Goal: Complete application form

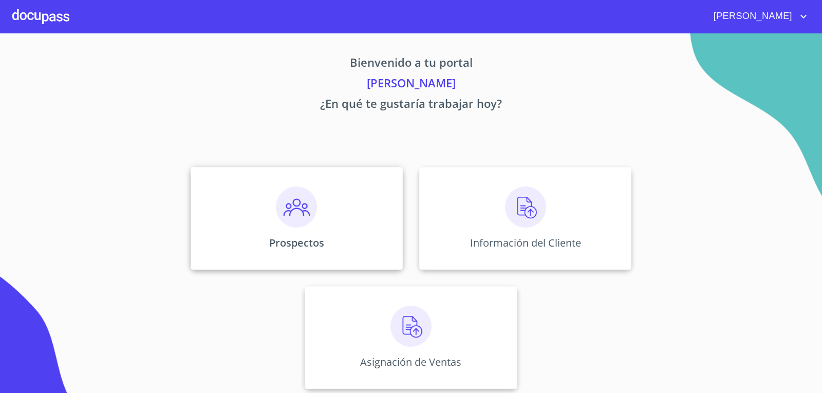
click at [346, 221] on div "Prospectos" at bounding box center [297, 218] width 212 height 103
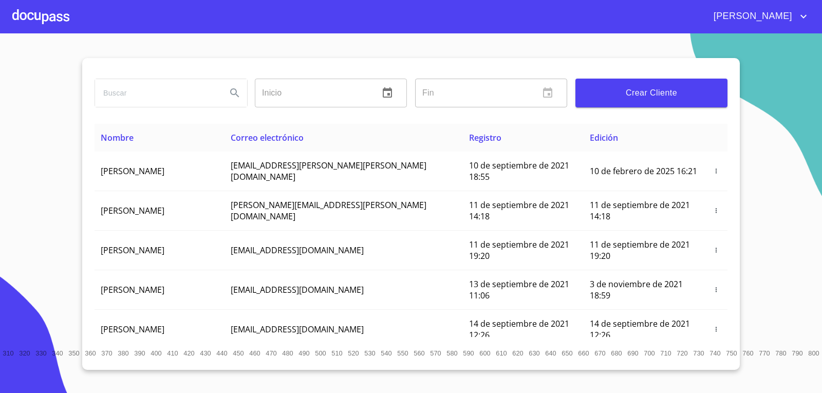
click at [630, 86] on span "Crear Cliente" at bounding box center [652, 93] width 136 height 14
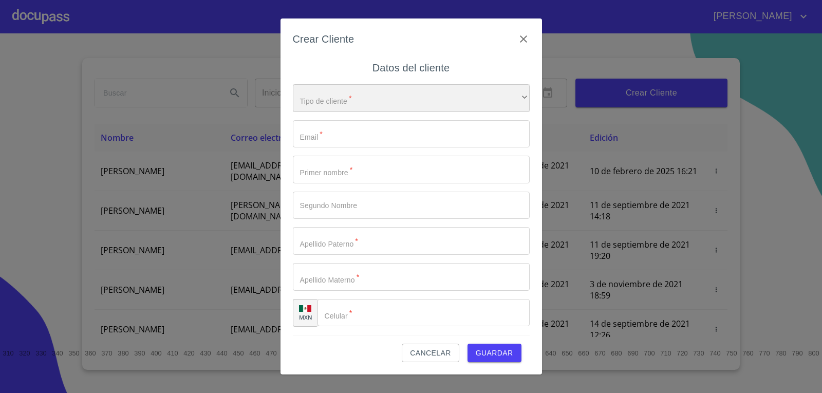
click at [444, 96] on div "​" at bounding box center [411, 98] width 237 height 28
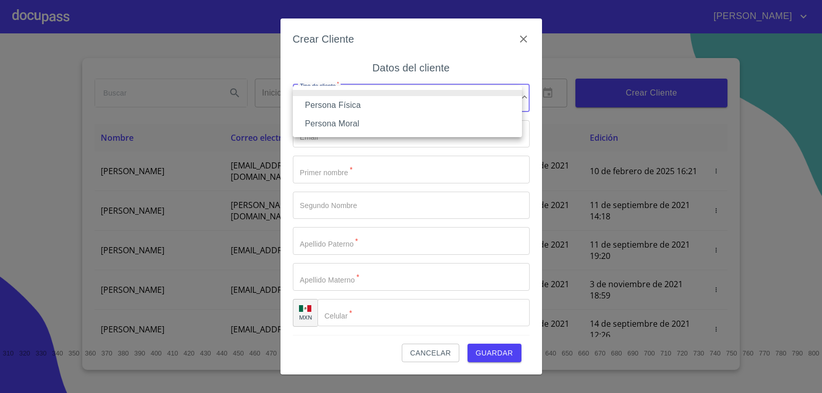
click at [353, 103] on li "Persona Física" at bounding box center [407, 105] width 229 height 18
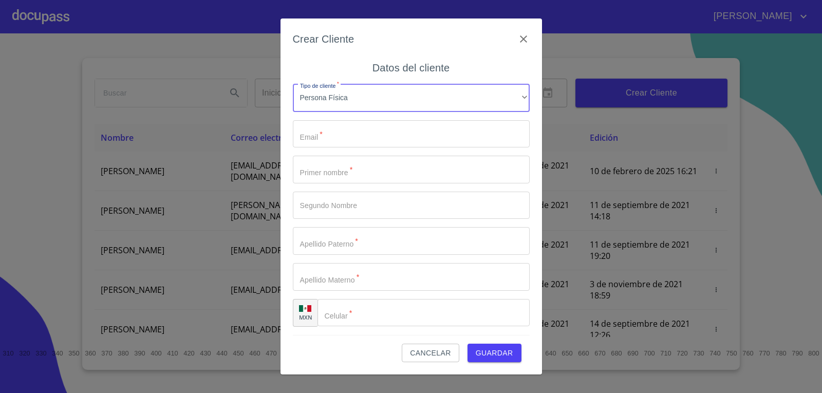
click at [337, 124] on input "Tipo de cliente   *" at bounding box center [411, 134] width 237 height 28
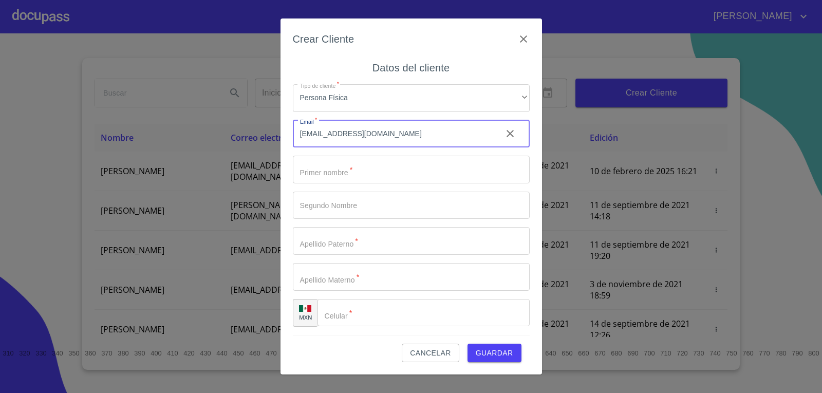
type input "[EMAIL_ADDRESS][DOMAIN_NAME]"
click at [391, 166] on input "Tipo de cliente   *" at bounding box center [411, 170] width 237 height 28
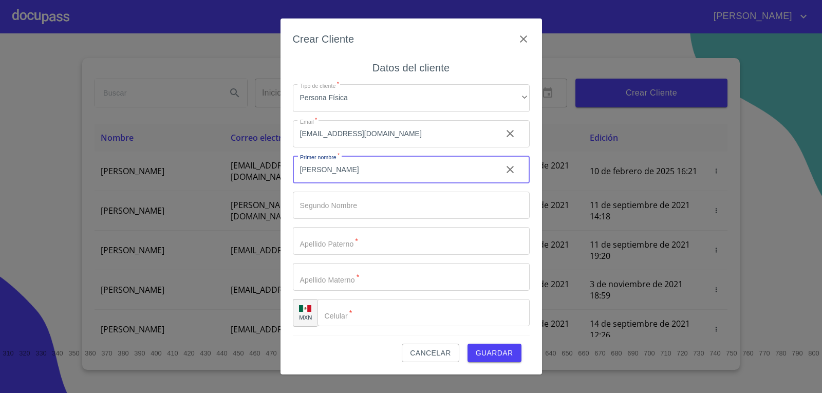
type input "[PERSON_NAME]"
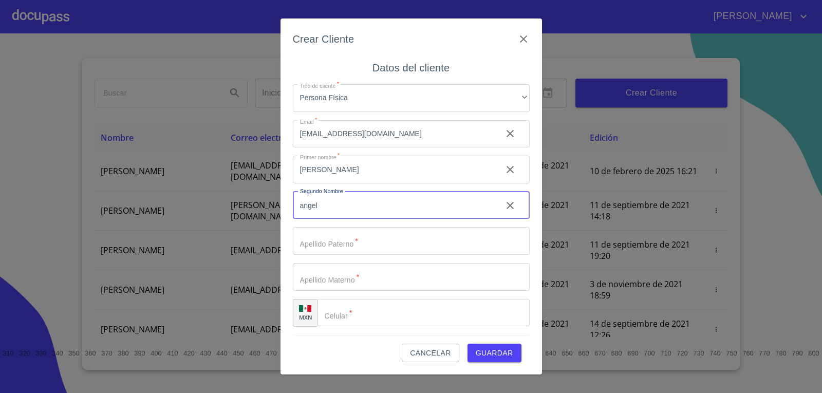
type input "angel"
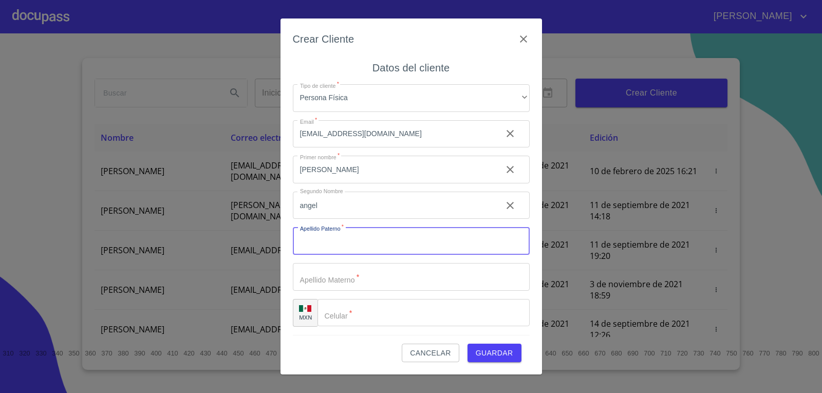
type input "a"
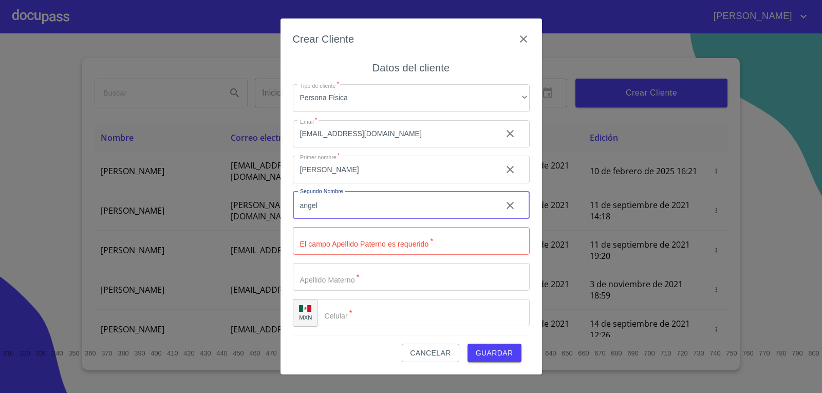
click at [388, 209] on input "angel" at bounding box center [393, 206] width 201 height 28
type input "ANGEL"
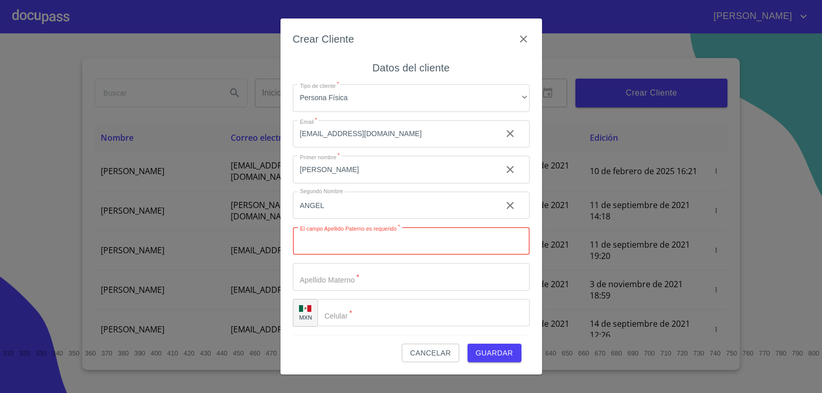
click at [406, 244] on input "Tipo de cliente   *" at bounding box center [411, 241] width 237 height 28
type input "RIVERA"
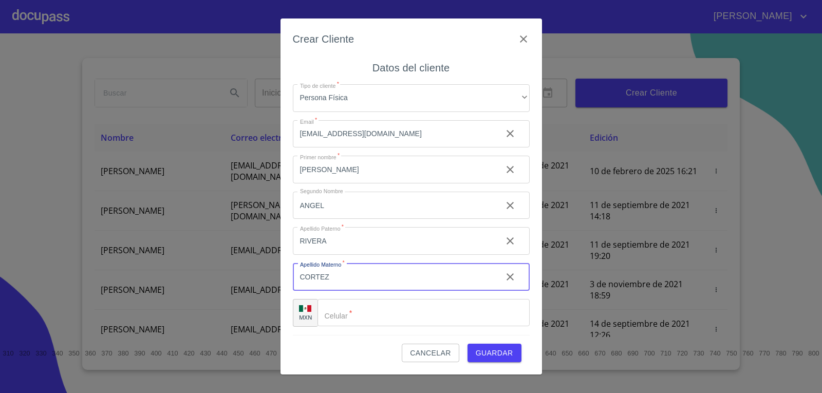
type input "CORTEZ"
click at [374, 307] on input "Tipo de cliente   *" at bounding box center [423, 313] width 212 height 28
type input "[PHONE_NUMBER]"
click at [498, 348] on span "Guardar" at bounding box center [495, 353] width 38 height 13
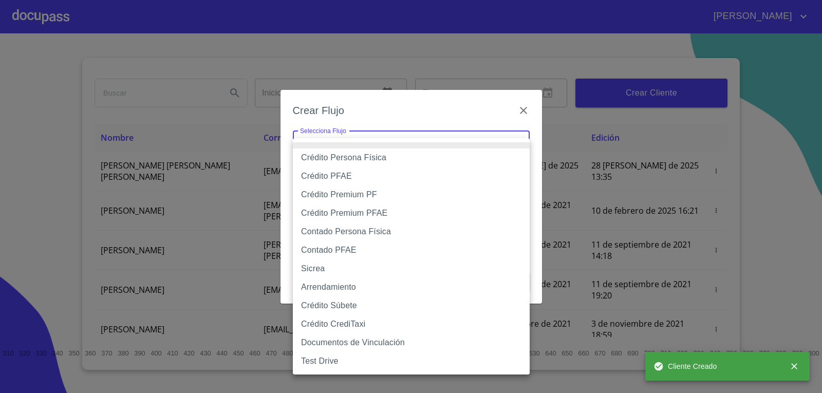
click at [350, 133] on body "[PERSON_NAME] ​ Fin ​ Crear Cliente Nombre Correo electrónico Registro Edición …" at bounding box center [411, 196] width 822 height 393
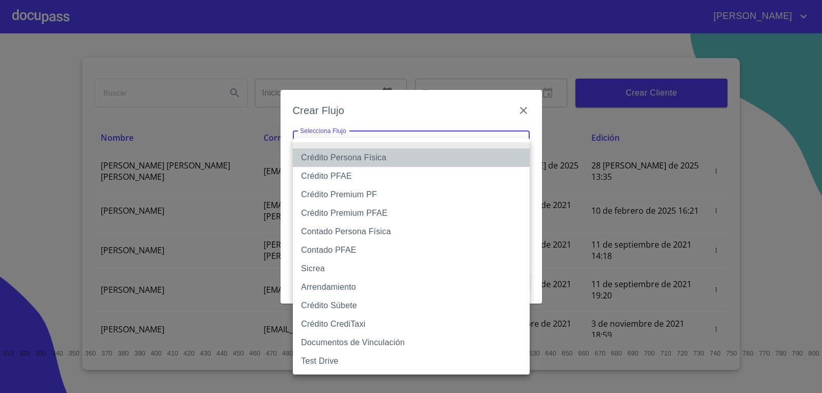
click at [345, 159] on li "Crédito Persona Física" at bounding box center [411, 157] width 237 height 18
type input "6009fb3c7d1714eb8809aa97"
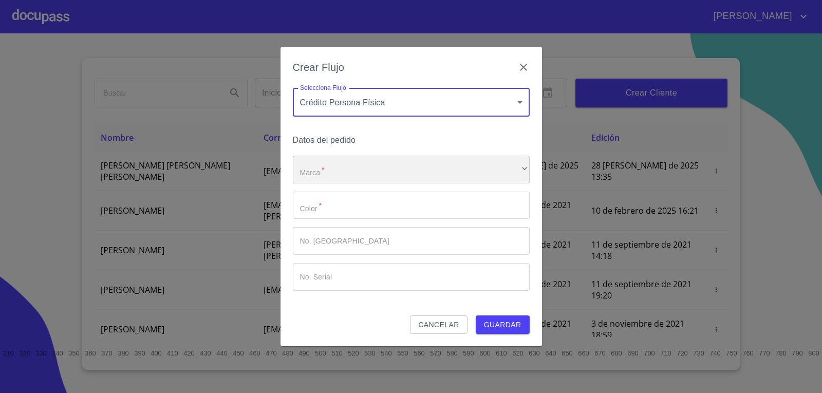
click at [341, 169] on div "​" at bounding box center [411, 170] width 237 height 28
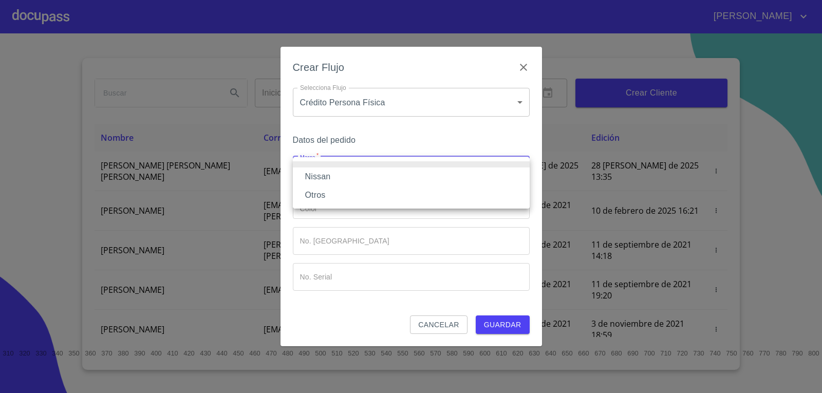
click at [325, 175] on li "Nissan" at bounding box center [411, 176] width 237 height 18
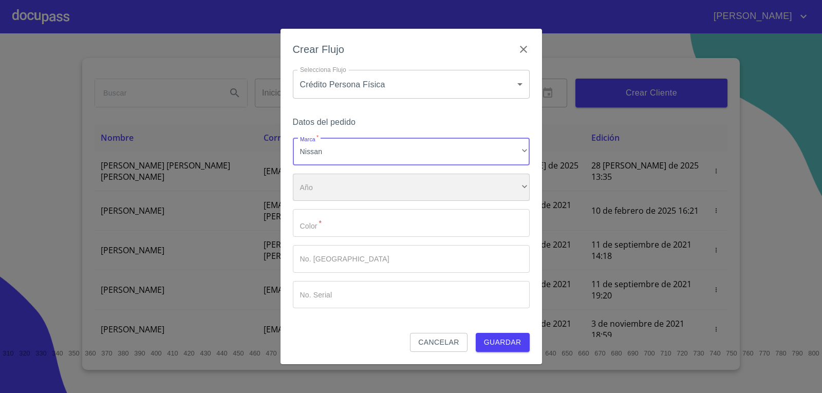
click at [314, 194] on div "​" at bounding box center [411, 188] width 237 height 28
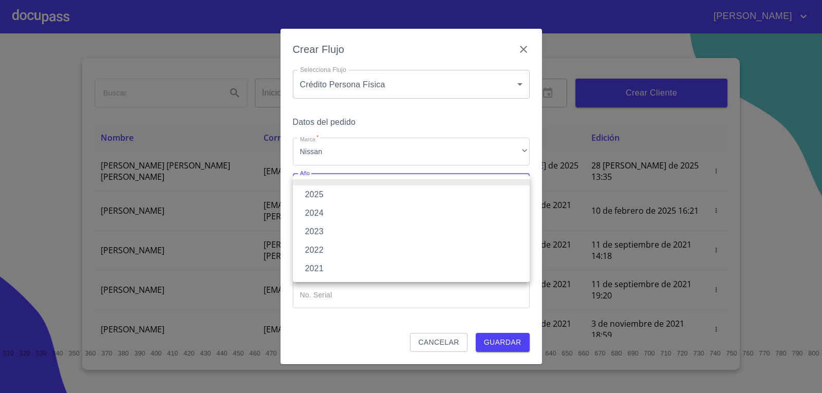
click at [321, 260] on li "2021" at bounding box center [411, 268] width 237 height 18
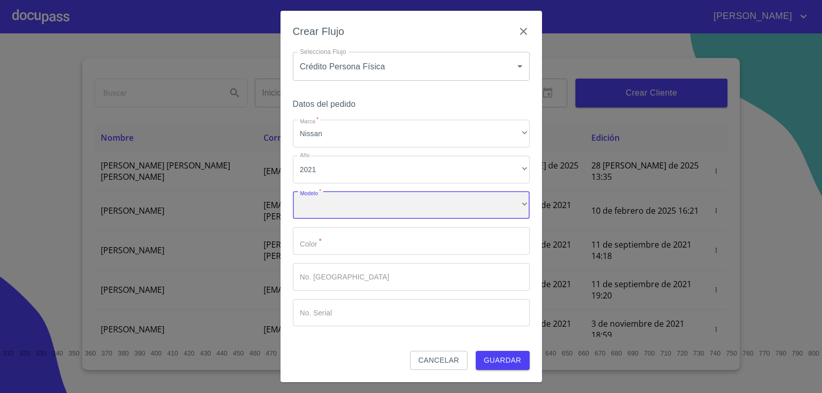
click at [343, 207] on div "​" at bounding box center [411, 206] width 237 height 28
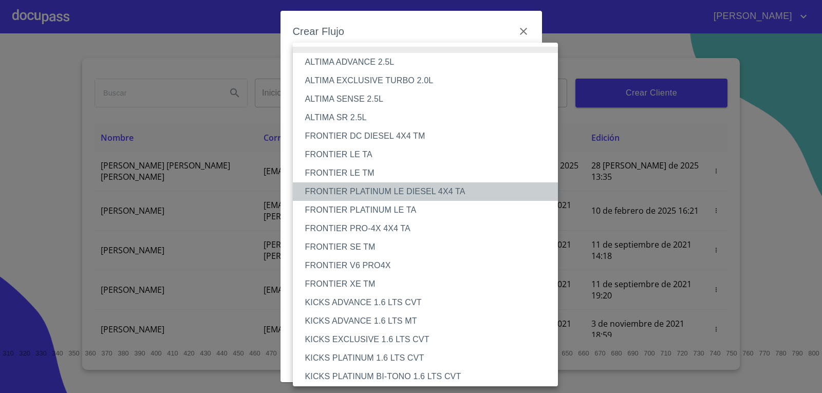
click at [332, 191] on li "FRONTIER PLATINUM LE DIESEL 4X4 TA" at bounding box center [429, 191] width 273 height 18
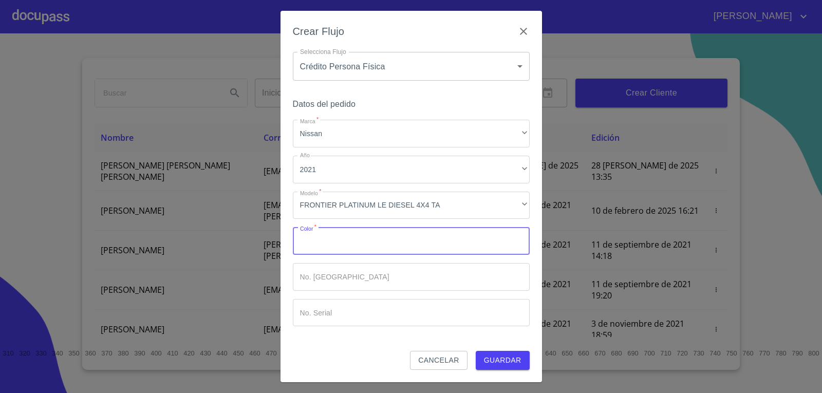
click at [329, 240] on input "Marca   *" at bounding box center [411, 241] width 237 height 28
type input "BLANCO"
click at [503, 359] on span "Guardar" at bounding box center [503, 360] width 38 height 13
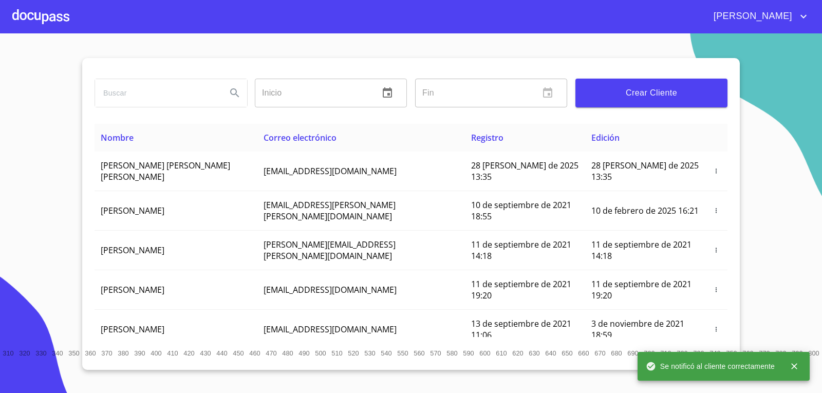
click at [54, 20] on div at bounding box center [40, 16] width 57 height 33
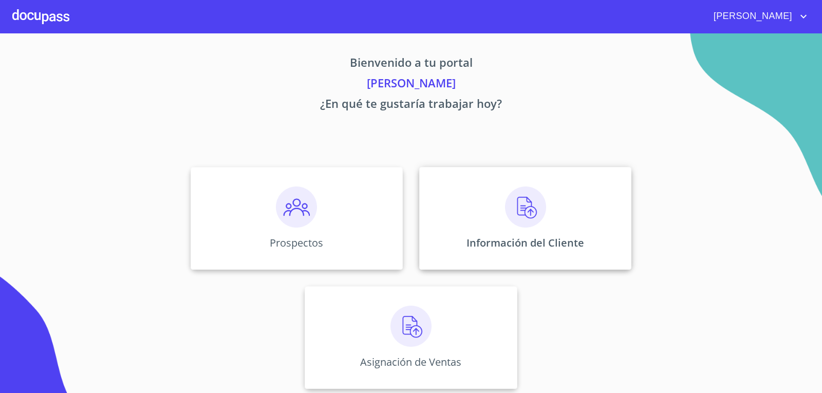
click at [533, 240] on p "Información del Cliente" at bounding box center [525, 243] width 118 height 14
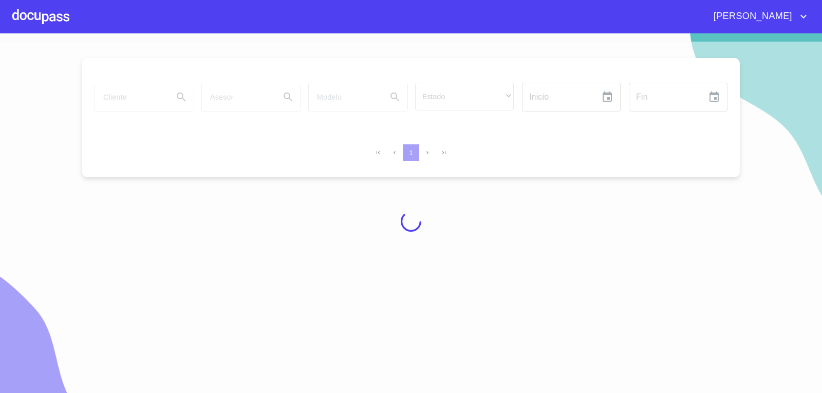
click at [136, 94] on div at bounding box center [411, 222] width 822 height 360
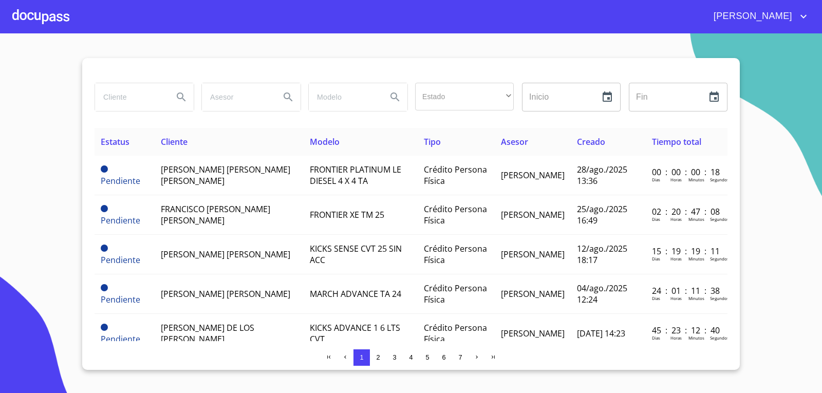
click at [136, 104] on input "search" at bounding box center [130, 97] width 70 height 28
type input "[PERSON_NAME] [PERSON_NAME]"
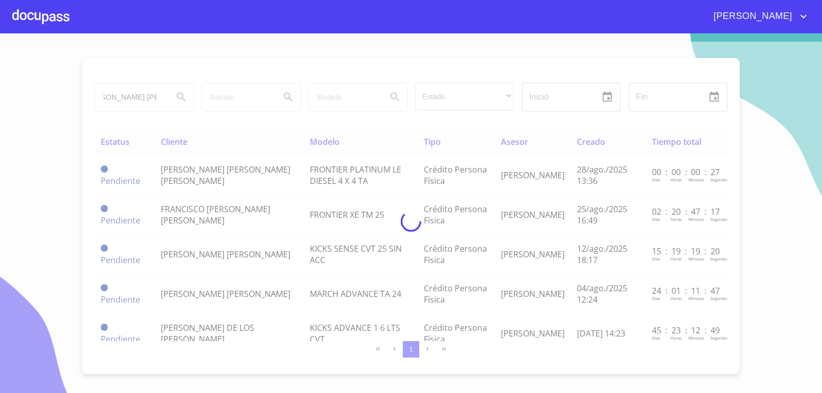
click at [36, 11] on div at bounding box center [40, 16] width 57 height 33
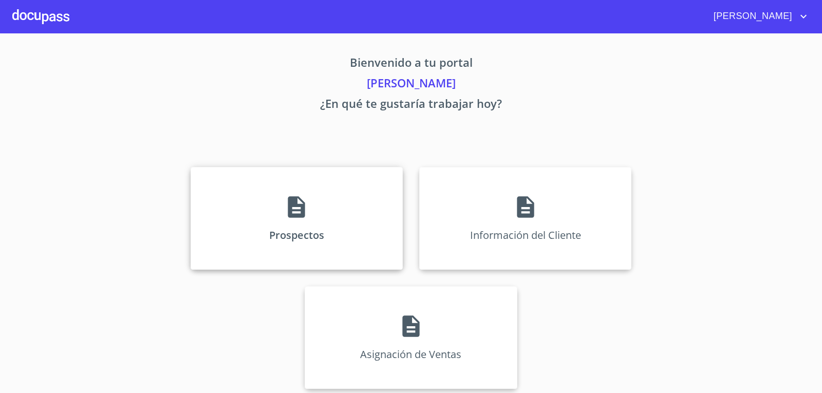
click at [316, 212] on div "Prospectos" at bounding box center [297, 218] width 212 height 103
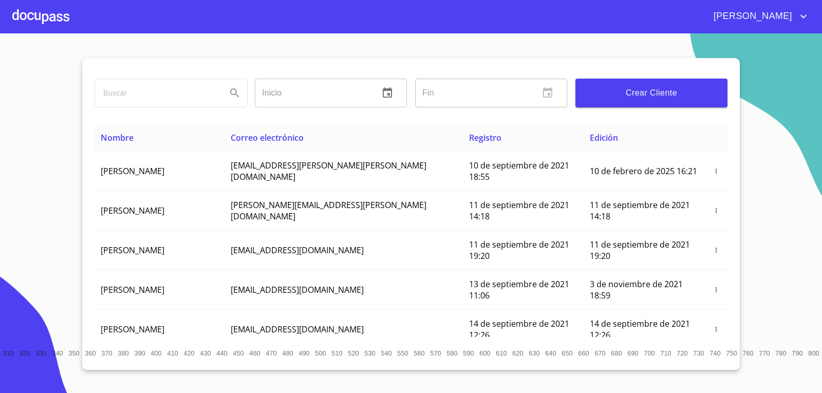
click at [142, 97] on input "search" at bounding box center [156, 93] width 123 height 28
type input "[PERSON_NAME] [PERSON_NAME]"
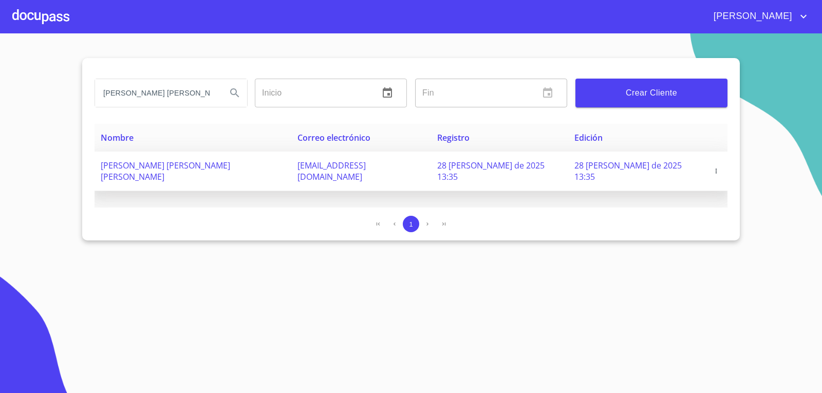
click at [714, 167] on icon "button" at bounding box center [716, 170] width 7 height 7
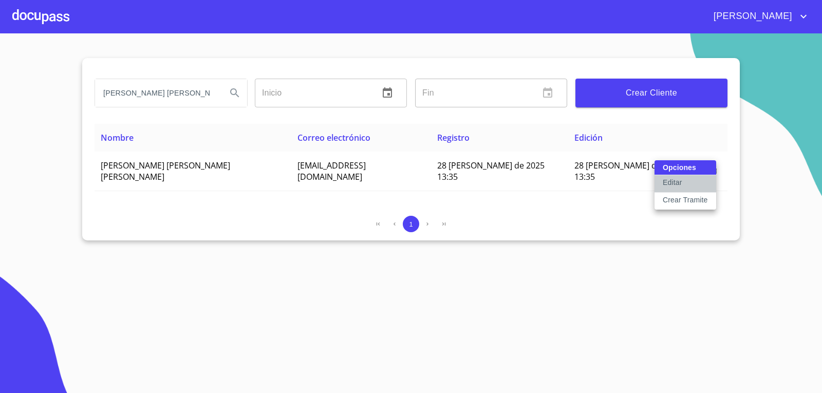
click at [669, 186] on p "Editar" at bounding box center [672, 182] width 19 height 10
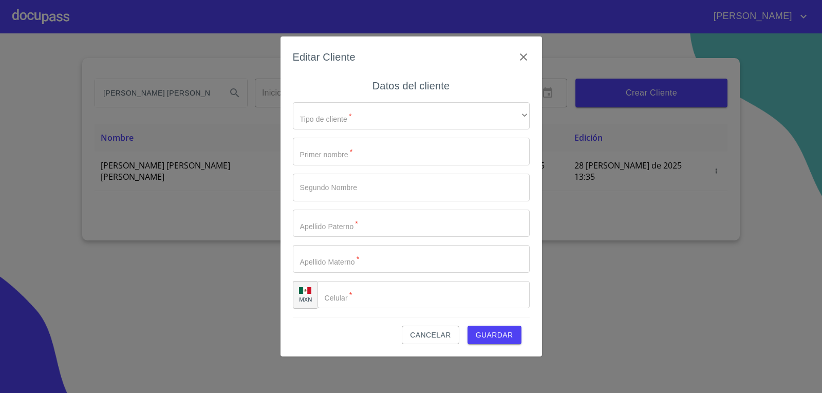
type input "[PERSON_NAME]"
type input "ANGEL"
type input "RIVERA"
type input "CORTEZ"
type input "[PHONE_NUMBER]"
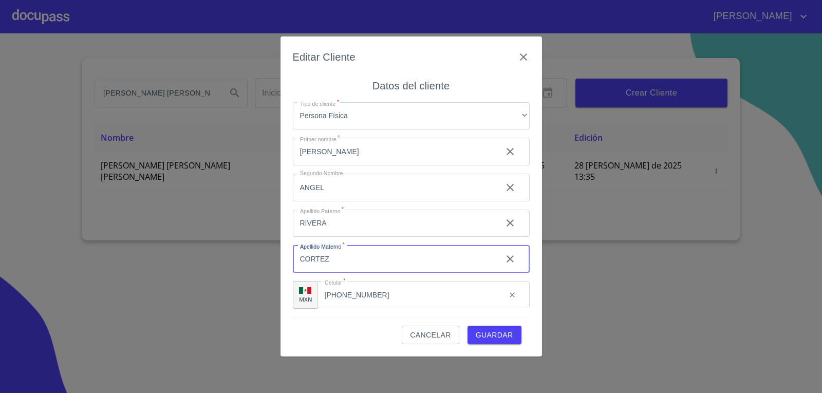
click at [340, 255] on input "CORTEZ" at bounding box center [393, 259] width 201 height 28
type input "CORTES"
click at [490, 335] on span "Guardar" at bounding box center [495, 335] width 38 height 13
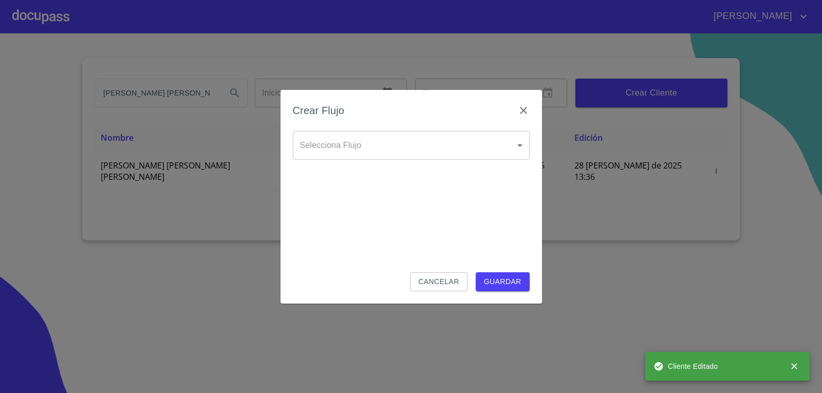
click at [464, 142] on body "[PERSON_NAME] [PERSON_NAME] Inicio ​ Fin ​ Crear Cliente Nombre Correo electrón…" at bounding box center [411, 196] width 822 height 393
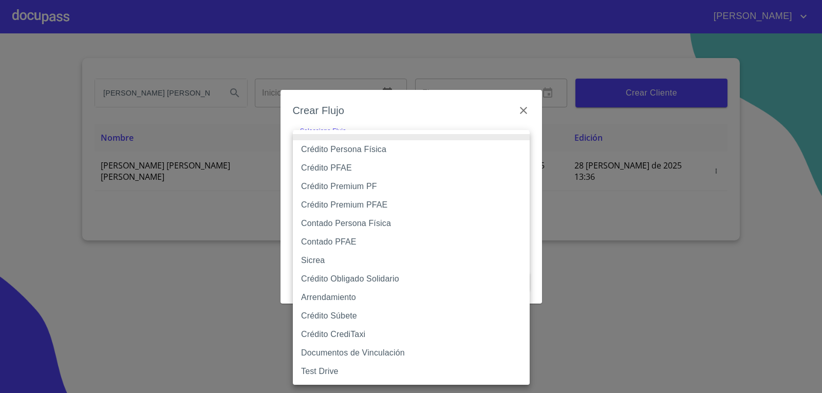
click at [376, 145] on li "Crédito Persona Física" at bounding box center [411, 149] width 237 height 18
type input "6009fb3c7d1714eb8809aa97"
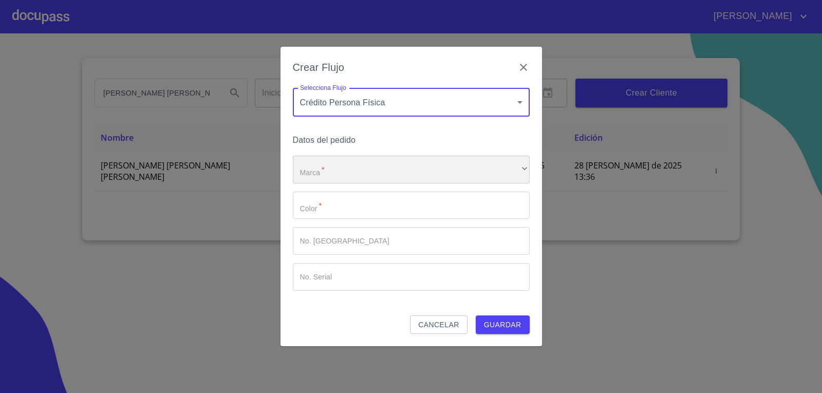
click at [352, 177] on div "​" at bounding box center [411, 170] width 237 height 28
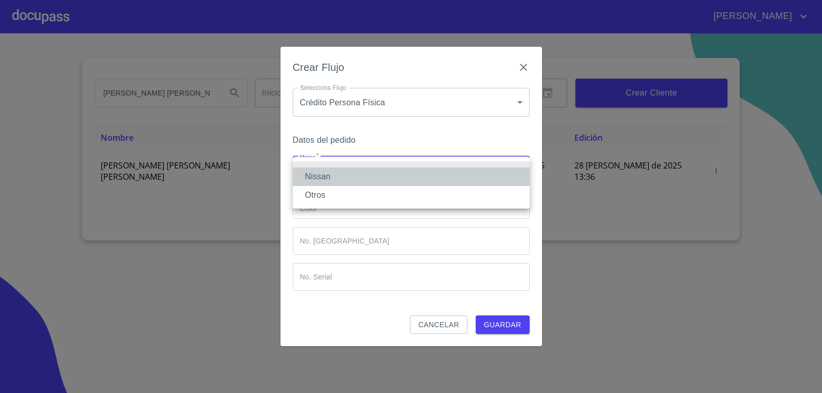
click at [333, 176] on li "Nissan" at bounding box center [411, 176] width 237 height 18
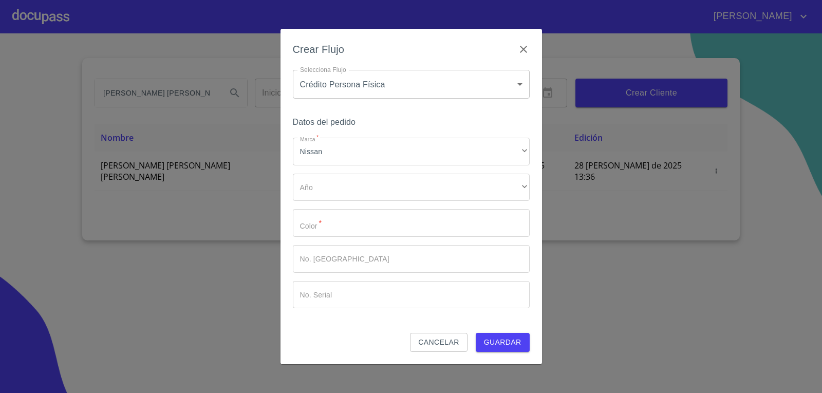
click at [328, 207] on div "Marca   * Nissan ​ Año ​ ​ Color   * ​ No. Pedido ​ No. Serial ​" at bounding box center [411, 223] width 237 height 171
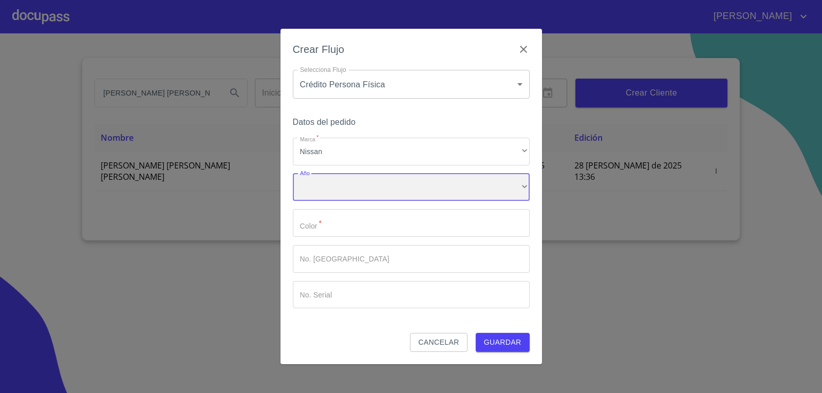
click at [345, 193] on div "​" at bounding box center [411, 188] width 237 height 28
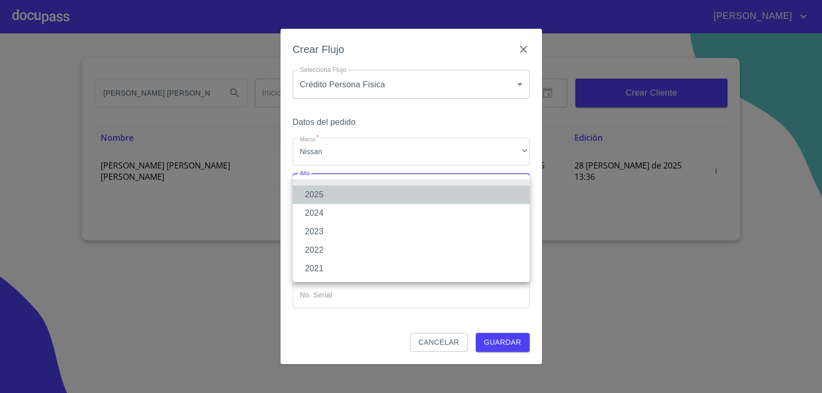
click at [337, 196] on li "2025" at bounding box center [411, 194] width 237 height 18
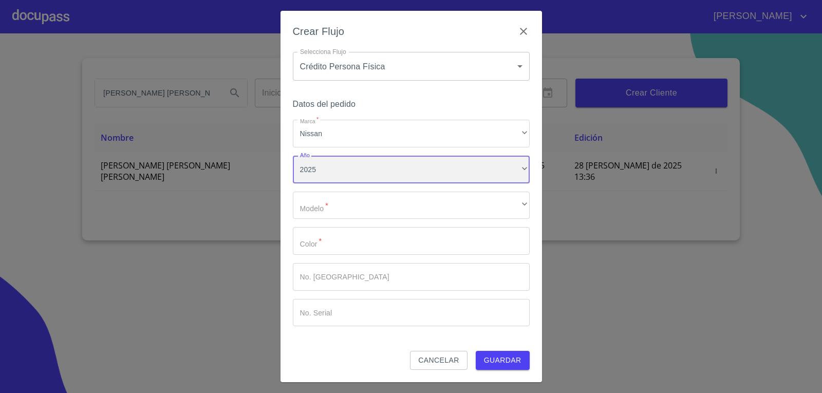
click at [343, 176] on div "2025" at bounding box center [411, 170] width 237 height 28
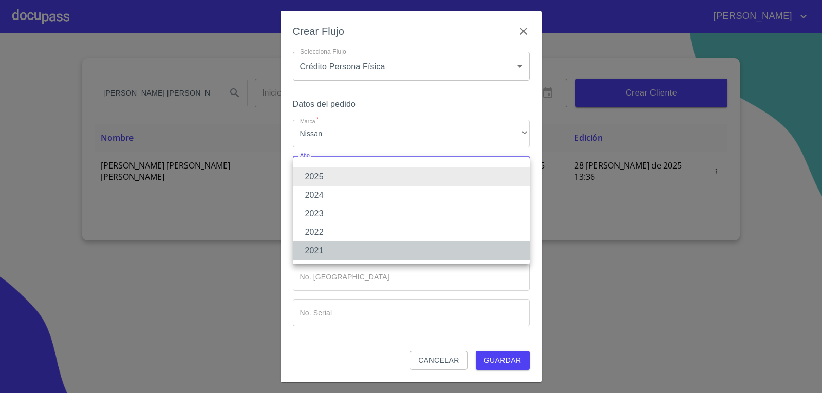
click at [315, 247] on li "2021" at bounding box center [411, 250] width 237 height 18
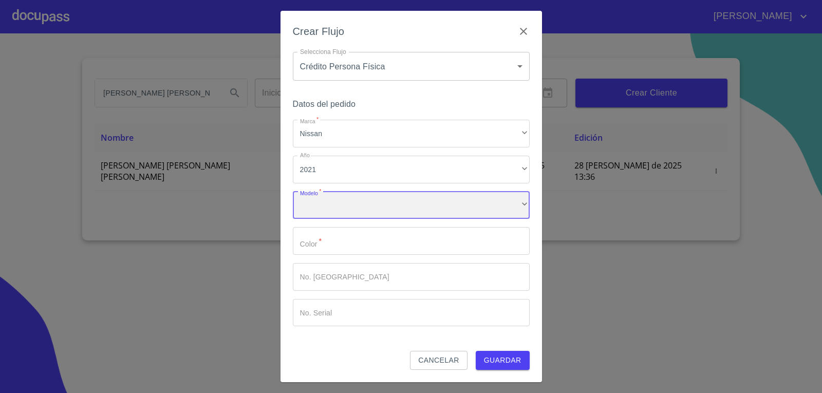
click at [338, 197] on div "​" at bounding box center [411, 206] width 237 height 28
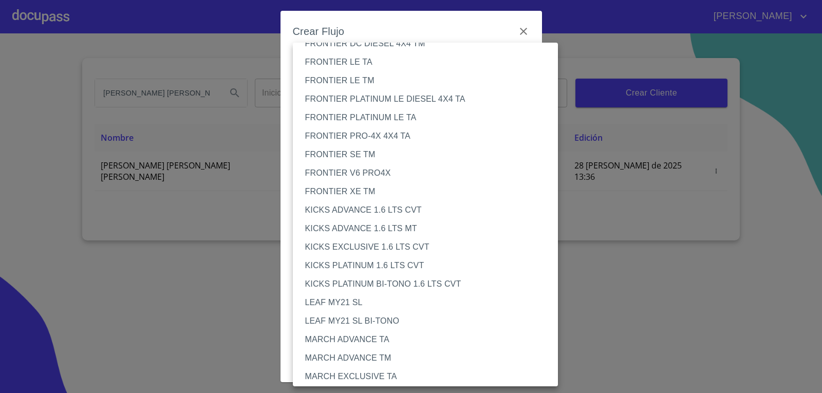
scroll to position [103, 0]
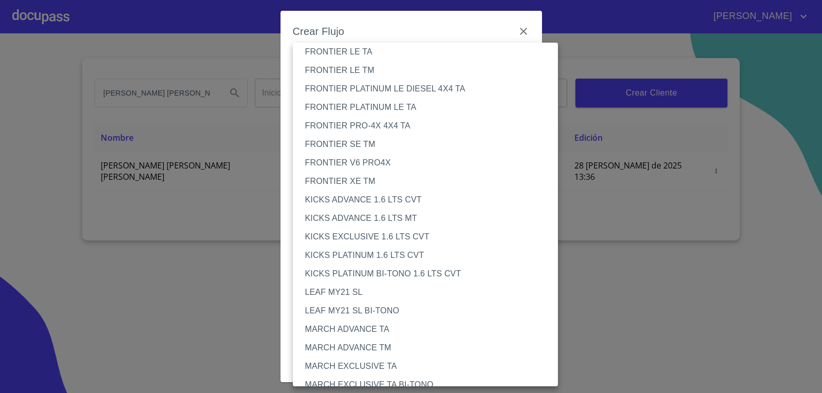
click at [340, 176] on li "FRONTIER XE TM" at bounding box center [429, 181] width 273 height 18
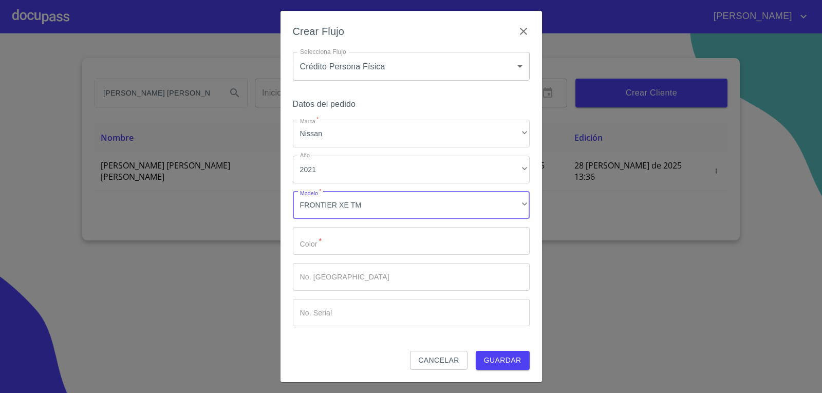
click at [329, 241] on input "Marca   *" at bounding box center [411, 241] width 237 height 28
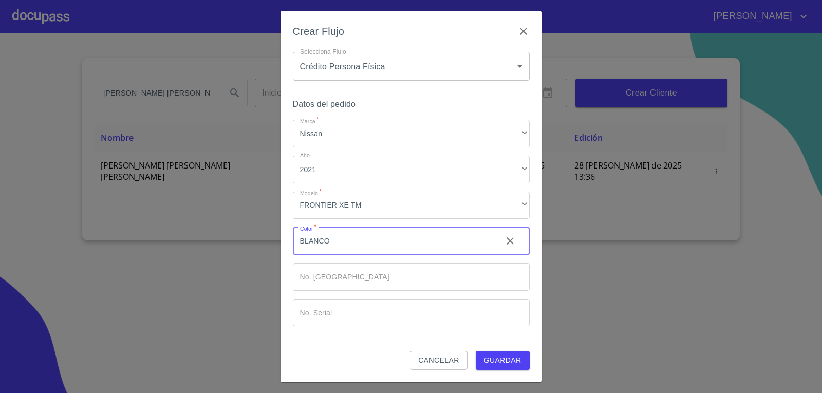
type input "BLANCO"
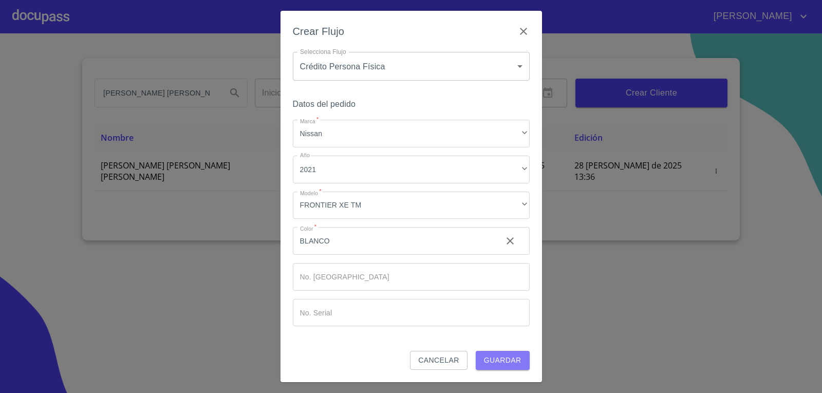
click at [507, 364] on span "Guardar" at bounding box center [503, 360] width 38 height 13
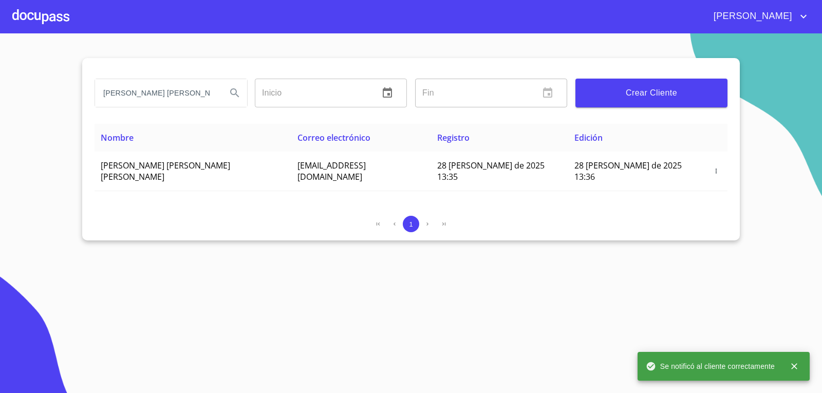
click at [49, 24] on div at bounding box center [40, 16] width 57 height 33
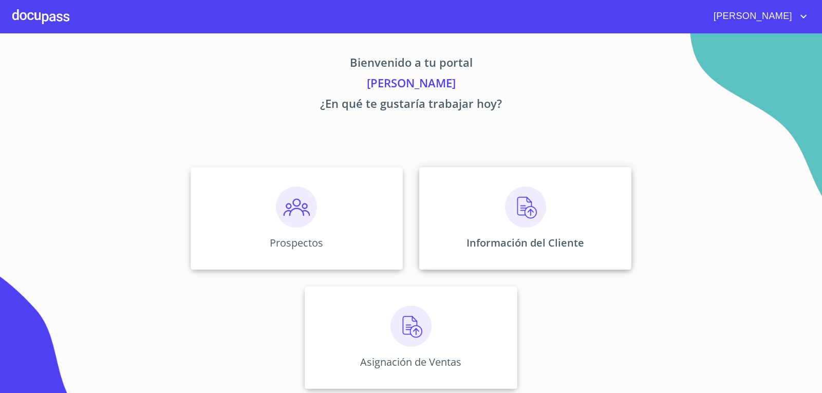
click at [505, 210] on img at bounding box center [525, 206] width 41 height 41
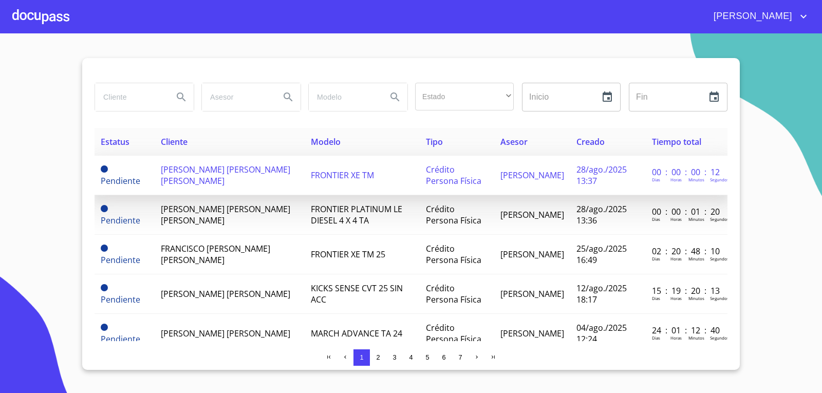
click at [202, 173] on span "[PERSON_NAME] [PERSON_NAME] [PERSON_NAME]" at bounding box center [225, 175] width 129 height 23
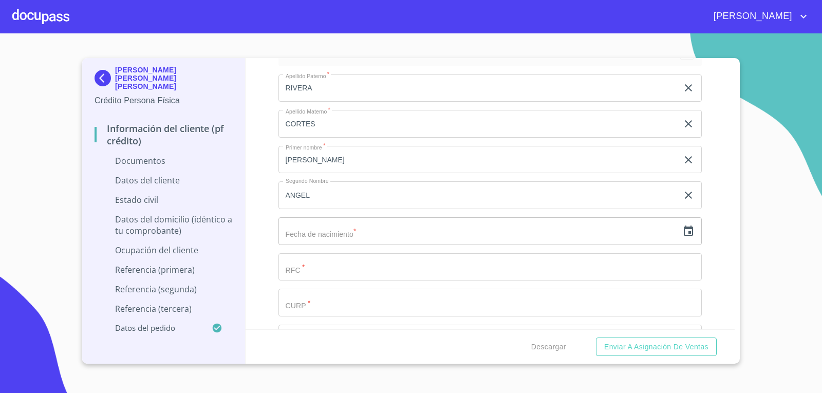
scroll to position [1284, 0]
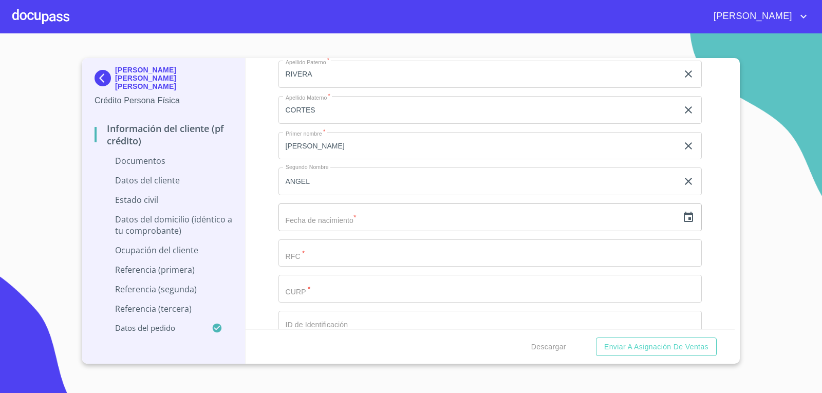
click at [682, 218] on icon "button" at bounding box center [688, 217] width 12 height 12
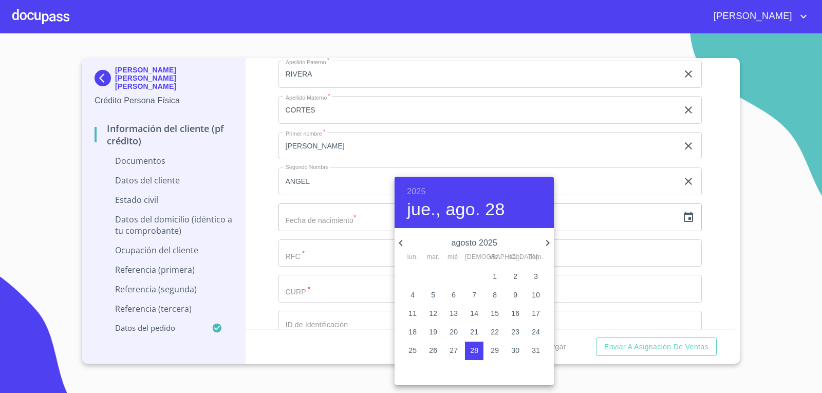
click at [408, 192] on h6 "2025" at bounding box center [416, 191] width 18 height 14
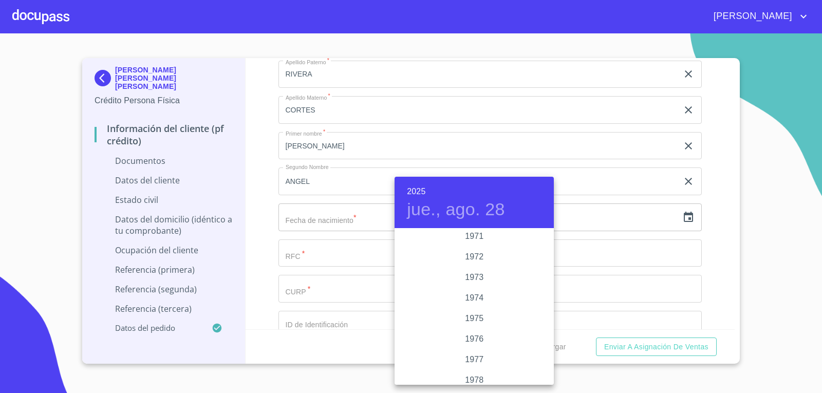
scroll to position [966, 0]
click at [474, 364] on div "1978" at bounding box center [474, 363] width 159 height 21
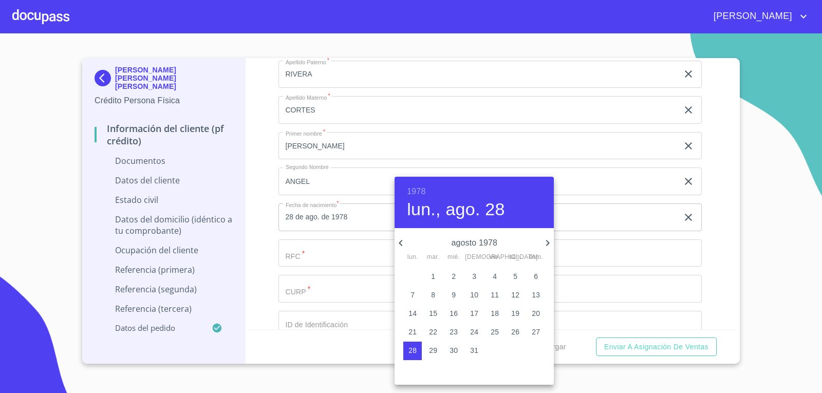
click at [405, 245] on icon "button" at bounding box center [401, 243] width 12 height 12
click at [406, 243] on icon "button" at bounding box center [401, 243] width 12 height 12
click at [434, 325] on button "23" at bounding box center [433, 332] width 18 height 18
type input "23 de may. de 1978"
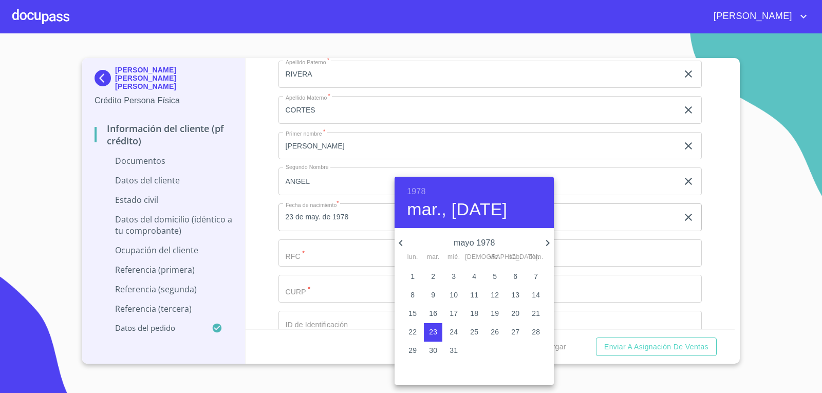
click at [351, 242] on div at bounding box center [411, 196] width 822 height 393
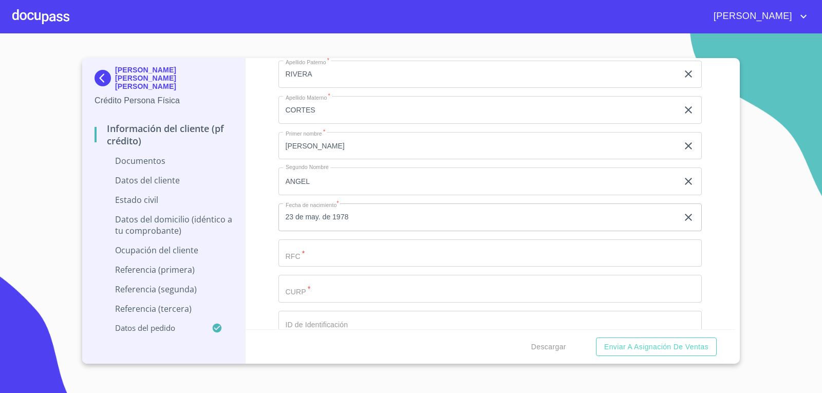
click at [345, 248] on input "Documento de identificación.   *" at bounding box center [490, 253] width 424 height 28
type input "RICL780523DX2"
click at [272, 166] on div "Información del cliente (PF crédito) Documentos Documento de identificación.   …" at bounding box center [491, 193] width 490 height 271
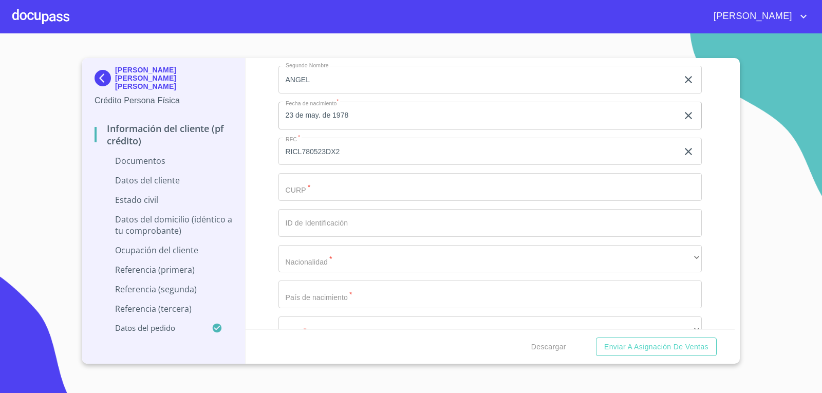
scroll to position [1387, 0]
click at [346, 183] on input "Documento de identificación.   *" at bounding box center [490, 186] width 424 height 28
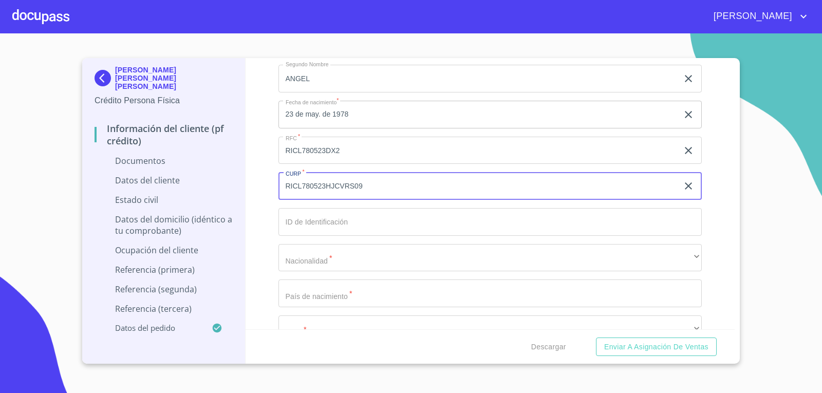
type input "RICL780523HJCVRS09"
click at [267, 209] on div "Información del cliente (PF crédito) Documentos Documento de identificación.   …" at bounding box center [491, 193] width 490 height 271
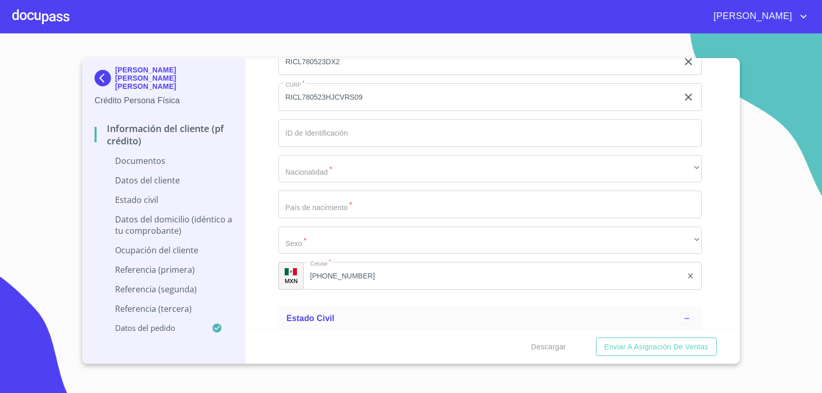
scroll to position [1490, 0]
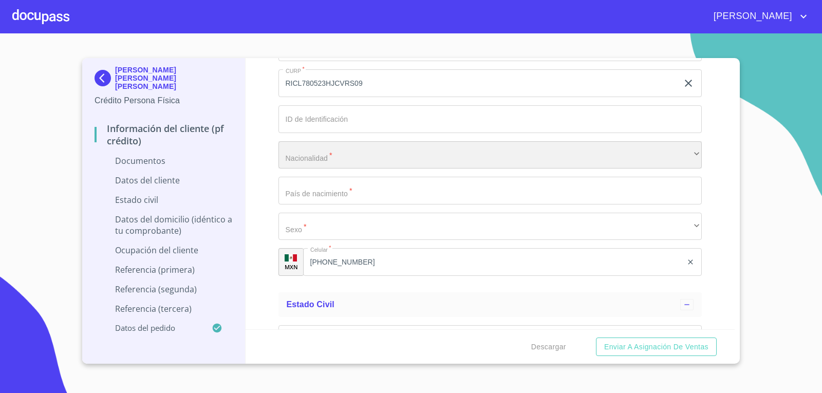
click at [327, 157] on div "​" at bounding box center [490, 155] width 424 height 28
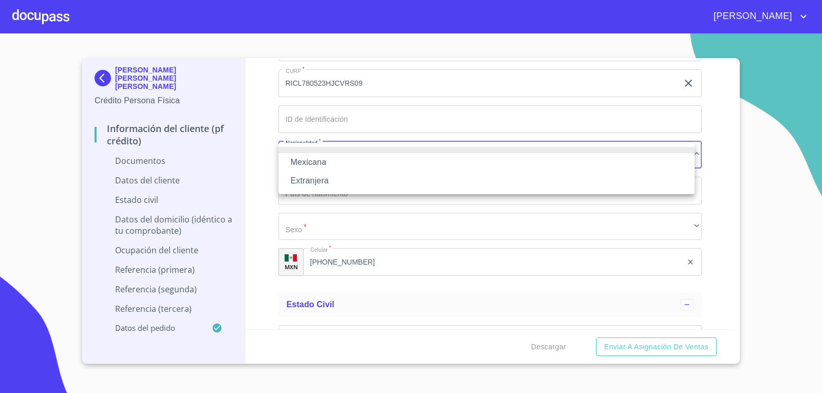
click at [323, 159] on li "Mexicana" at bounding box center [486, 162] width 416 height 18
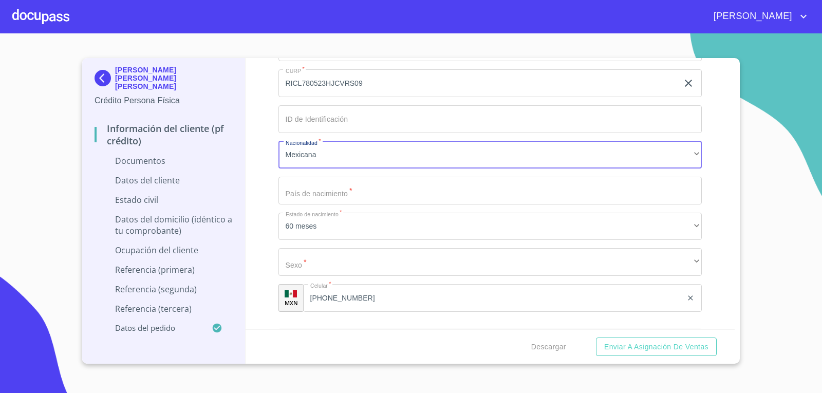
click at [315, 186] on input "Documento de identificación.   *" at bounding box center [490, 191] width 424 height 28
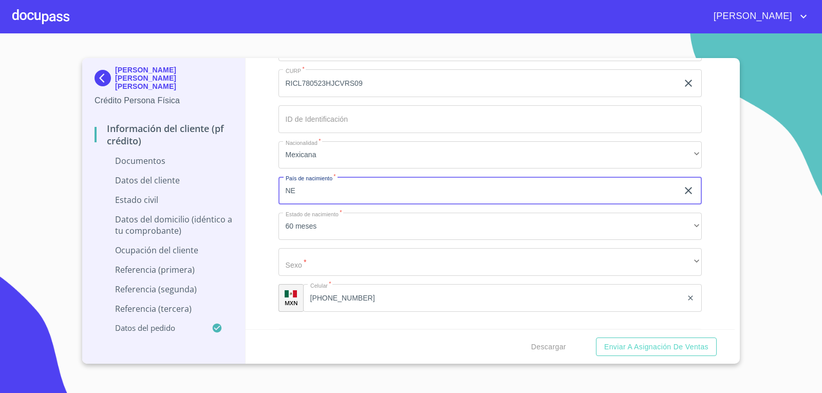
type input "N"
type input "[GEOGRAPHIC_DATA]"
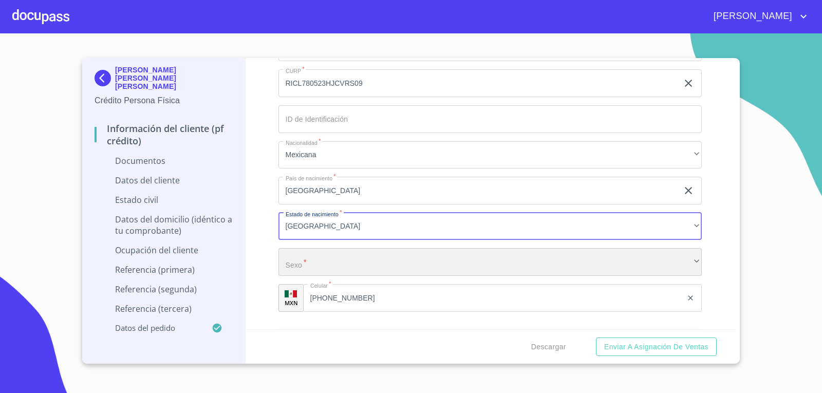
click at [344, 269] on div "​" at bounding box center [490, 262] width 424 height 28
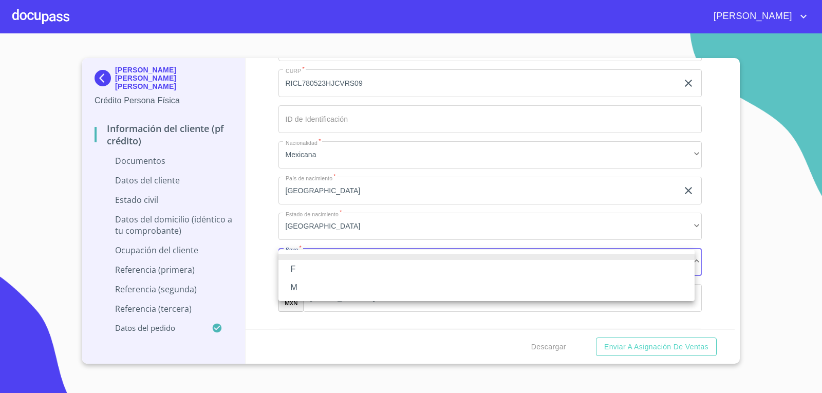
click at [323, 273] on li "F" at bounding box center [486, 269] width 416 height 18
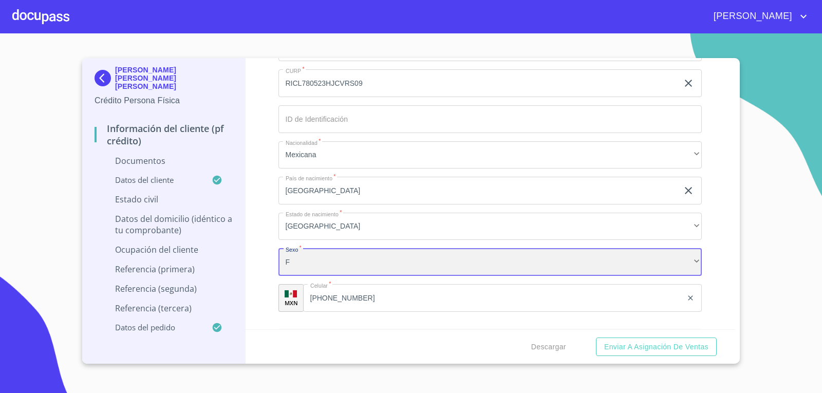
click at [328, 255] on div "F" at bounding box center [490, 262] width 424 height 28
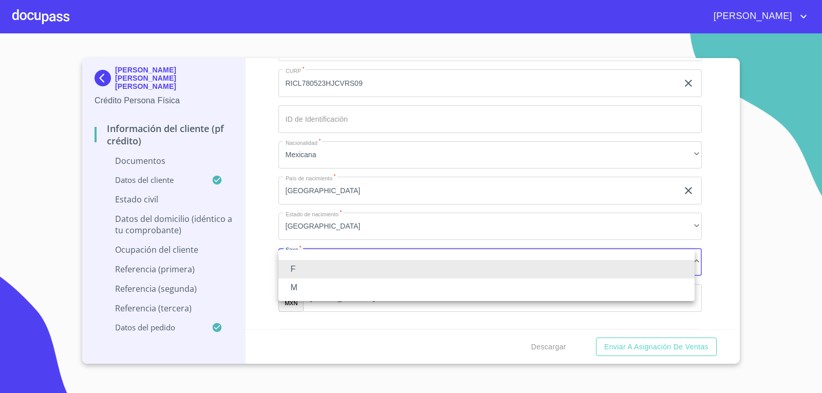
click at [302, 292] on li "M" at bounding box center [486, 287] width 416 height 18
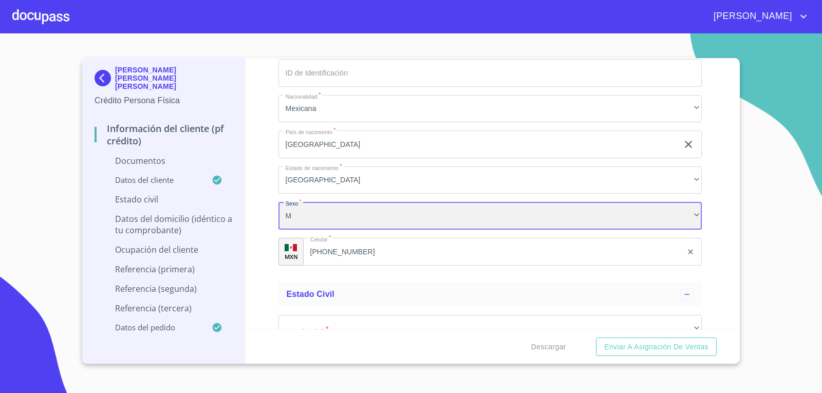
scroll to position [1644, 0]
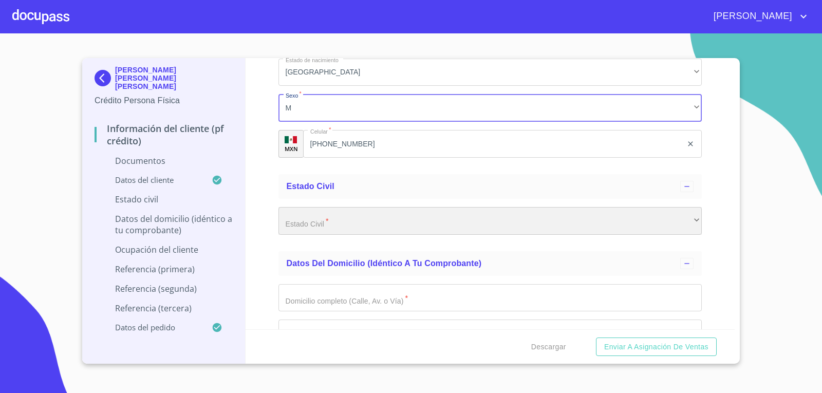
click at [342, 218] on div "​" at bounding box center [490, 221] width 424 height 28
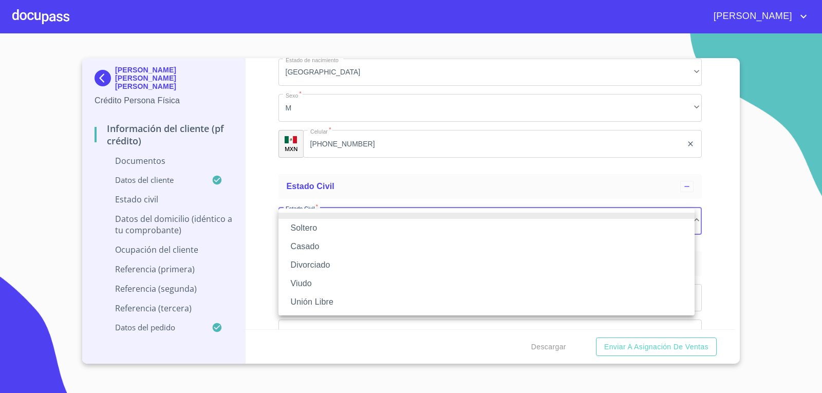
click at [332, 241] on li "Casado" at bounding box center [486, 246] width 416 height 18
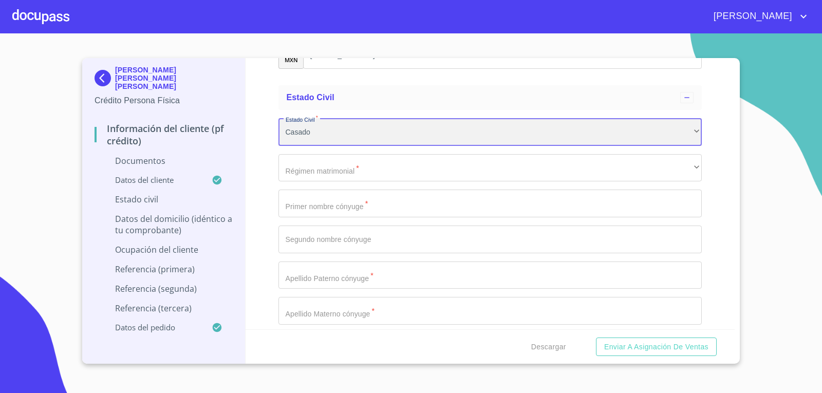
scroll to position [1747, 0]
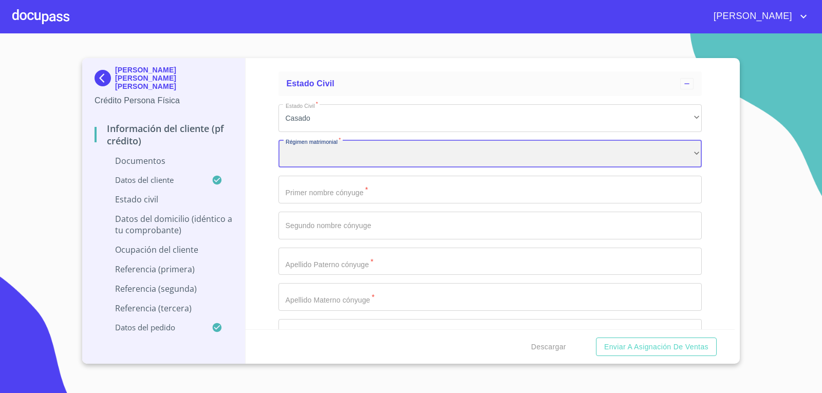
click at [342, 155] on div "​" at bounding box center [490, 154] width 424 height 28
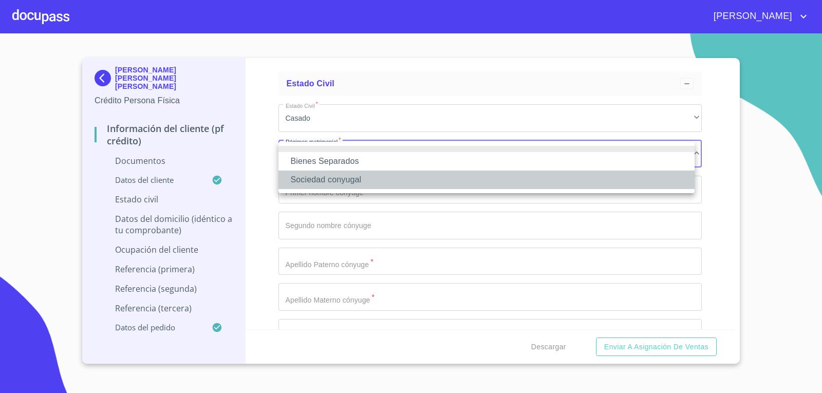
click at [331, 184] on li "Sociedad conyugal" at bounding box center [486, 180] width 416 height 18
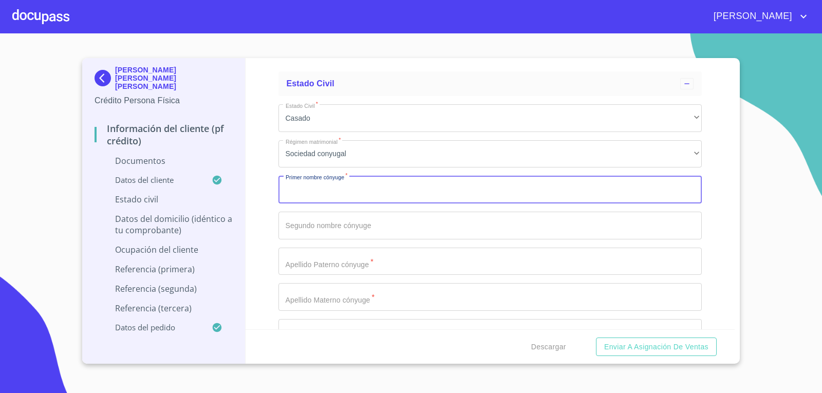
click at [329, 184] on input "Documento de identificación.   *" at bounding box center [490, 190] width 424 height 28
type input "LIDIA"
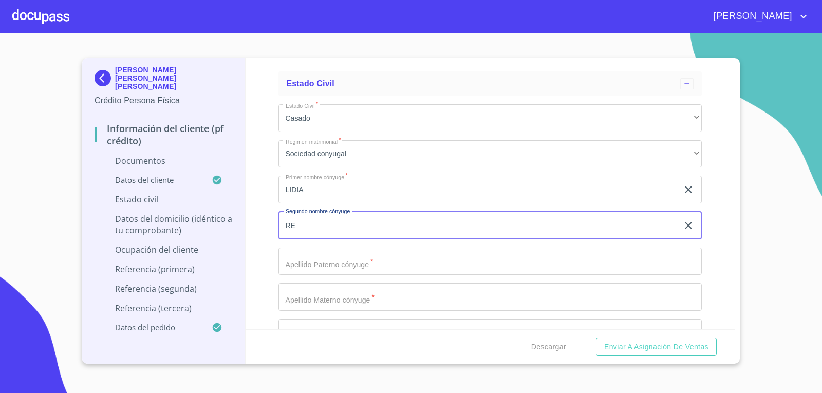
type input "R"
type input "ERENDIDA"
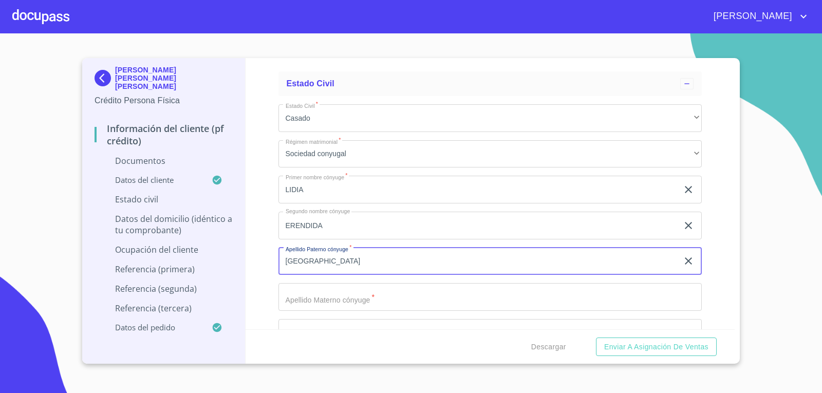
type input "[GEOGRAPHIC_DATA]"
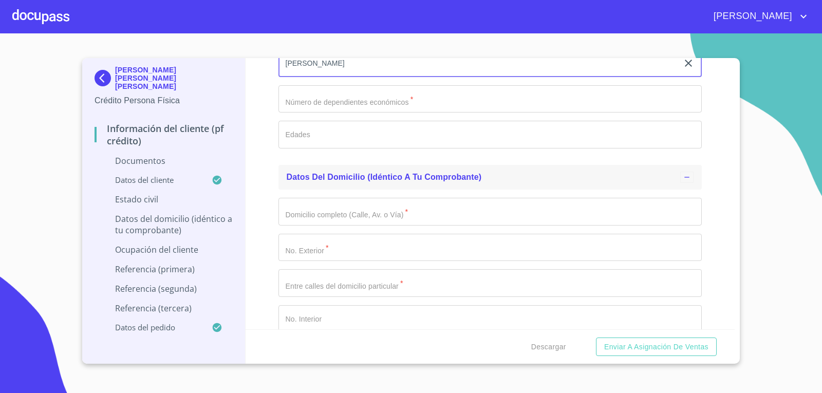
scroll to position [2004, 0]
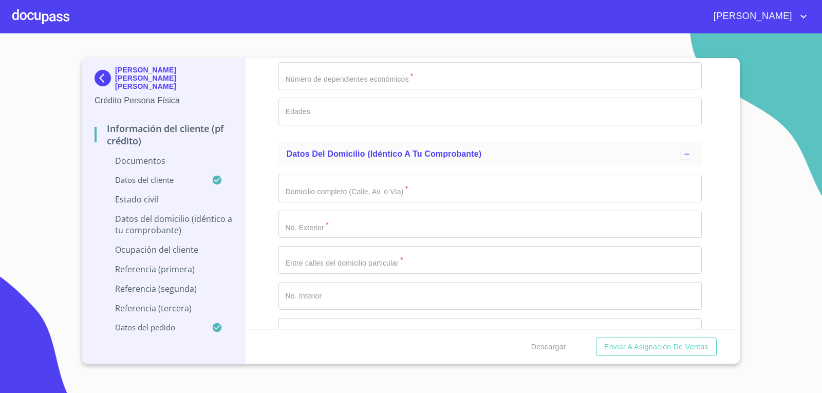
type input "[PERSON_NAME]"
click at [419, 77] on input "Documento de identificación.   *" at bounding box center [490, 76] width 424 height 28
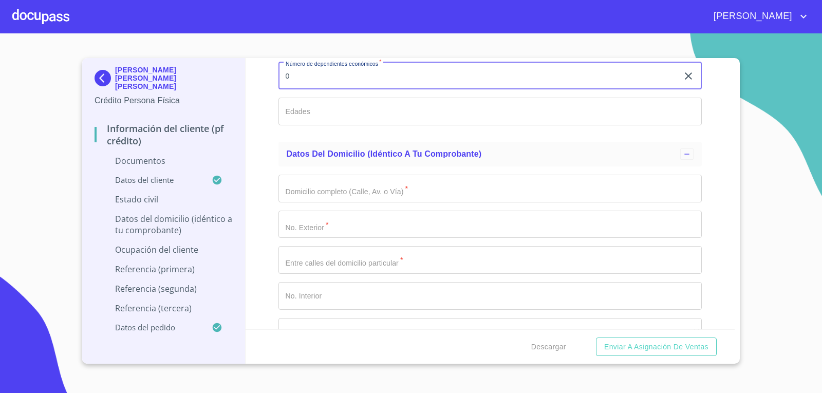
scroll to position [2055, 0]
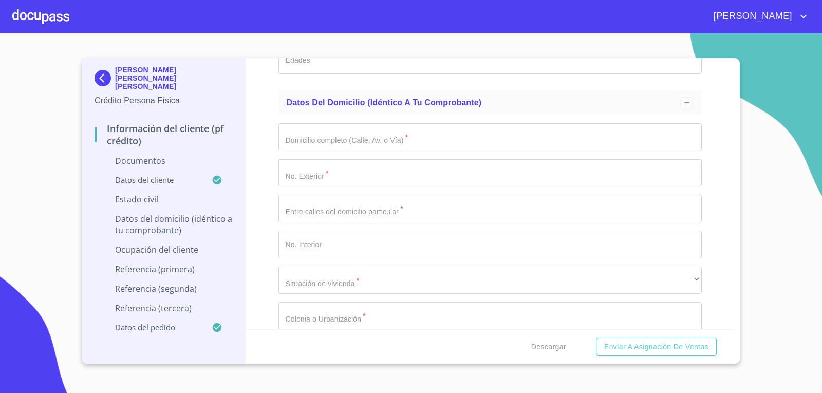
type input "0"
click at [261, 146] on div "Información del cliente (PF crédito) Documentos Documento de identificación.   …" at bounding box center [491, 193] width 490 height 271
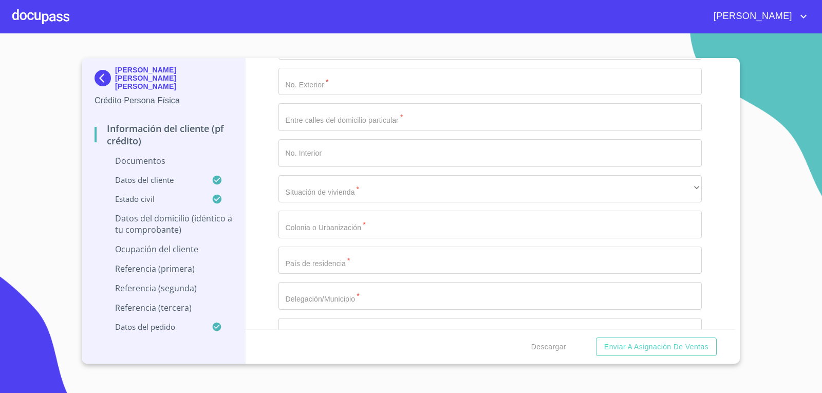
scroll to position [2158, 0]
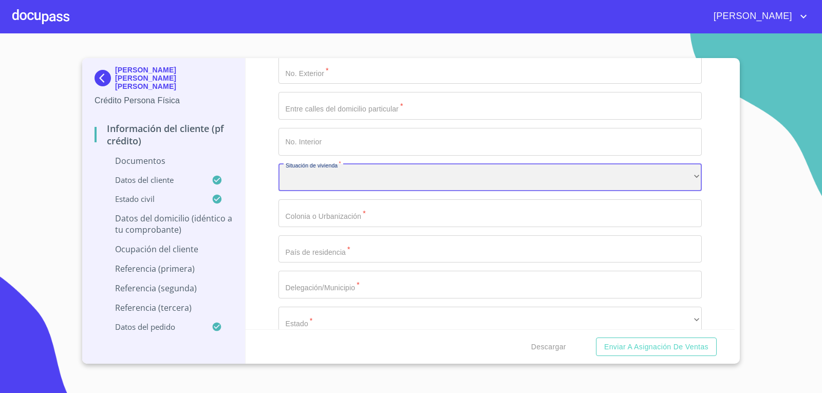
click at [351, 186] on div "​" at bounding box center [490, 178] width 424 height 28
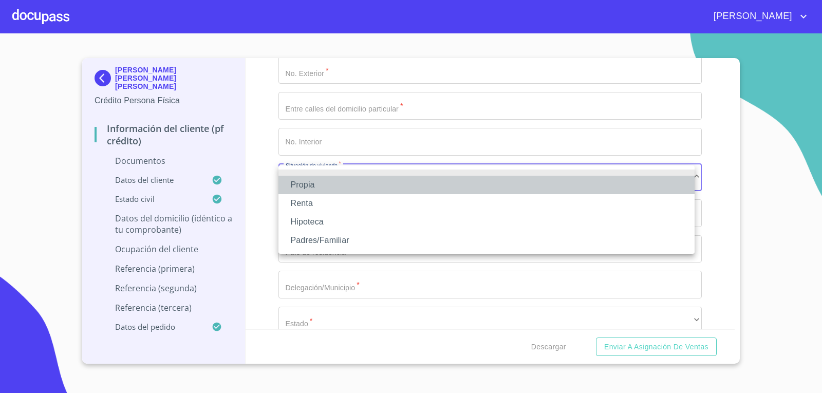
click at [350, 186] on li "Propia" at bounding box center [486, 185] width 416 height 18
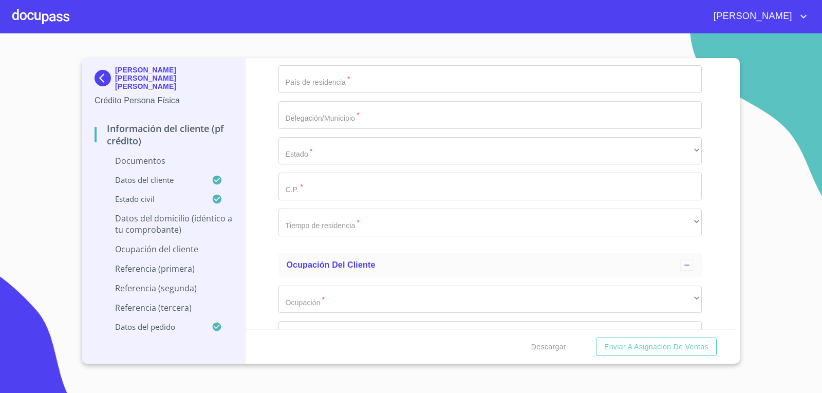
scroll to position [2466, 0]
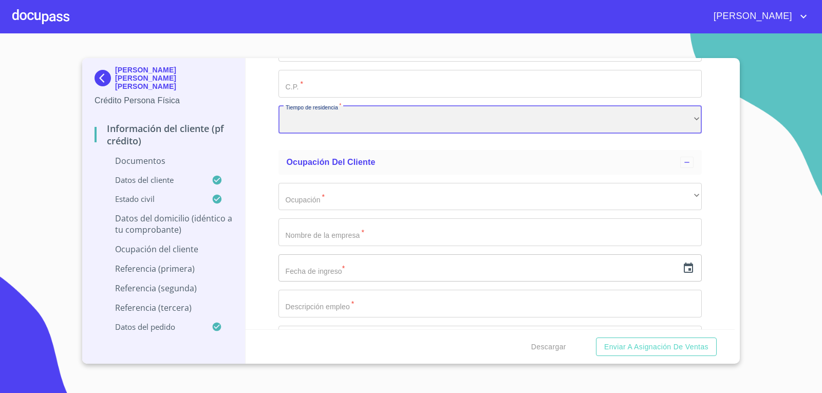
click at [331, 114] on div "​" at bounding box center [490, 120] width 424 height 28
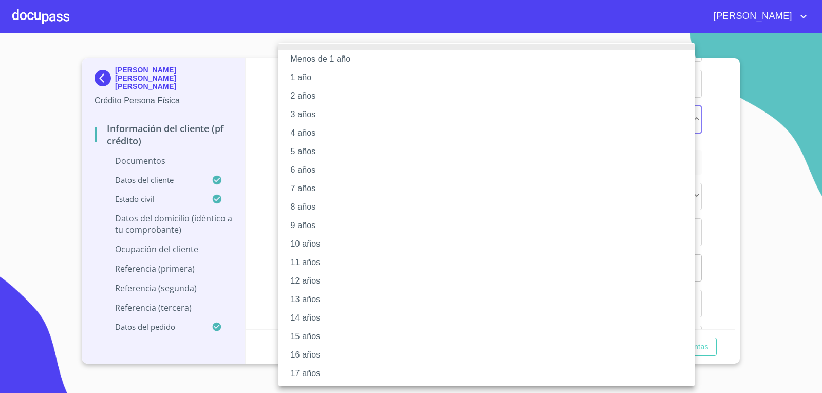
scroll to position [0, 0]
click at [304, 118] on li "3 años" at bounding box center [490, 117] width 424 height 18
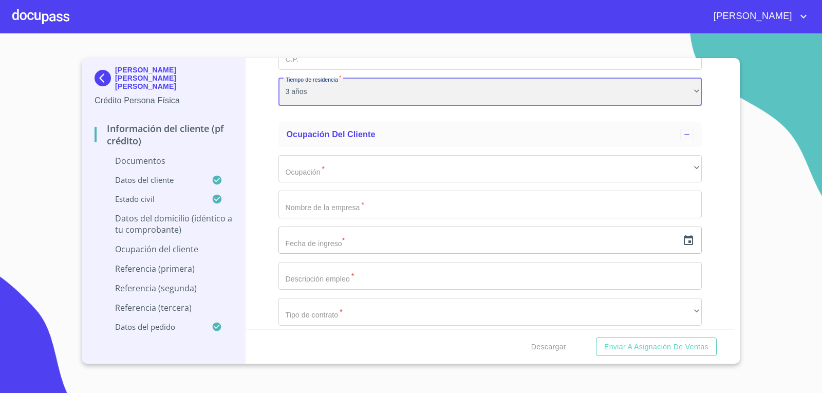
scroll to position [2517, 0]
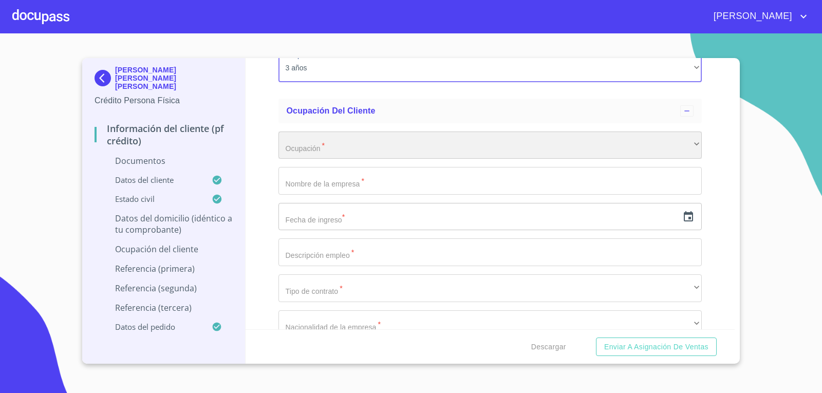
click at [316, 135] on div "​" at bounding box center [490, 146] width 424 height 28
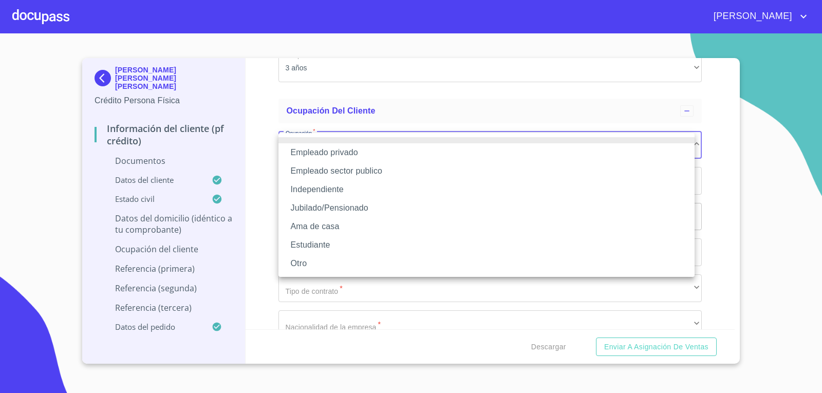
click at [304, 186] on li "Independiente" at bounding box center [486, 189] width 416 height 18
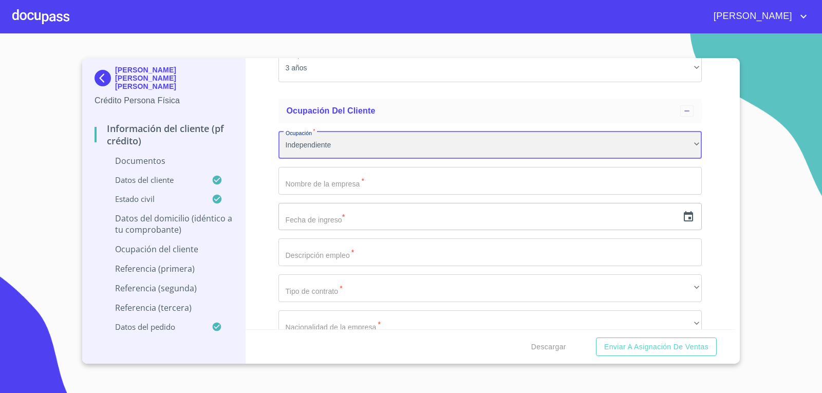
scroll to position [2569, 0]
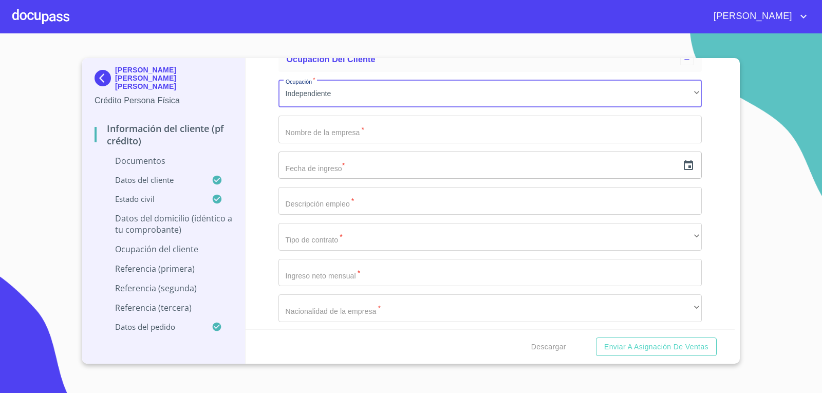
click at [333, 127] on input "Documento de identificación.   *" at bounding box center [490, 130] width 424 height 28
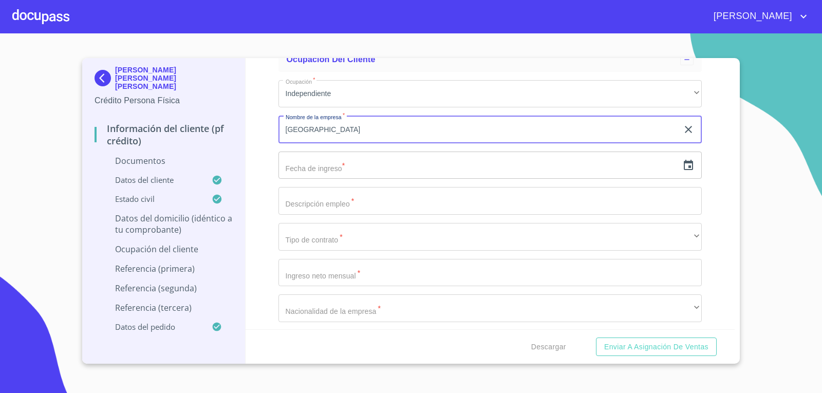
type input "[GEOGRAPHIC_DATA]"
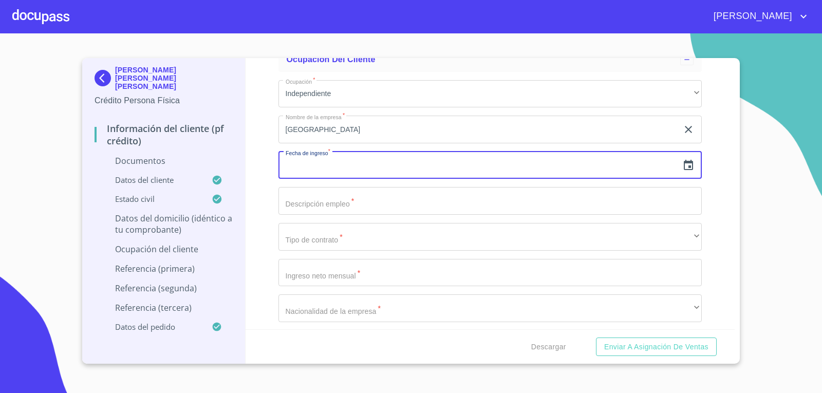
click at [363, 201] on input "Documento de identificación.   *" at bounding box center [490, 201] width 424 height 28
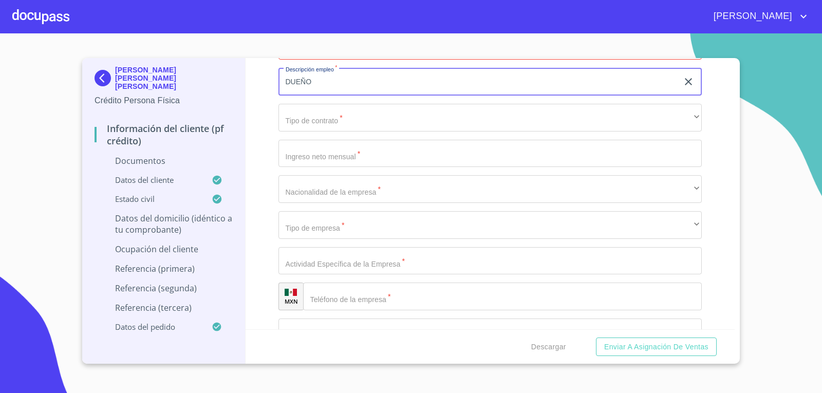
scroll to position [2723, 0]
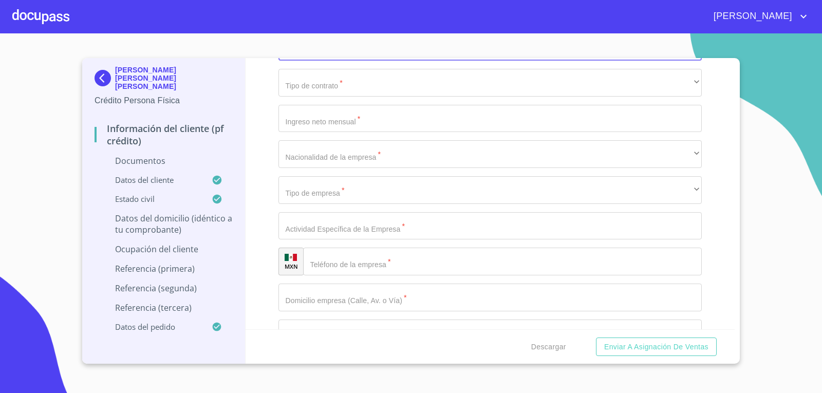
type input "DUEÑO"
click at [356, 225] on input "Documento de identificación.   *" at bounding box center [490, 226] width 424 height 28
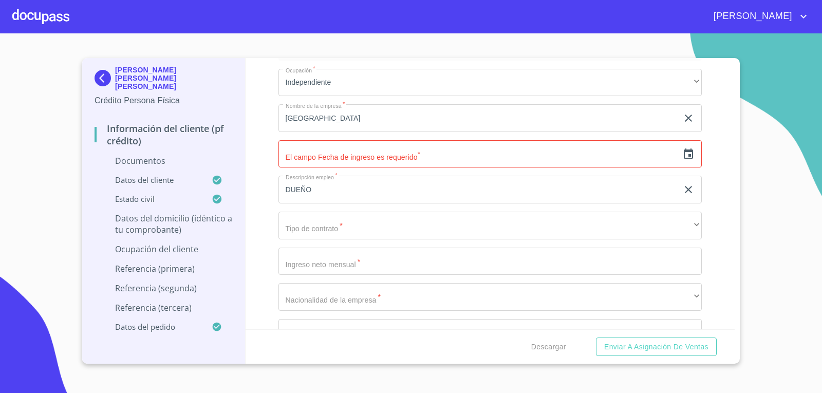
scroll to position [2569, 0]
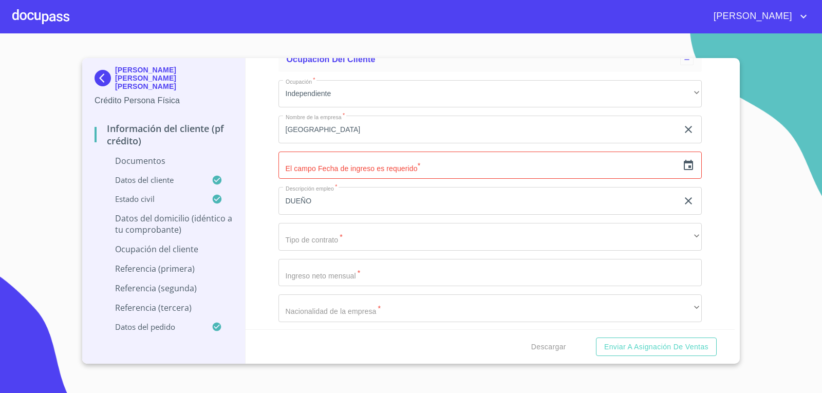
type input "AGRICULTURA"
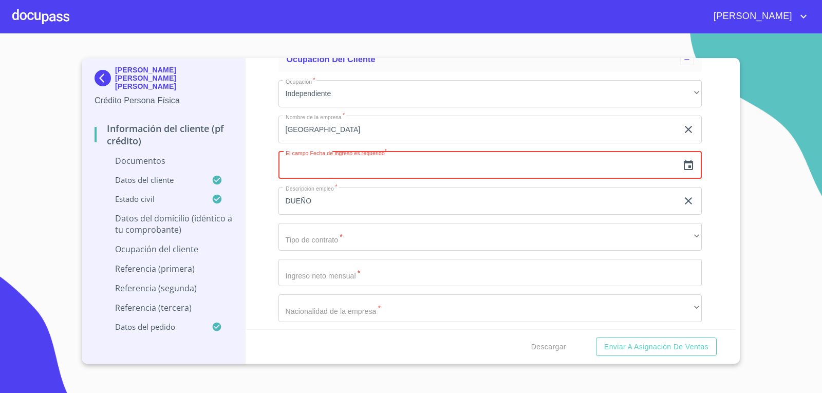
click at [354, 161] on input "text" at bounding box center [478, 166] width 400 height 28
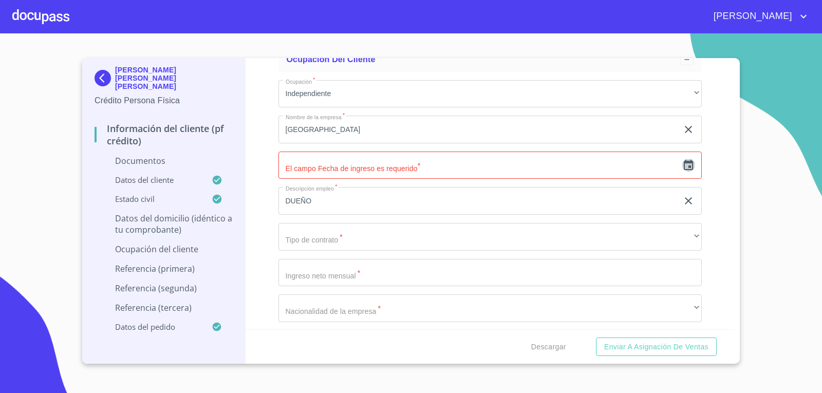
click at [684, 162] on icon "button" at bounding box center [688, 165] width 9 height 10
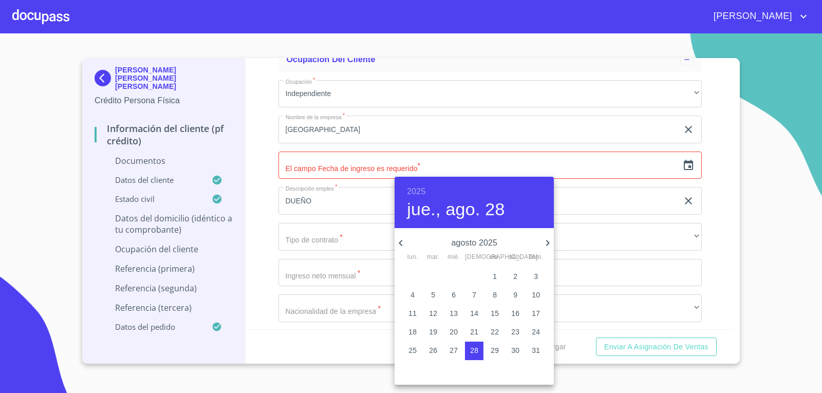
click at [418, 190] on h6 "2025" at bounding box center [416, 191] width 18 height 14
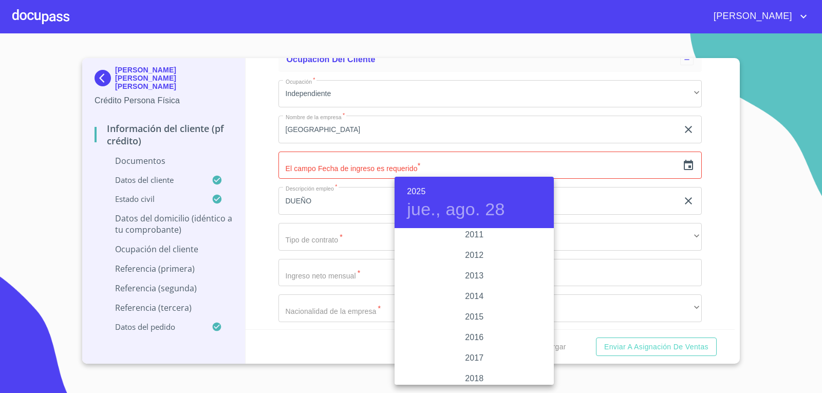
scroll to position [1757, 0]
click at [475, 231] on div "2010" at bounding box center [474, 229] width 159 height 21
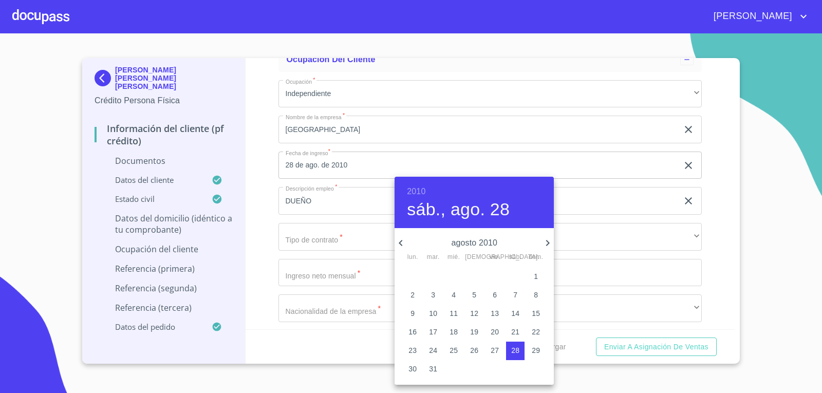
click at [400, 239] on icon "button" at bounding box center [401, 243] width 12 height 12
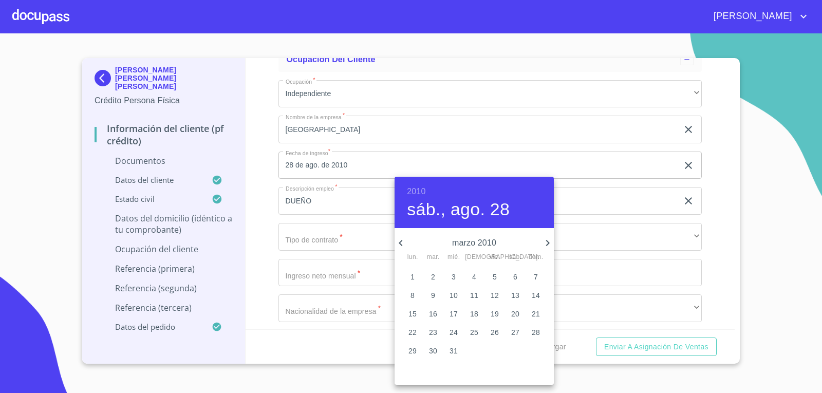
click at [400, 239] on icon "button" at bounding box center [401, 243] width 12 height 12
click at [545, 240] on icon "button" at bounding box center [547, 243] width 12 height 12
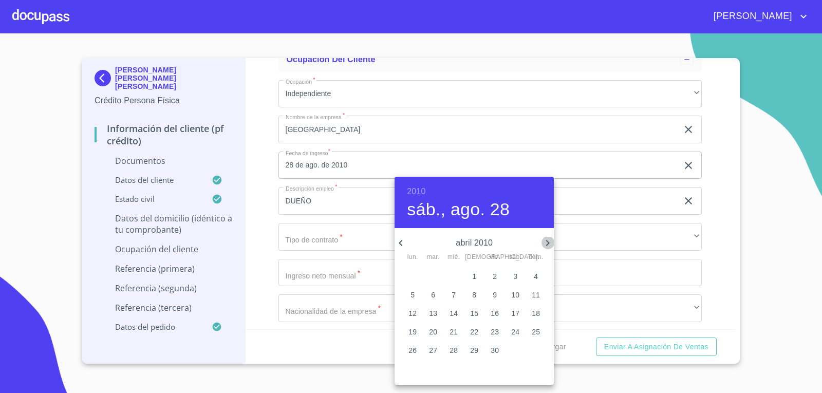
click at [551, 243] on icon "button" at bounding box center [547, 243] width 12 height 12
click at [513, 274] on span "1" at bounding box center [515, 276] width 18 height 10
type input "1 de may. de 2010"
click at [296, 213] on div at bounding box center [411, 196] width 822 height 393
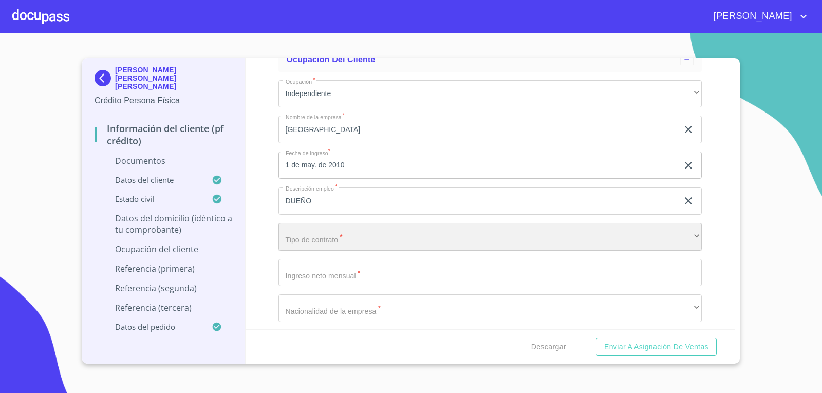
click at [292, 248] on div "​" at bounding box center [490, 237] width 424 height 28
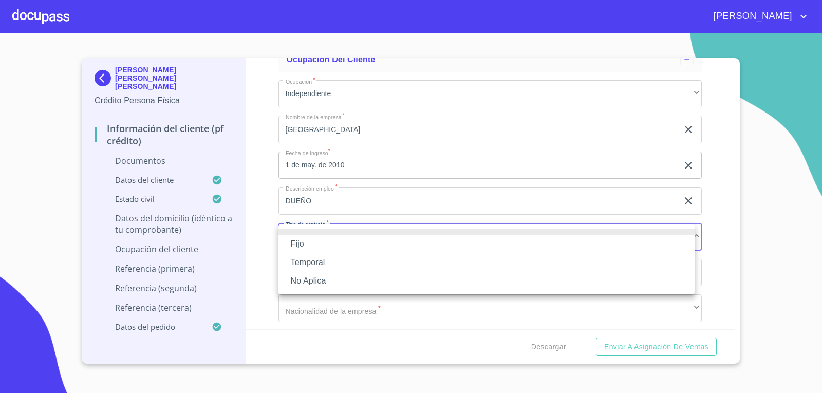
click at [319, 238] on li "Fijo" at bounding box center [486, 244] width 416 height 18
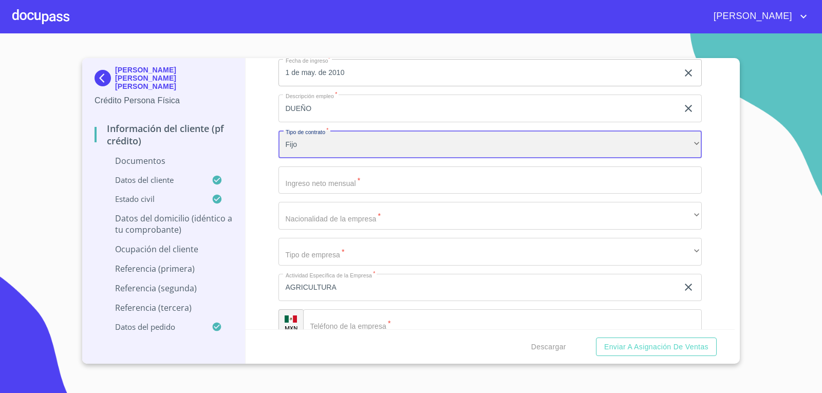
scroll to position [2671, 0]
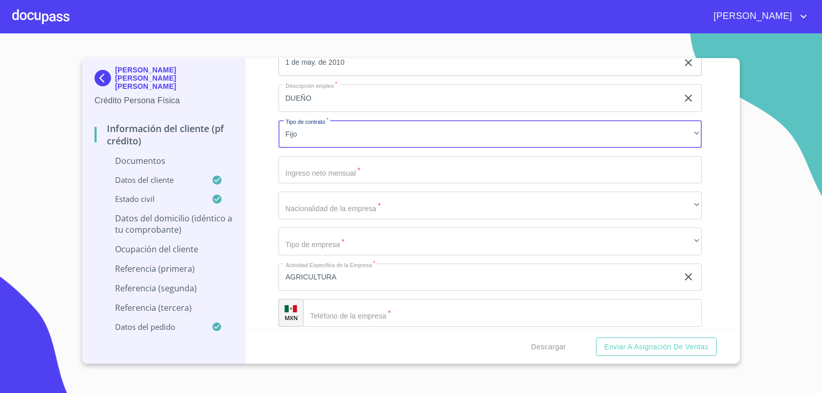
click at [338, 170] on input "Documento de identificación.   *" at bounding box center [490, 170] width 424 height 28
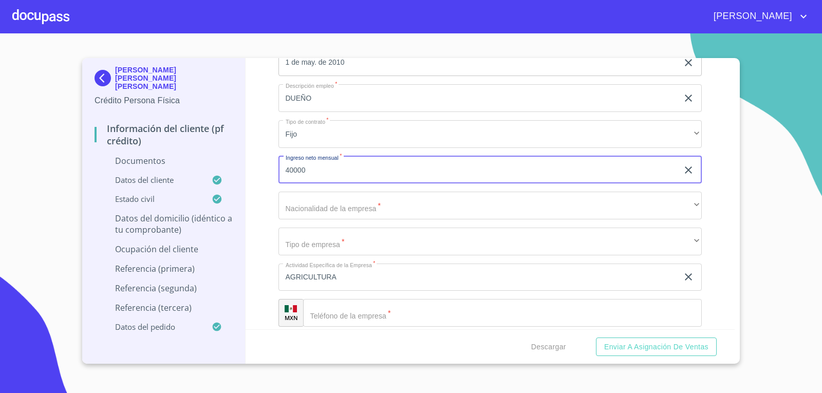
type input "40000"
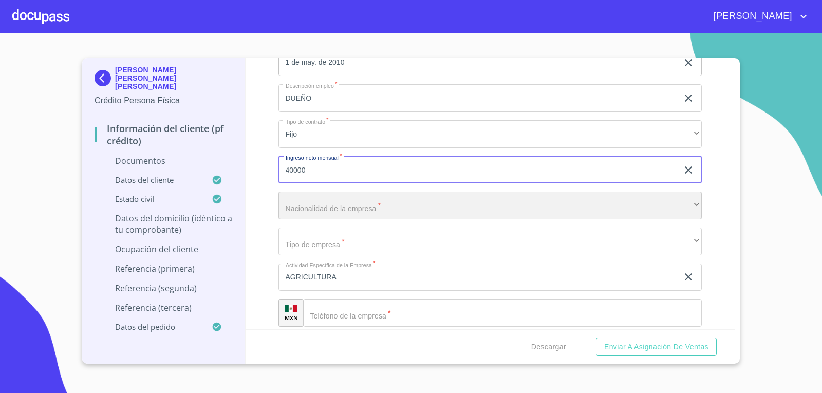
click at [328, 198] on div "​" at bounding box center [490, 206] width 424 height 28
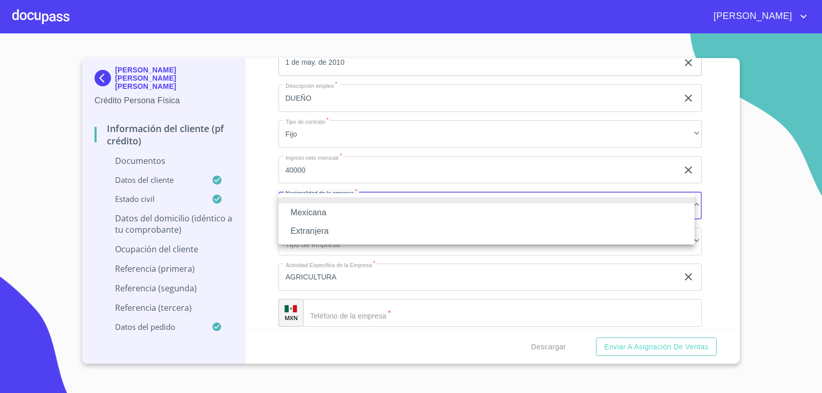
click at [321, 209] on li "Mexicana" at bounding box center [486, 212] width 416 height 18
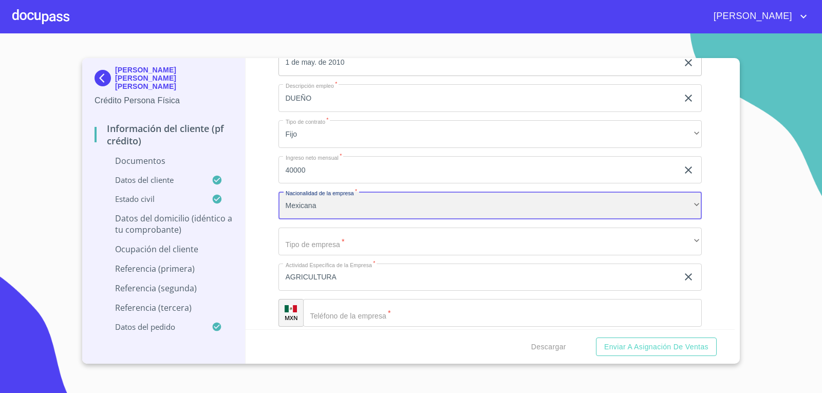
scroll to position [2723, 0]
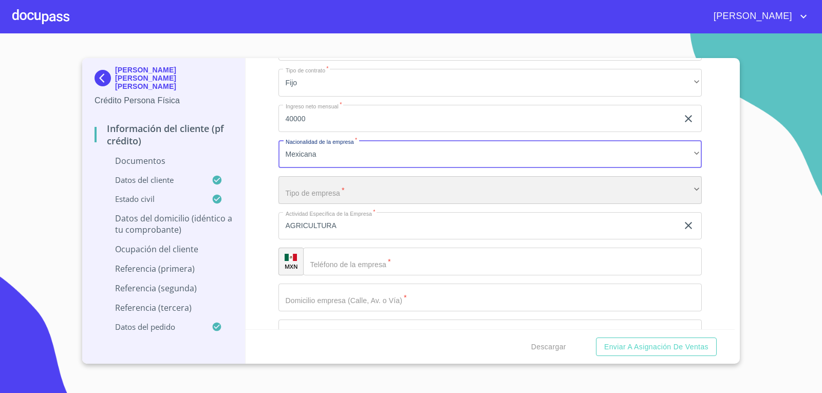
click at [358, 194] on div "​" at bounding box center [490, 190] width 424 height 28
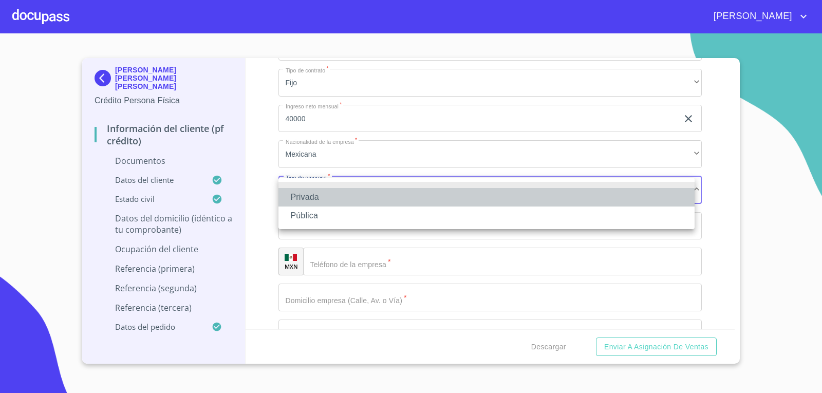
click at [322, 194] on li "Privada" at bounding box center [486, 197] width 416 height 18
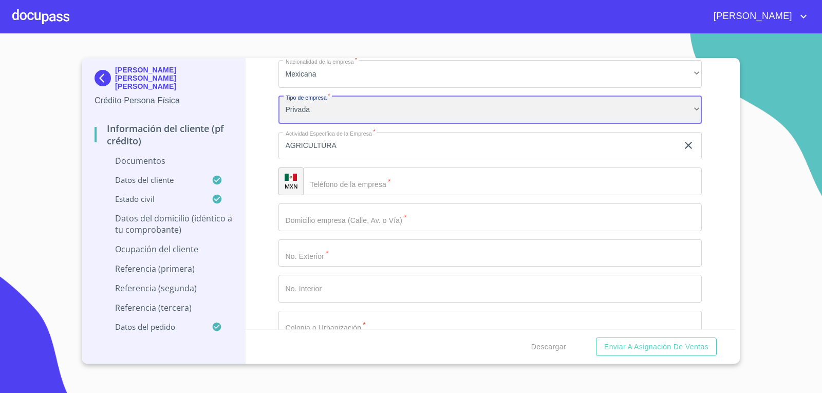
scroll to position [2826, 0]
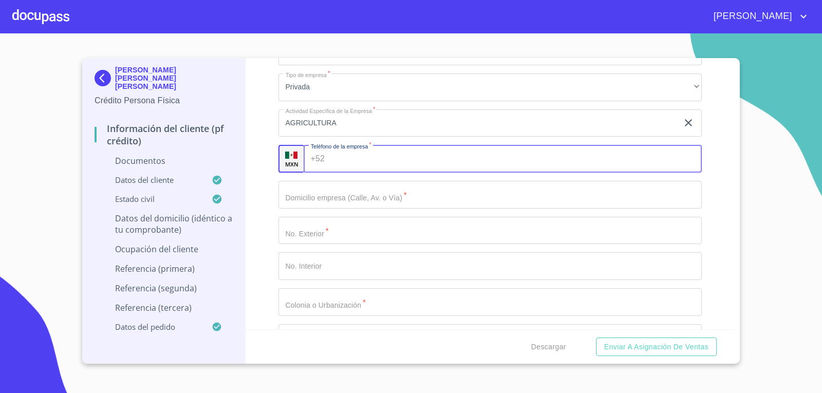
click at [377, 169] on input "Documento de identificación.   *" at bounding box center [515, 159] width 373 height 28
click at [390, 163] on input "Documento de identificación.   *" at bounding box center [515, 159] width 373 height 28
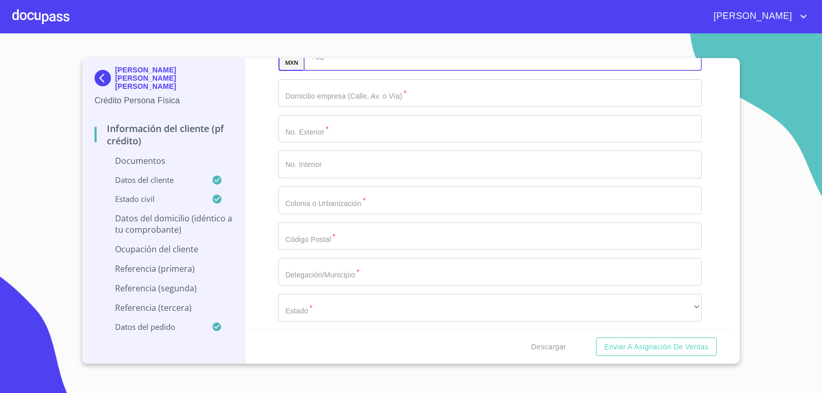
scroll to position [2928, 0]
click at [368, 94] on input "Documento de identificación.   *" at bounding box center [490, 92] width 424 height 28
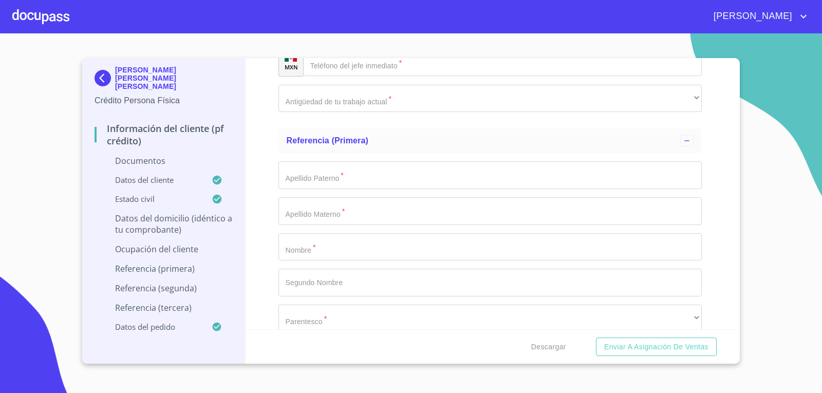
scroll to position [3339, 0]
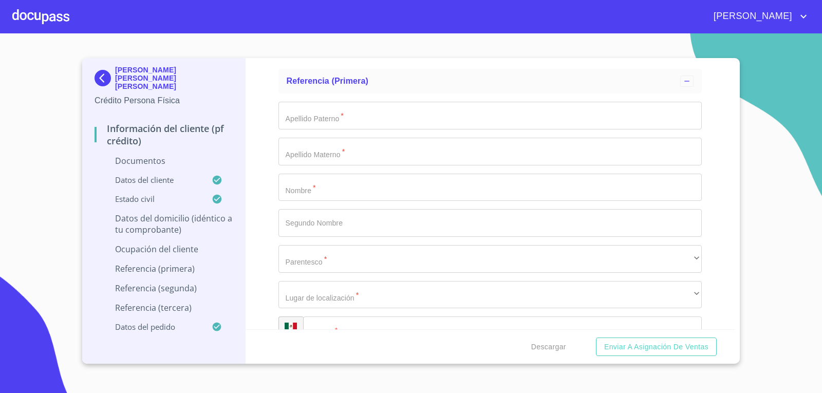
click at [404, 113] on input "Documento de identificación.   *" at bounding box center [490, 116] width 424 height 28
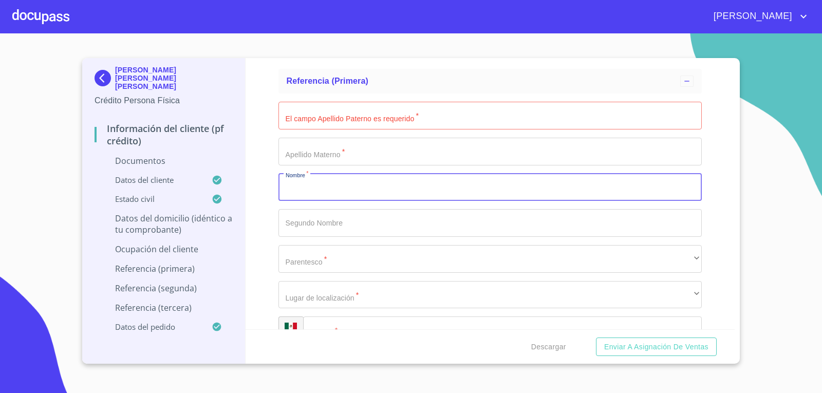
click at [390, 178] on input "Documento de identificación.   *" at bounding box center [490, 188] width 424 height 28
type input "AMERICA"
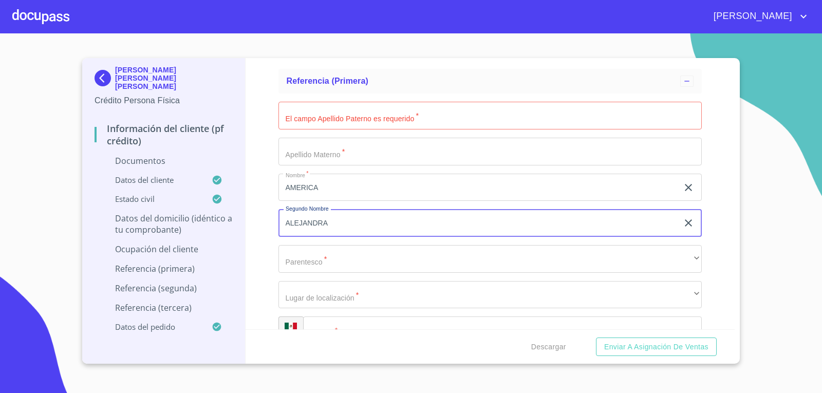
type input "ALEJANDRA"
click at [420, 108] on input "Documento de identificación.   *" at bounding box center [490, 116] width 424 height 28
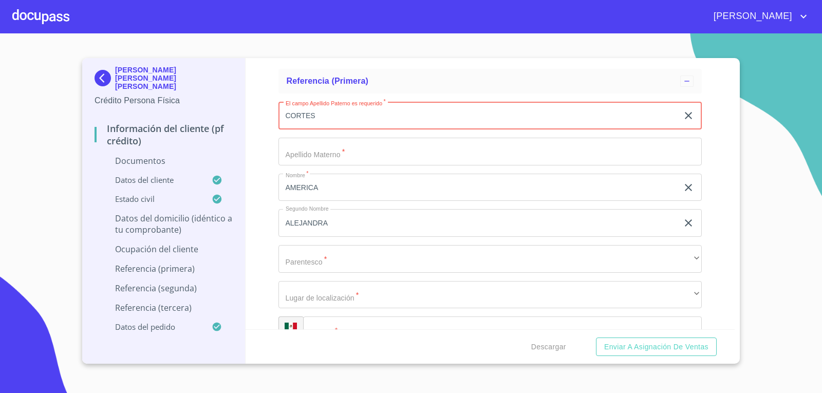
type input "CORTES"
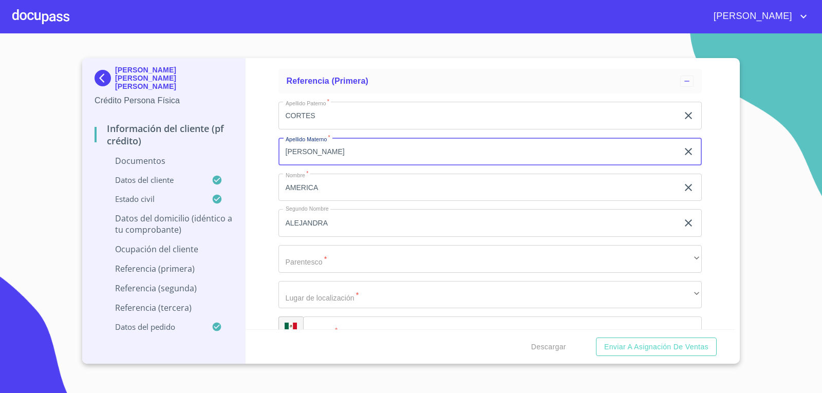
type input "[PERSON_NAME]"
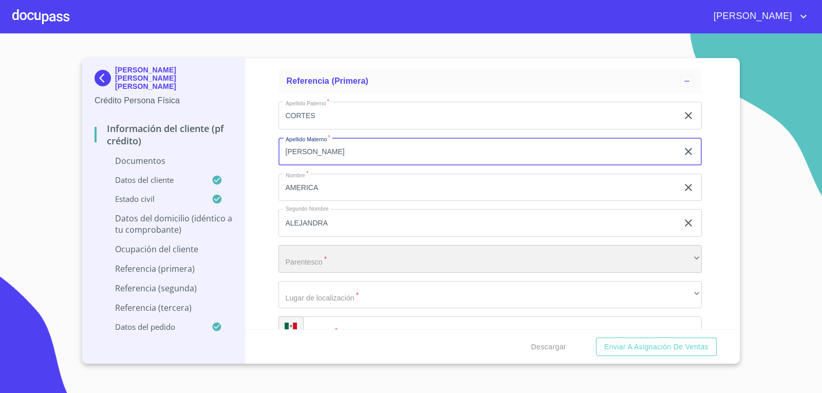
click at [379, 266] on div "​" at bounding box center [490, 259] width 424 height 28
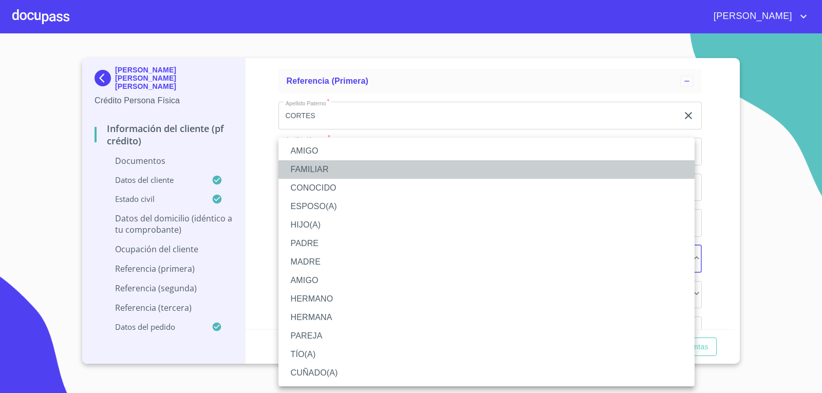
click at [325, 163] on li "FAMILIAR" at bounding box center [486, 169] width 416 height 18
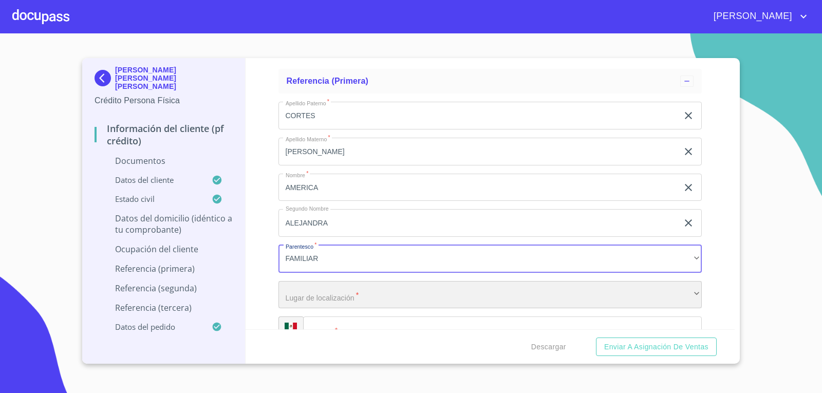
click at [379, 284] on div "​" at bounding box center [490, 295] width 424 height 28
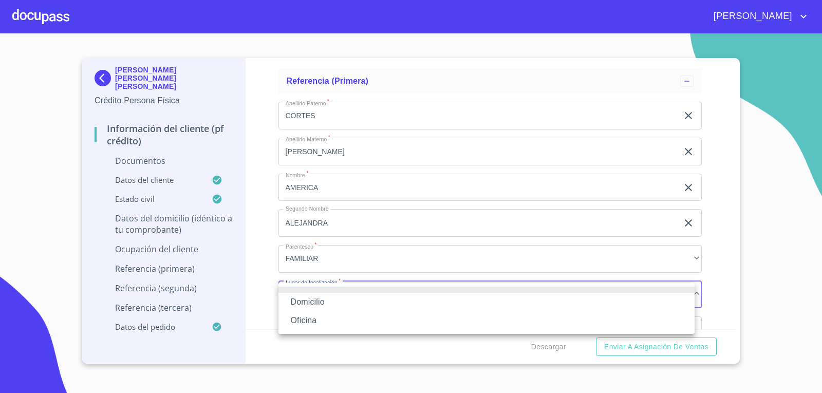
drag, startPoint x: 350, startPoint y: 295, endPoint x: 358, endPoint y: 287, distance: 11.3
click at [351, 295] on li "Domicilio" at bounding box center [486, 302] width 416 height 18
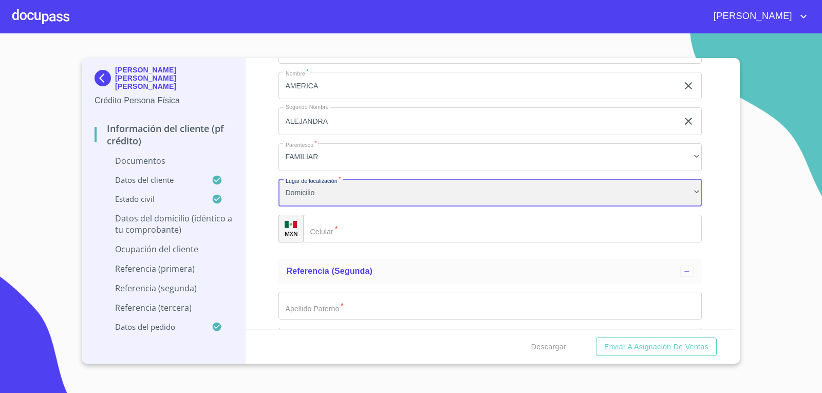
scroll to position [3442, 0]
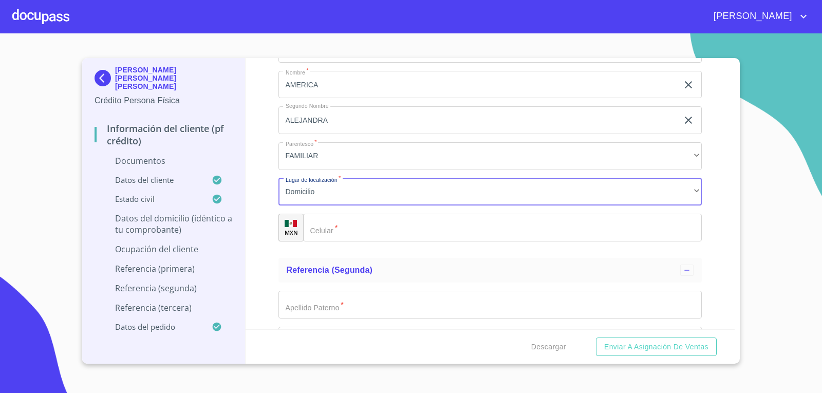
click at [383, 221] on input "Documento de identificación.   *" at bounding box center [502, 228] width 399 height 28
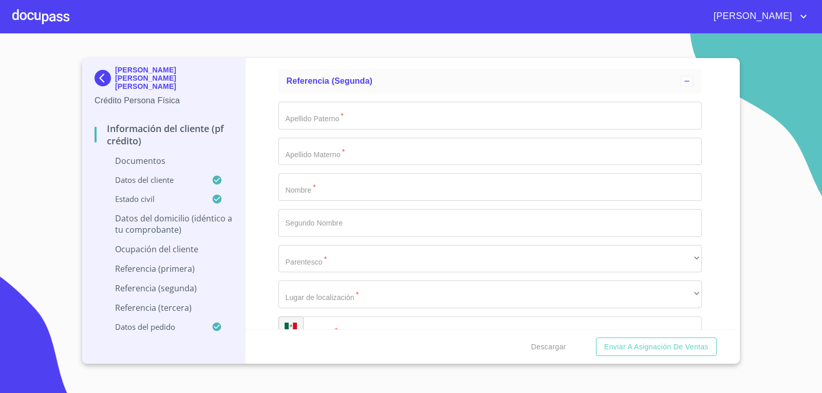
scroll to position [3648, 0]
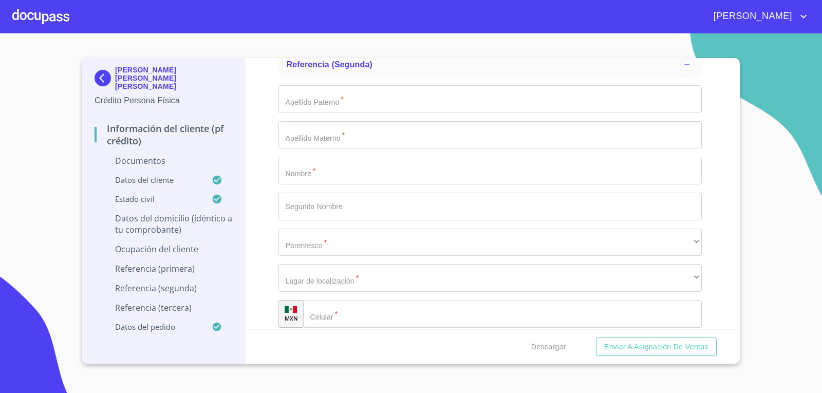
type input "[PHONE_NUMBER]"
click at [333, 166] on input "Documento de identificación.   *" at bounding box center [490, 171] width 424 height 28
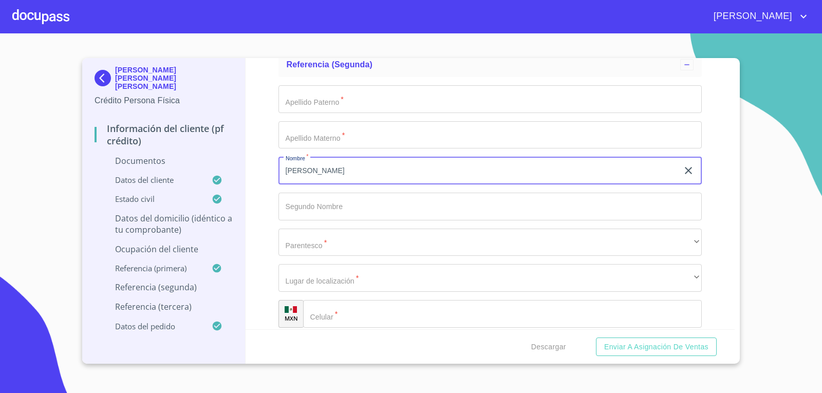
type input "[PERSON_NAME]"
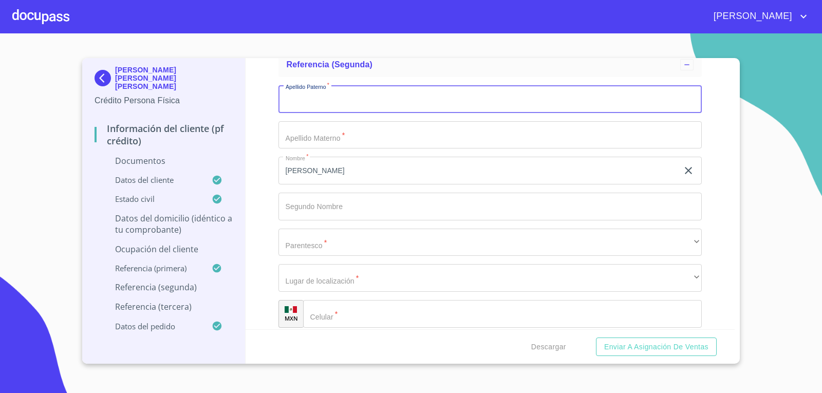
click at [327, 94] on input "Documento de identificación.   *" at bounding box center [490, 99] width 424 height 28
type input "CORTEZ"
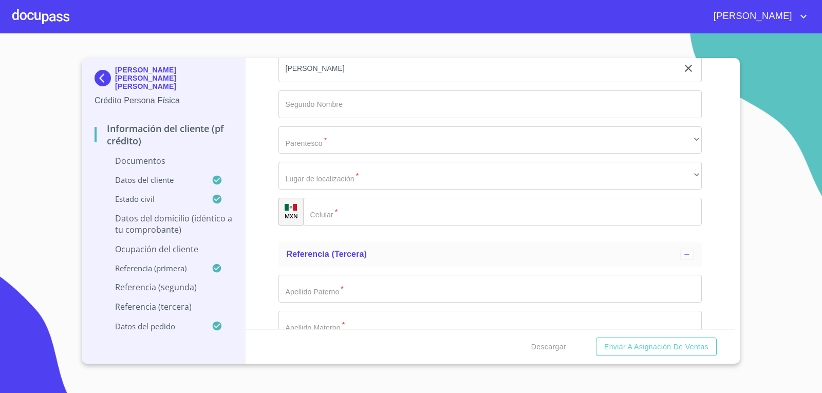
scroll to position [3750, 0]
type input "COBIAN"
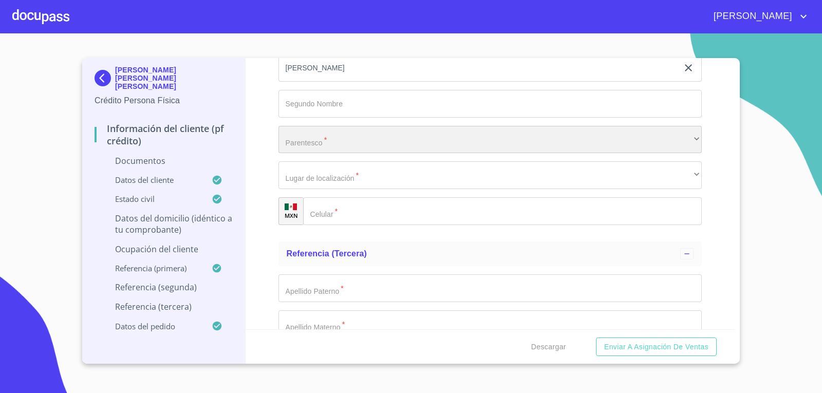
click at [352, 129] on div "​" at bounding box center [490, 140] width 424 height 28
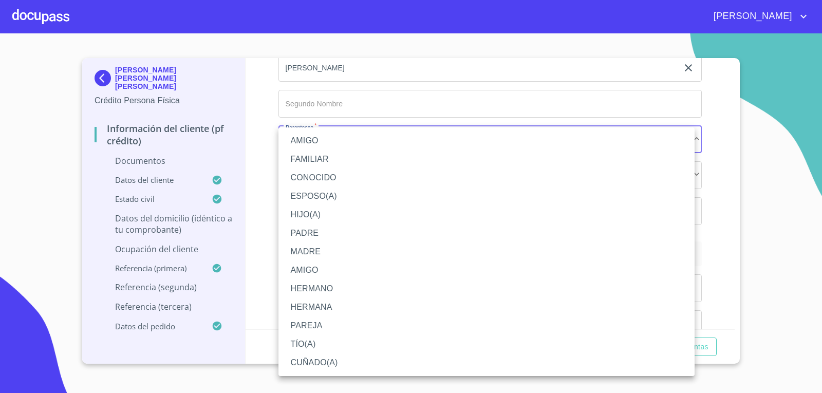
click at [311, 159] on li "FAMILIAR" at bounding box center [486, 159] width 416 height 18
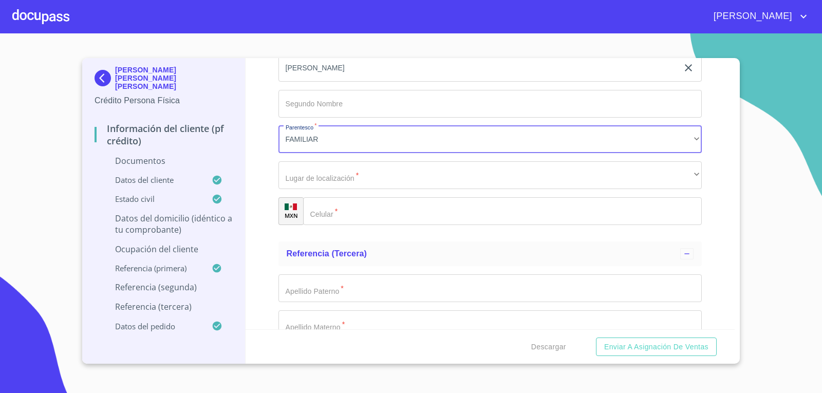
click at [322, 209] on div "​" at bounding box center [502, 211] width 399 height 28
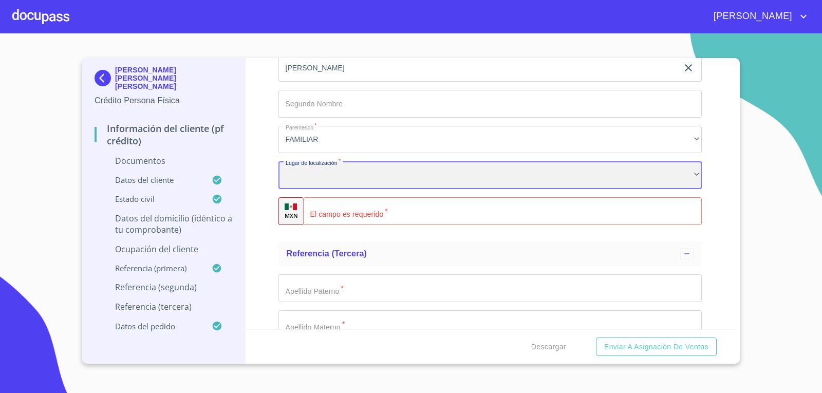
click at [529, 175] on div "​" at bounding box center [490, 175] width 424 height 28
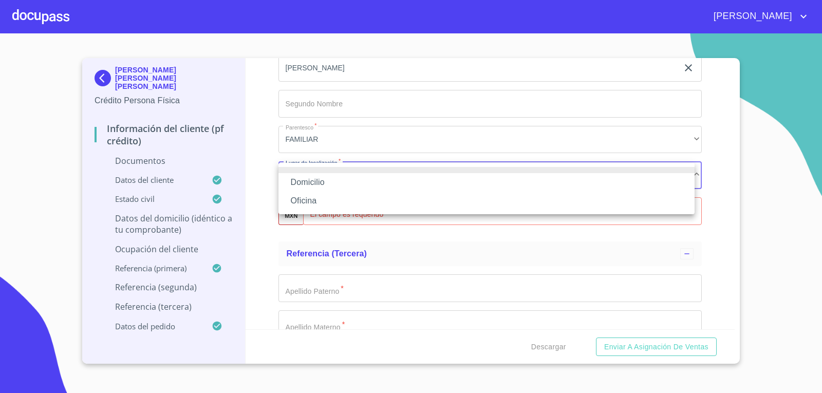
click at [352, 184] on li "Domicilio" at bounding box center [486, 182] width 416 height 18
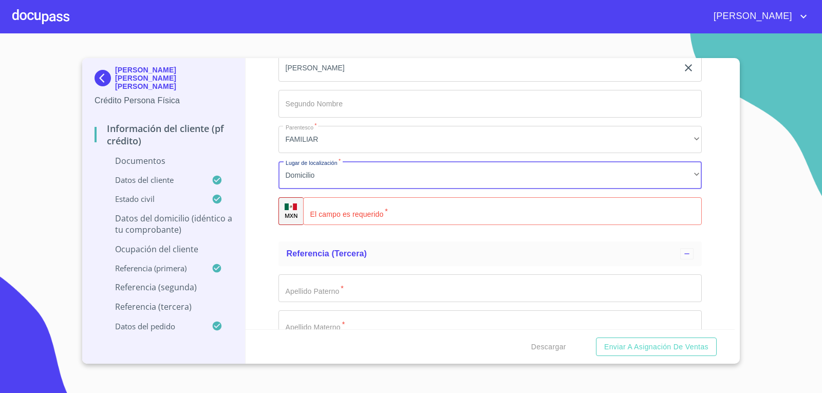
click at [360, 202] on input "Documento de identificación.   *" at bounding box center [502, 211] width 399 height 28
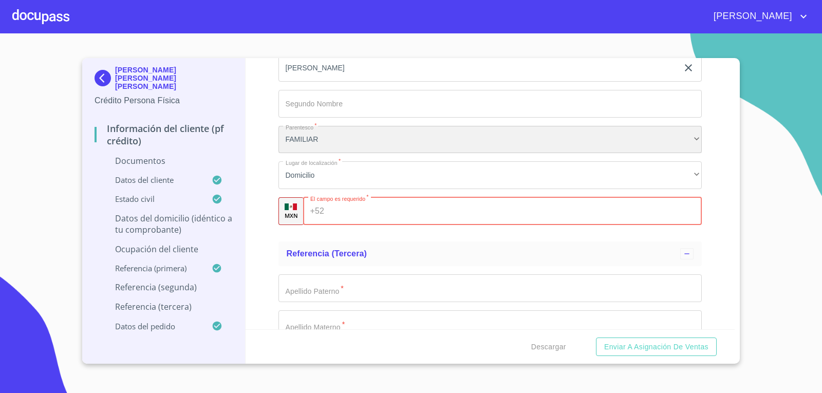
click at [361, 133] on div "FAMILIAR" at bounding box center [490, 140] width 424 height 28
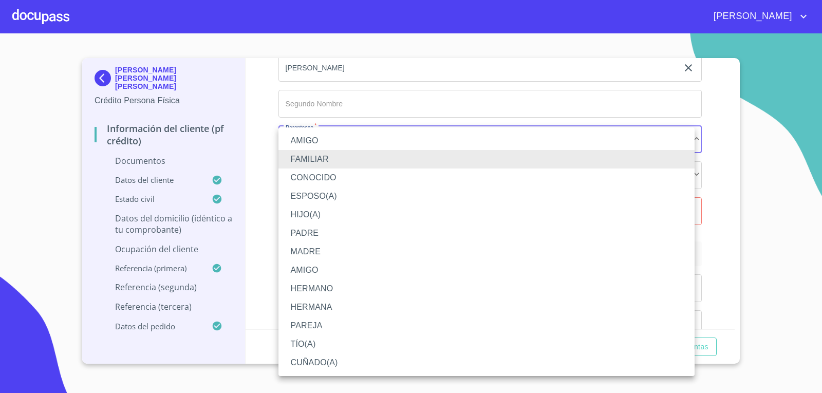
drag, startPoint x: 302, startPoint y: 344, endPoint x: 304, endPoint y: 333, distance: 11.5
click at [303, 344] on li "TÍO(A)" at bounding box center [486, 344] width 416 height 18
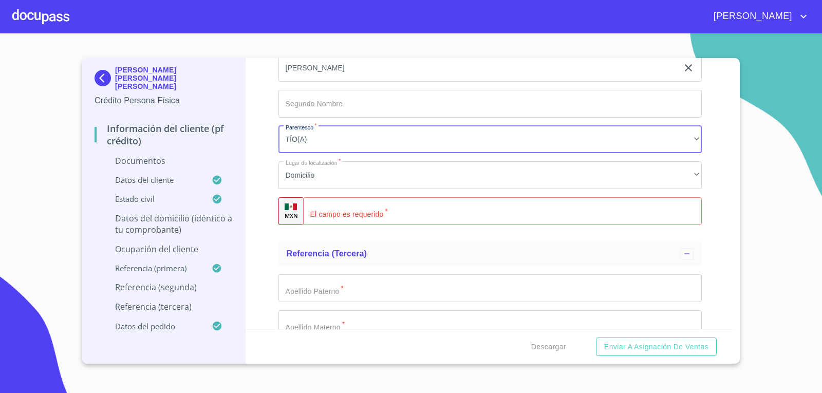
click at [360, 205] on input "Documento de identificación.   *" at bounding box center [502, 211] width 399 height 28
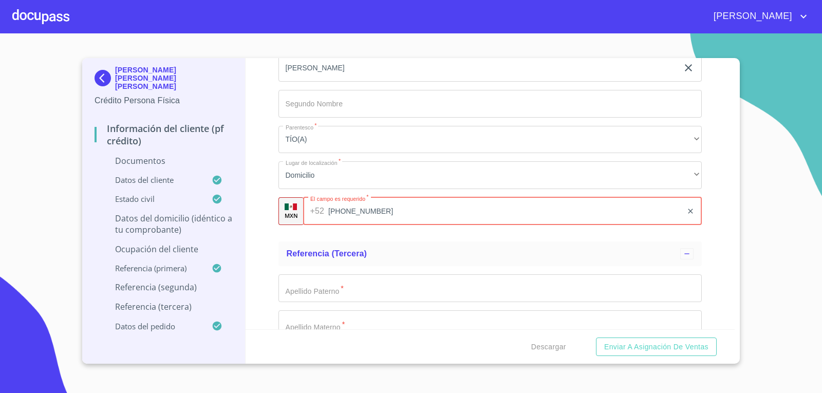
type input "[PHONE_NUMBER]"
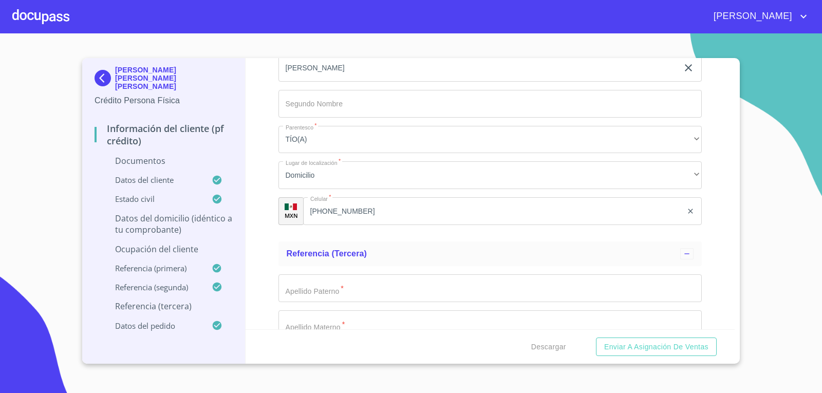
click at [709, 208] on div "Información del cliente (PF crédito) Documentos Documento de identificación.   …" at bounding box center [491, 193] width 490 height 271
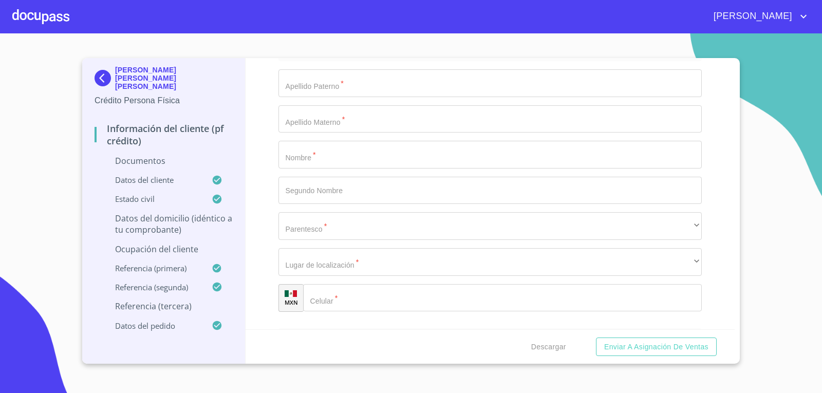
scroll to position [3956, 0]
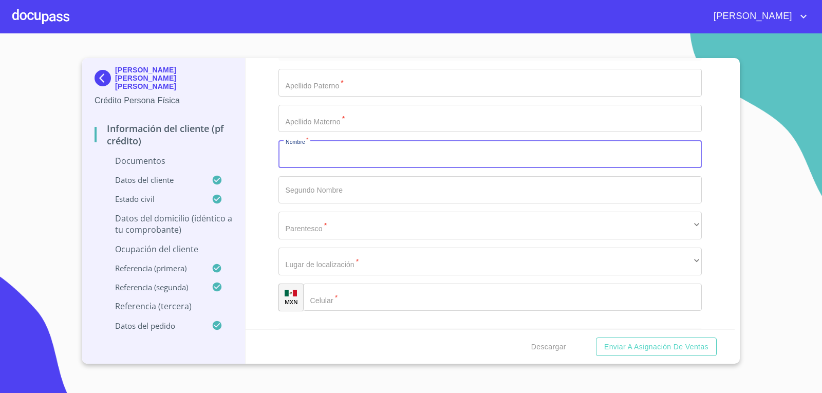
click at [390, 152] on input "Documento de identificación.   *" at bounding box center [490, 154] width 424 height 28
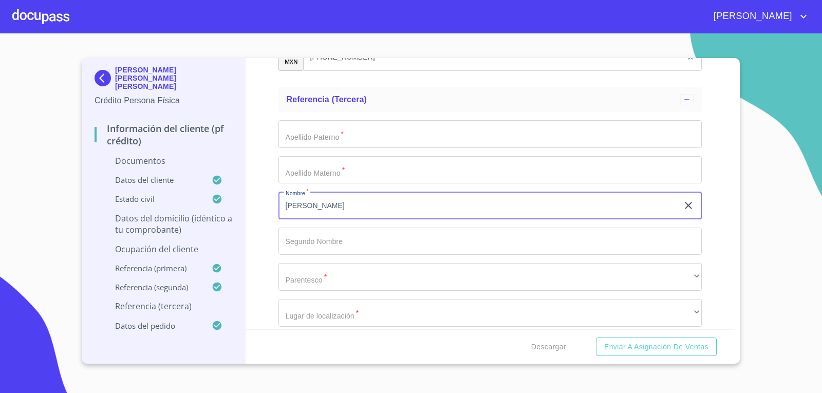
type input "[PERSON_NAME]"
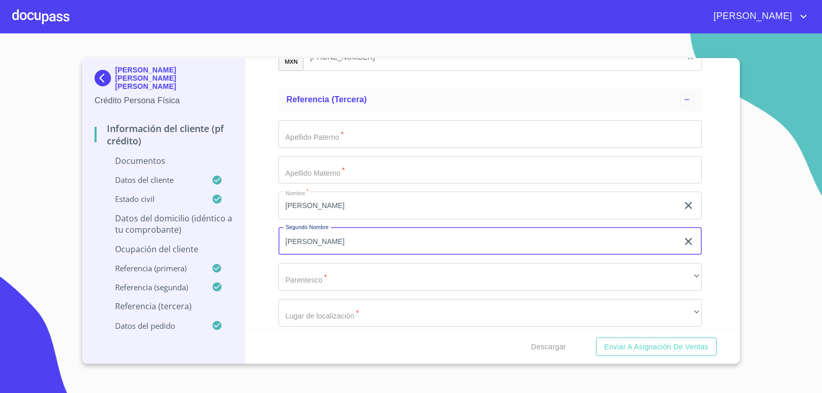
type input "[PERSON_NAME]"
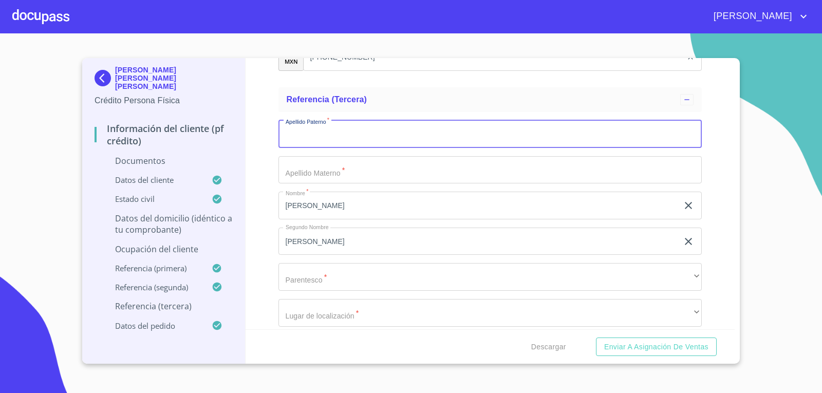
click at [424, 129] on input "Documento de identificación.   *" at bounding box center [490, 134] width 424 height 28
type input "[GEOGRAPHIC_DATA]"
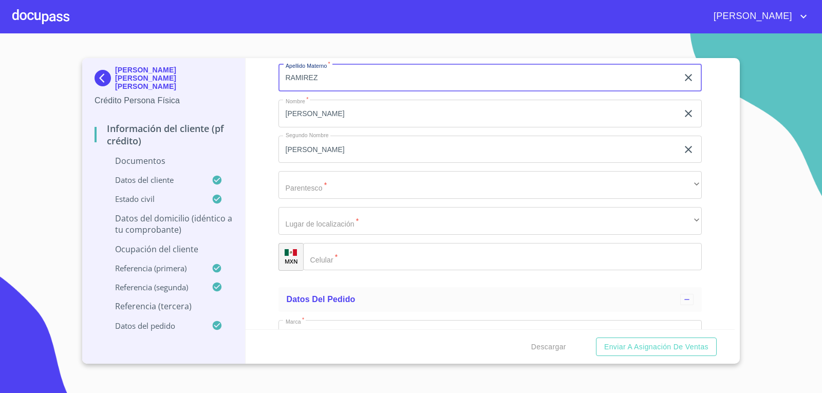
scroll to position [4007, 0]
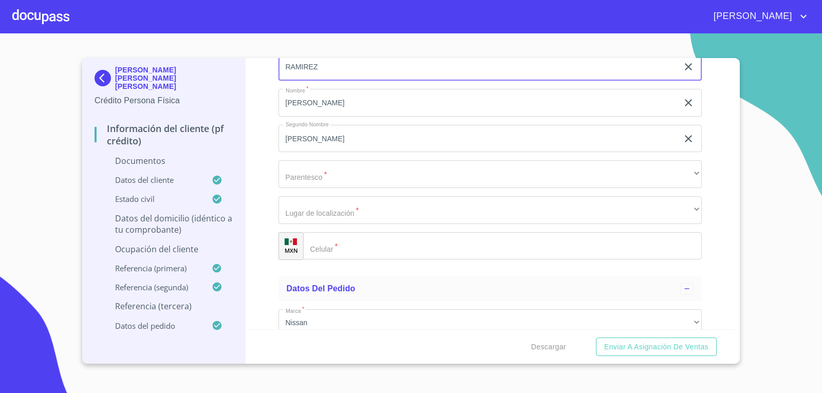
type input "RAMIREZ"
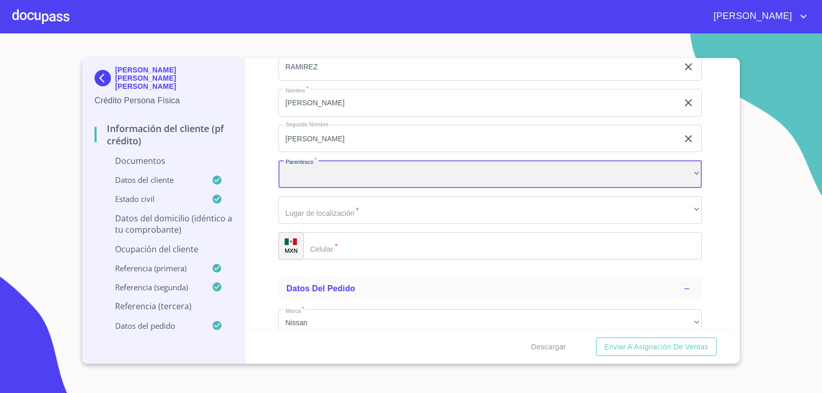
click at [372, 170] on div "​" at bounding box center [490, 174] width 424 height 28
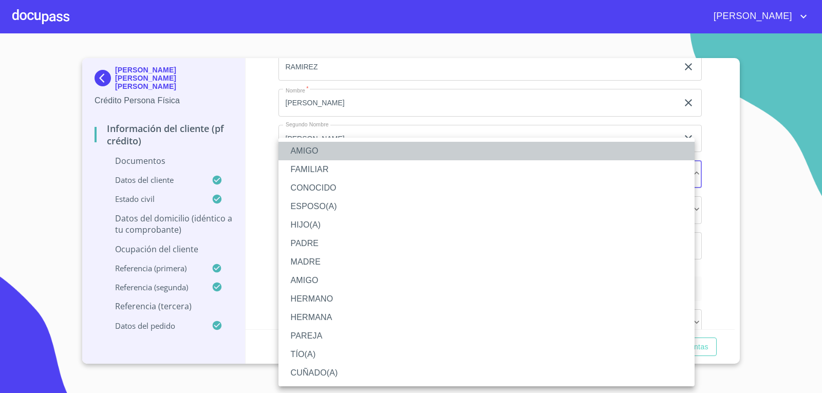
click at [310, 146] on li "AMIGO" at bounding box center [486, 151] width 416 height 18
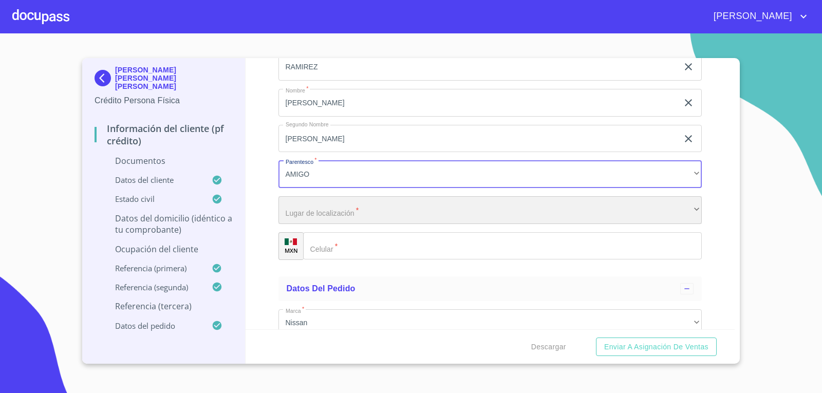
click at [317, 209] on div "​" at bounding box center [490, 210] width 424 height 28
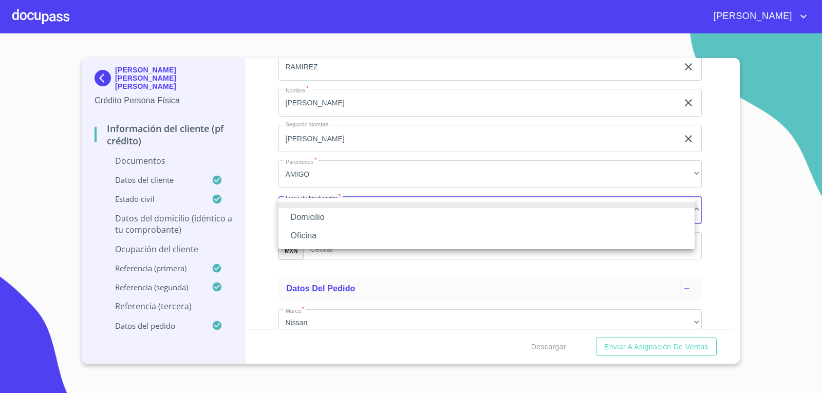
click at [310, 214] on li "Domicilio" at bounding box center [486, 217] width 416 height 18
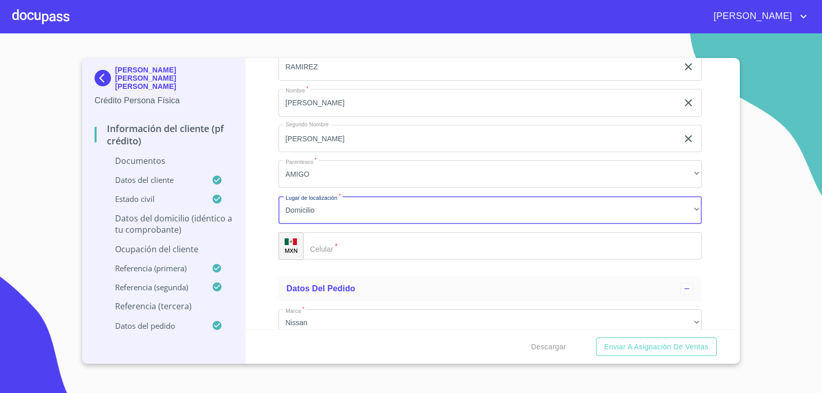
click at [326, 241] on div "​" at bounding box center [502, 246] width 399 height 28
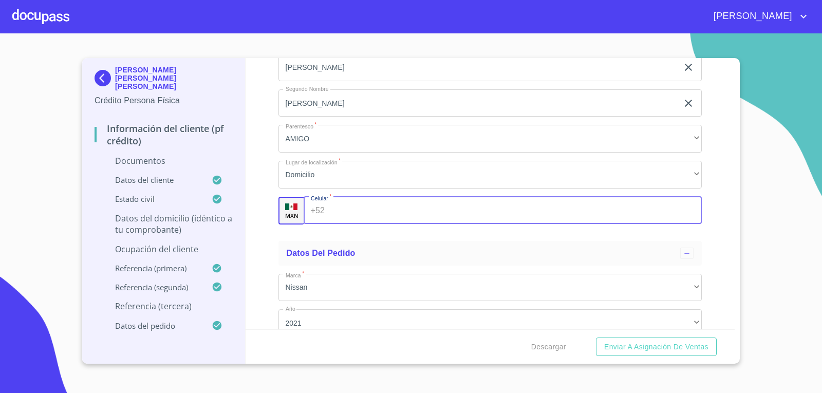
scroll to position [4059, 0]
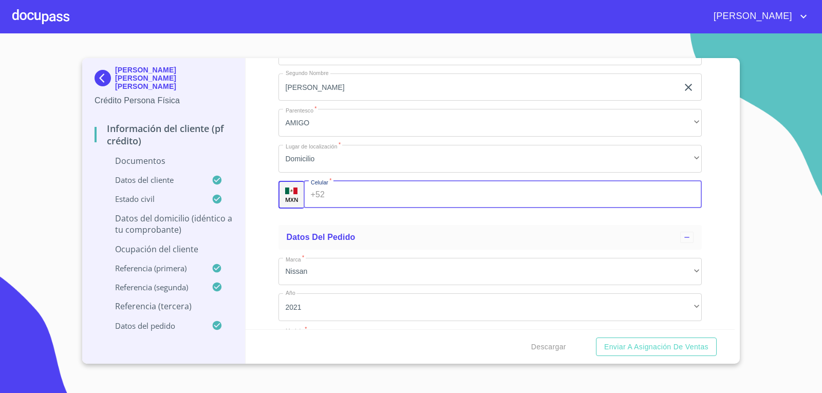
click at [367, 190] on input "Documento de identificación.   *" at bounding box center [515, 195] width 373 height 28
type input "[PHONE_NUMBER]"
click at [264, 145] on div "Información del cliente (PF crédito) Documentos Documento de identificación.   …" at bounding box center [491, 193] width 490 height 271
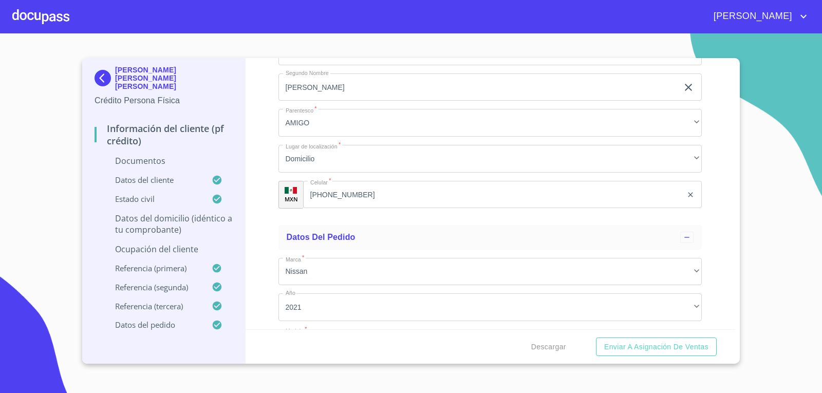
click at [257, 121] on div "Información del cliente (PF crédito) Documentos Documento de identificación.   …" at bounding box center [491, 193] width 490 height 271
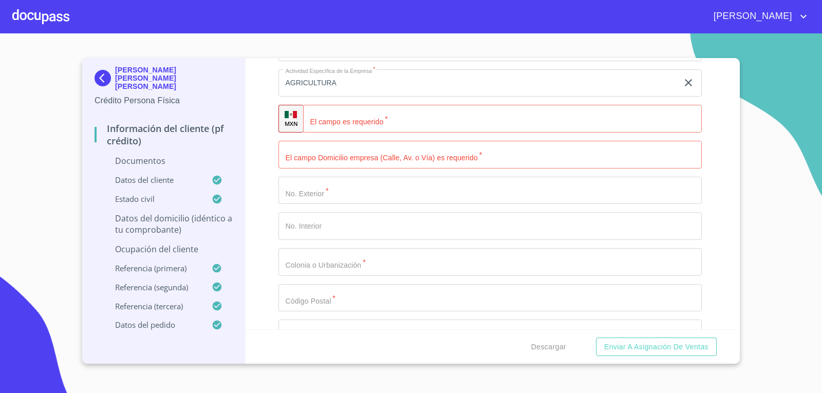
scroll to position [2877, 0]
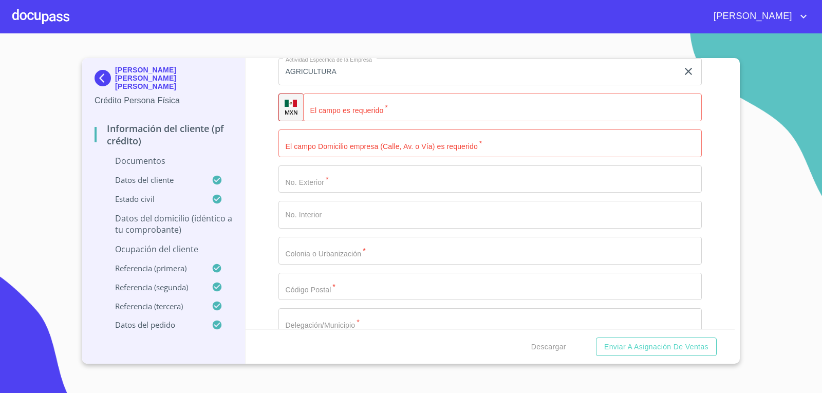
click at [359, 147] on input "Documento de identificación.   *" at bounding box center [490, 143] width 424 height 28
click at [256, 90] on div "Información del cliente (PF crédito) Documentos Documento de identificación.   …" at bounding box center [491, 193] width 490 height 271
click at [55, 15] on div at bounding box center [40, 16] width 57 height 33
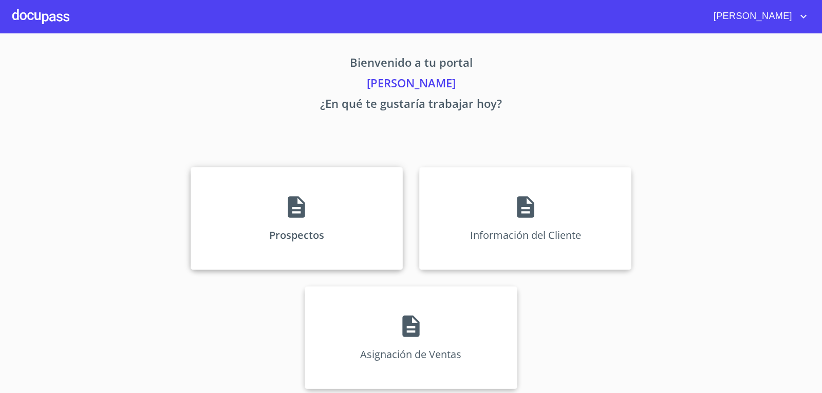
click at [365, 193] on div "Prospectos" at bounding box center [297, 218] width 212 height 103
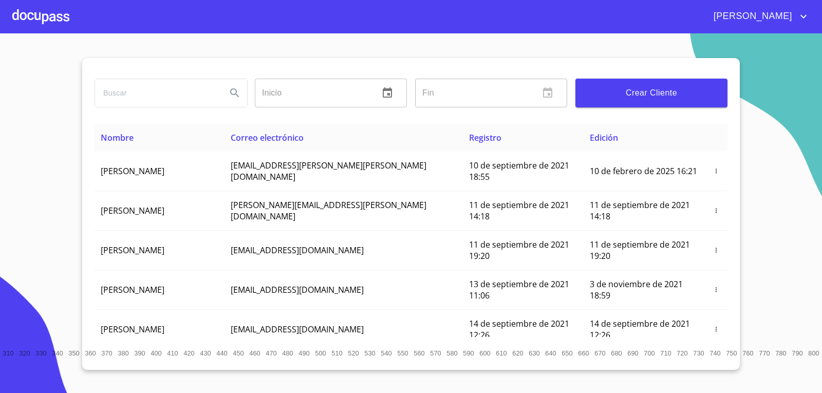
click at [166, 104] on input "search" at bounding box center [156, 93] width 123 height 28
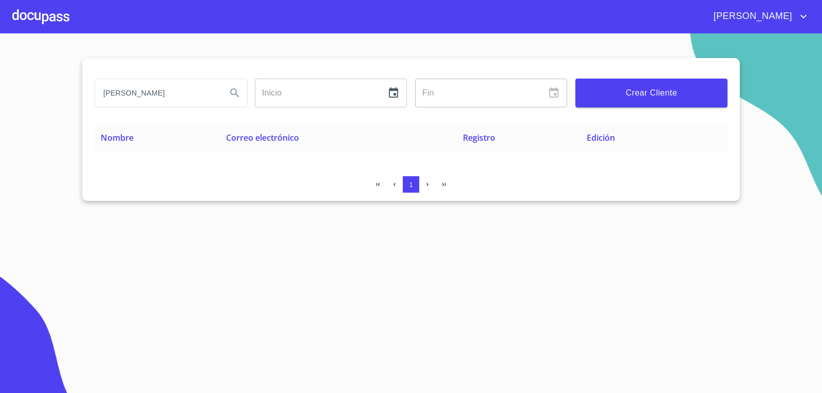
type input "[PERSON_NAME]"
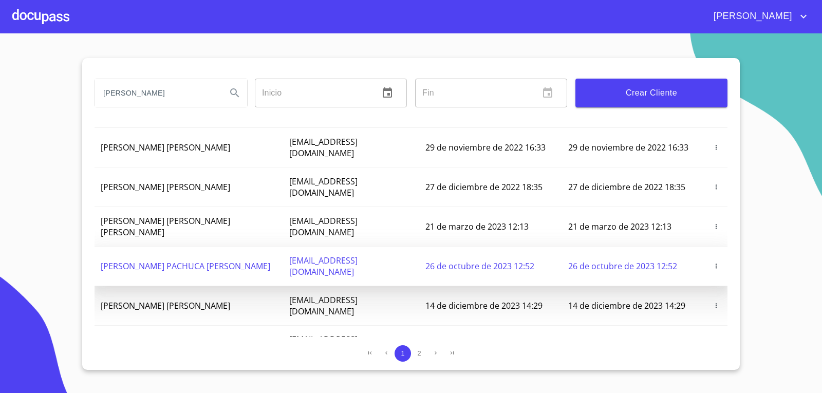
scroll to position [114, 0]
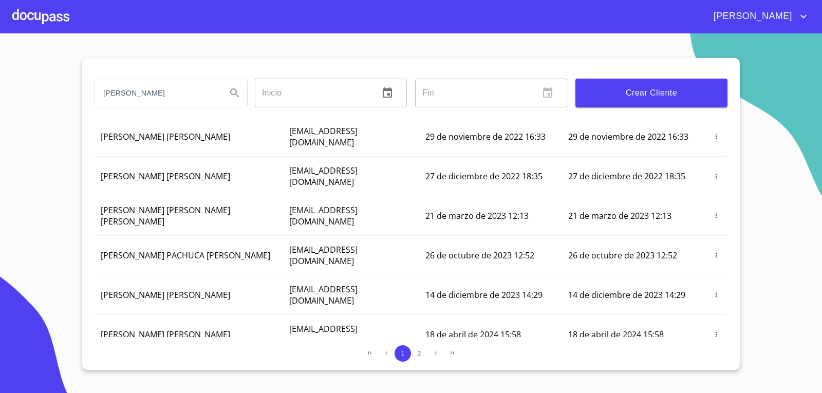
click at [51, 9] on div at bounding box center [40, 16] width 57 height 33
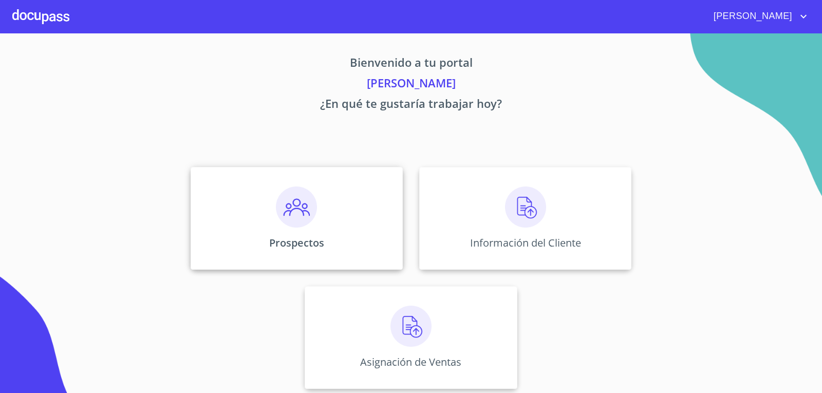
click at [354, 207] on div "Prospectos" at bounding box center [297, 218] width 212 height 103
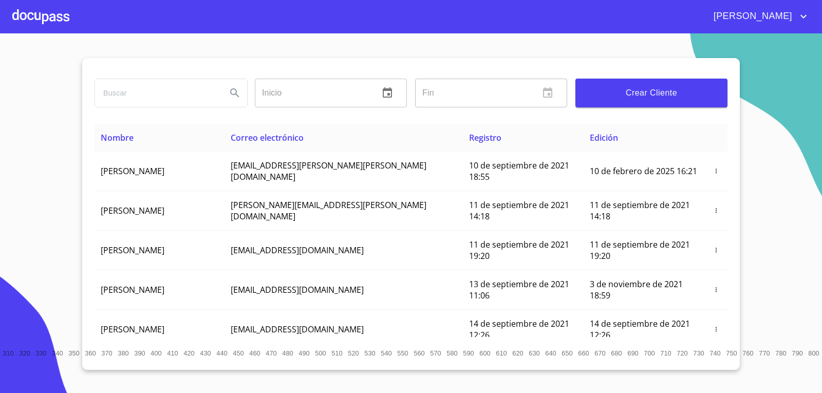
click at [166, 86] on input "search" at bounding box center [156, 93] width 123 height 28
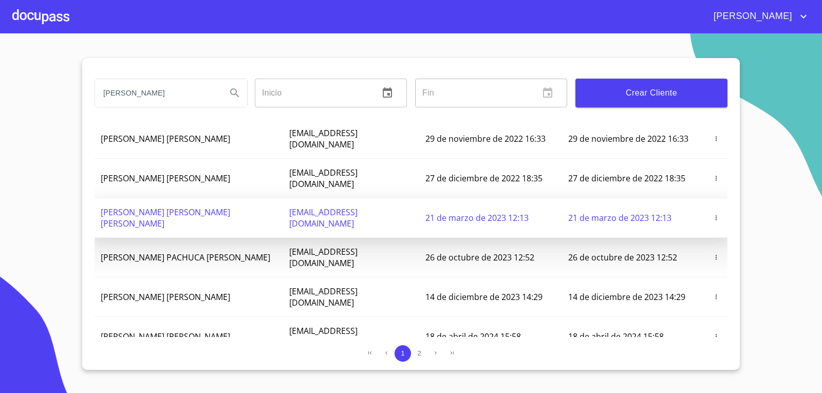
scroll to position [114, 0]
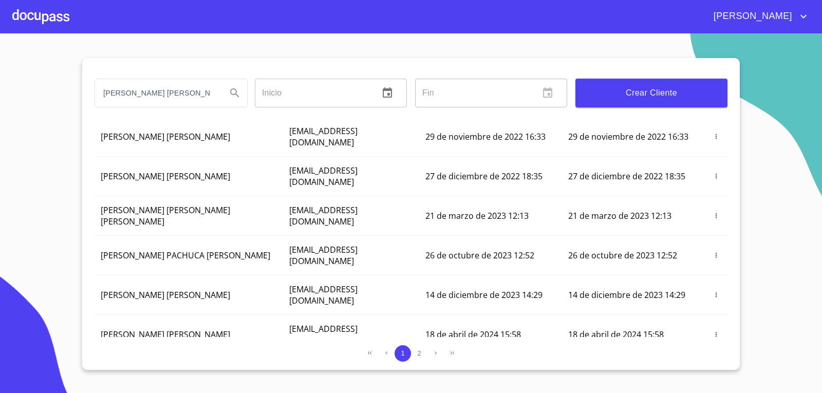
type input "[PERSON_NAME] [PERSON_NAME]"
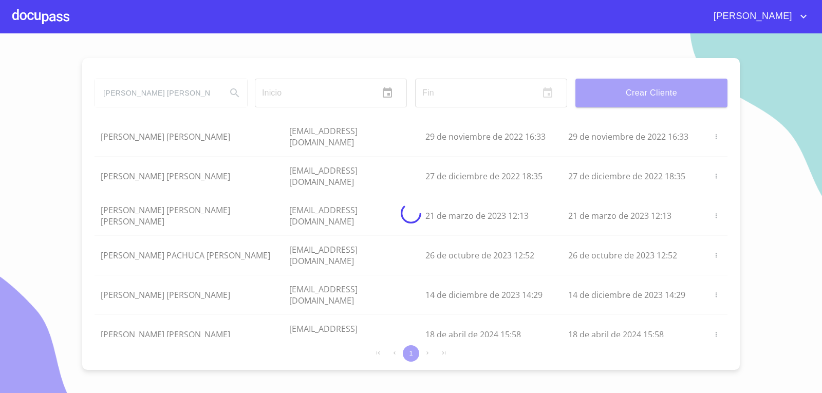
scroll to position [0, 0]
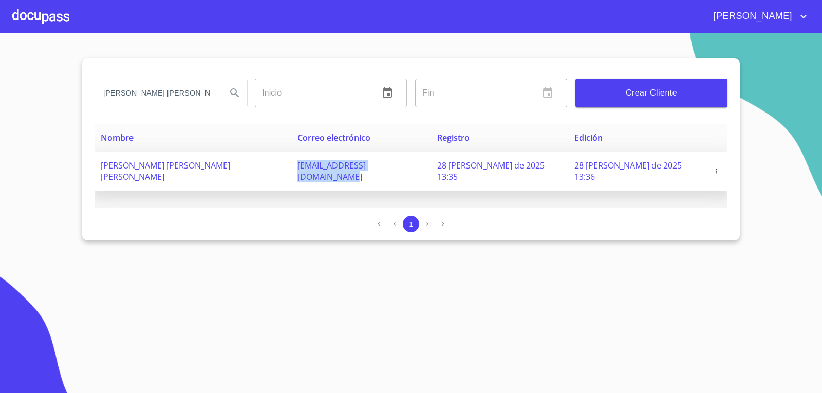
drag, startPoint x: 376, startPoint y: 166, endPoint x: 246, endPoint y: 163, distance: 129.5
click at [291, 163] on td "[EMAIL_ADDRESS][DOMAIN_NAME]" at bounding box center [361, 172] width 140 height 40
copy span "[EMAIL_ADDRESS][DOMAIN_NAME]"
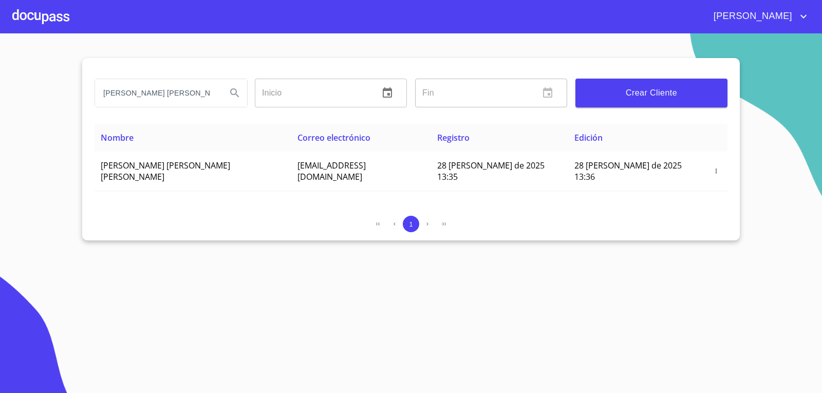
click at [44, 10] on div at bounding box center [40, 16] width 57 height 33
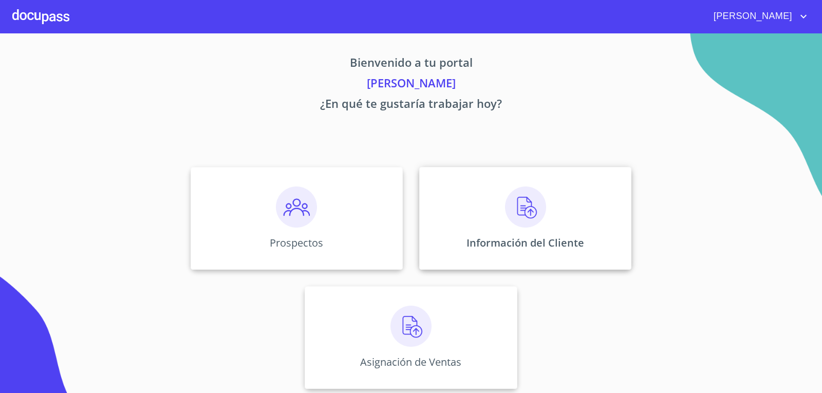
click at [499, 181] on div "Información del Cliente" at bounding box center [525, 218] width 212 height 103
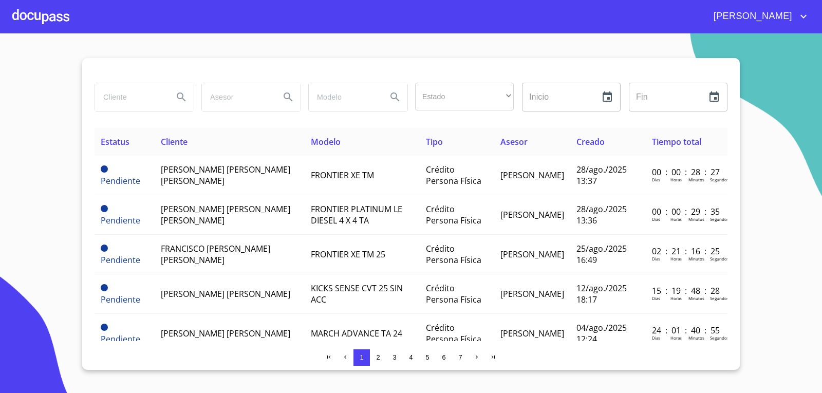
click at [56, 22] on div at bounding box center [40, 16] width 57 height 33
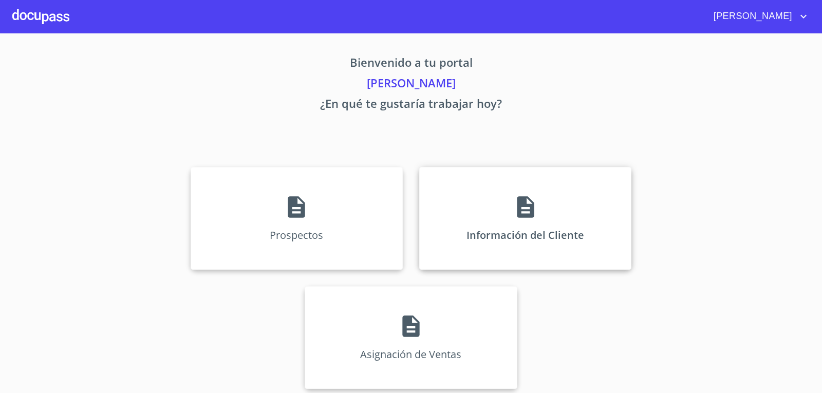
click at [527, 241] on p "Información del Cliente" at bounding box center [525, 235] width 118 height 14
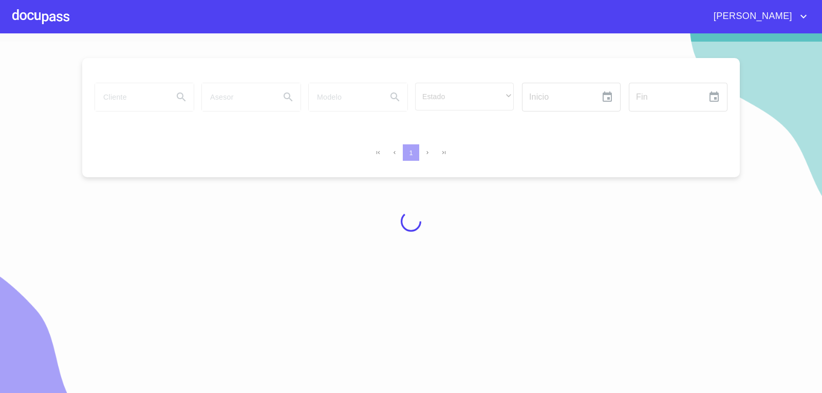
click at [138, 101] on div at bounding box center [411, 222] width 822 height 360
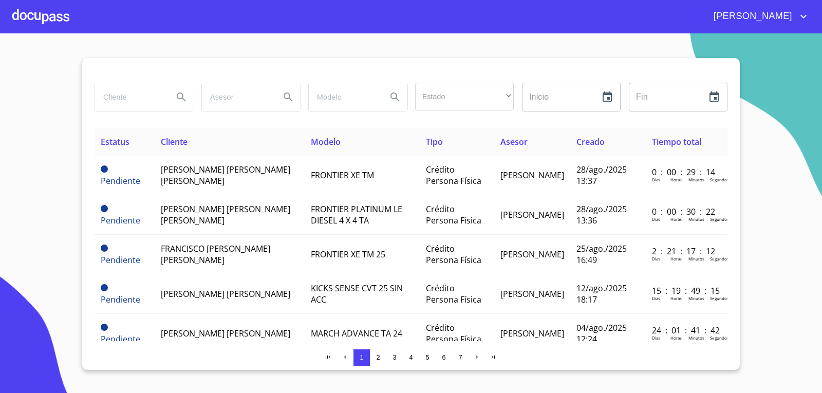
click at [137, 101] on input "search" at bounding box center [130, 97] width 70 height 28
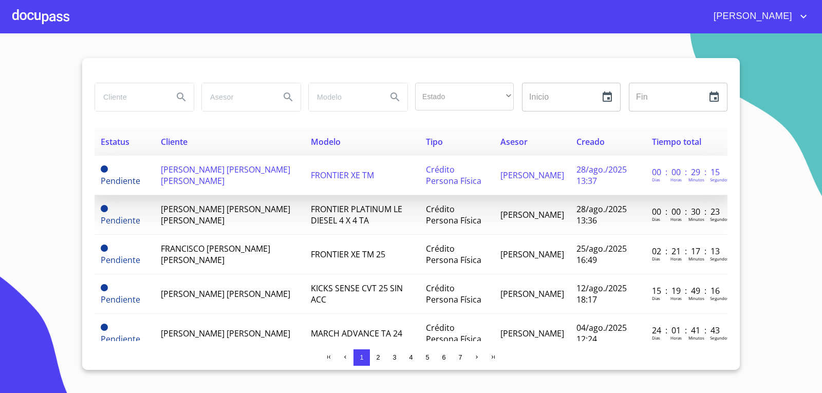
click at [263, 171] on span "[PERSON_NAME] [PERSON_NAME] [PERSON_NAME]" at bounding box center [225, 175] width 129 height 23
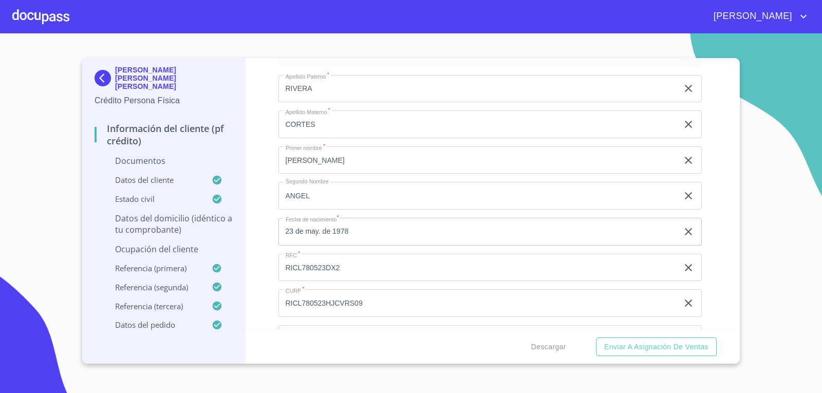
scroll to position [1336, 0]
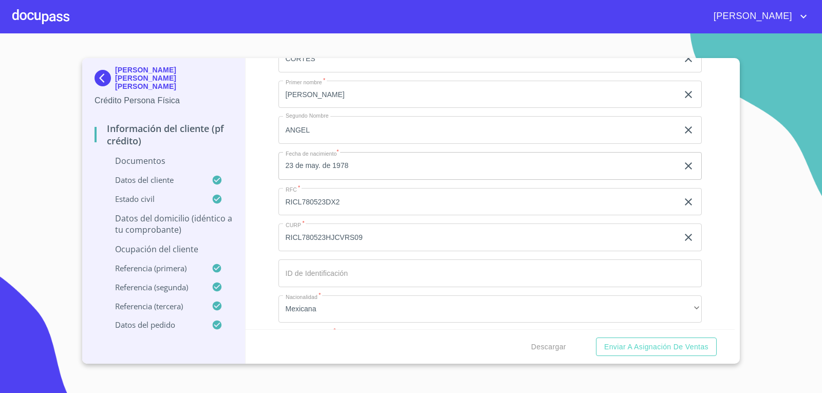
click at [384, 239] on input "RICL780523HJCVRS09" at bounding box center [478, 237] width 400 height 28
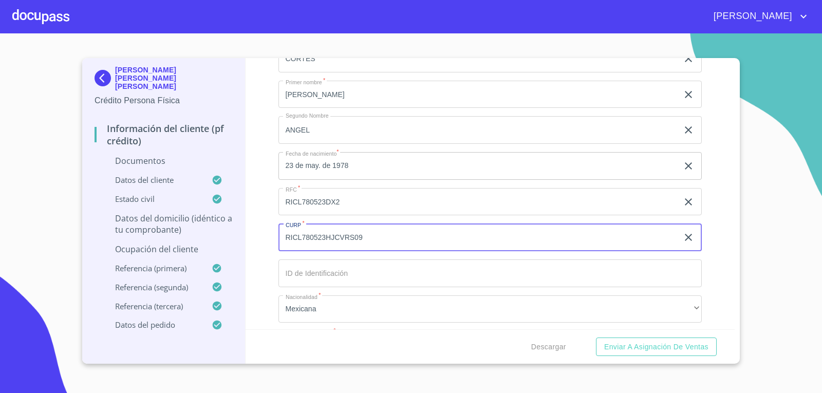
click at [385, 239] on input "RICL780523HJCVRS09" at bounding box center [478, 237] width 400 height 28
click at [310, 202] on input "RICL780523DX2" at bounding box center [478, 202] width 400 height 28
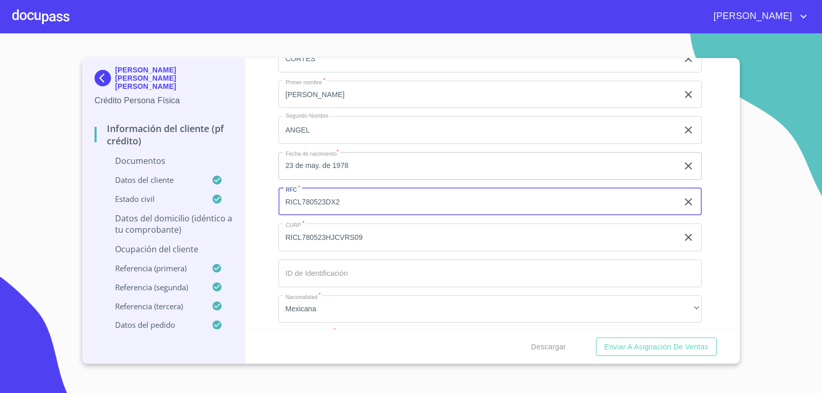
click at [310, 202] on input "RICL780523DX2" at bounding box center [478, 202] width 400 height 28
click at [47, 9] on div at bounding box center [40, 16] width 57 height 33
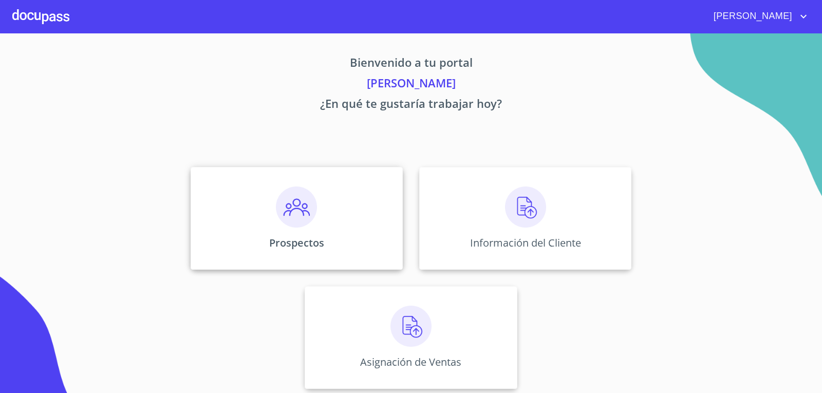
click at [252, 235] on div "Prospectos" at bounding box center [297, 218] width 212 height 103
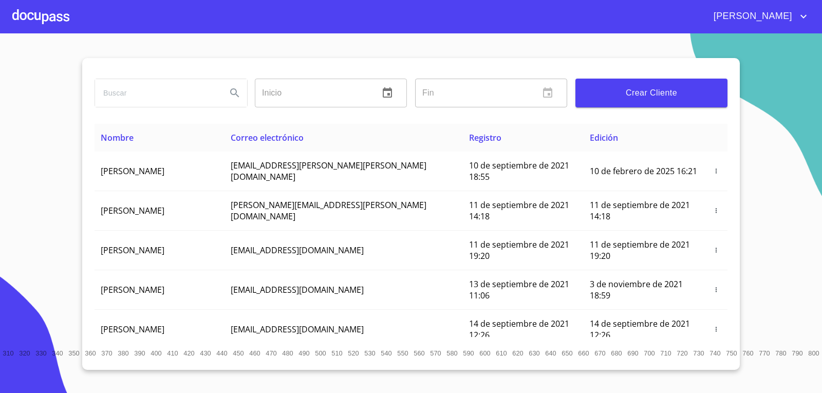
click at [154, 91] on input "search" at bounding box center [156, 93] width 123 height 28
type input "[PERSON_NAME] [PERSON_NAME]"
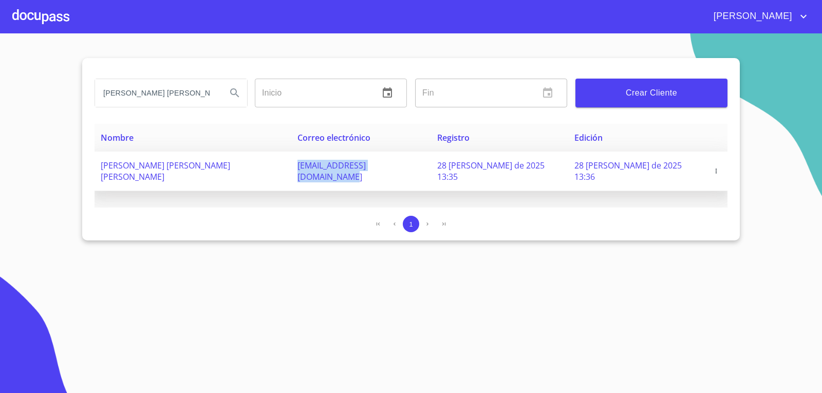
drag, startPoint x: 377, startPoint y: 164, endPoint x: 248, endPoint y: 173, distance: 129.2
click at [291, 173] on td "[EMAIL_ADDRESS][DOMAIN_NAME]" at bounding box center [361, 172] width 140 height 40
copy span "[EMAIL_ADDRESS][DOMAIN_NAME]"
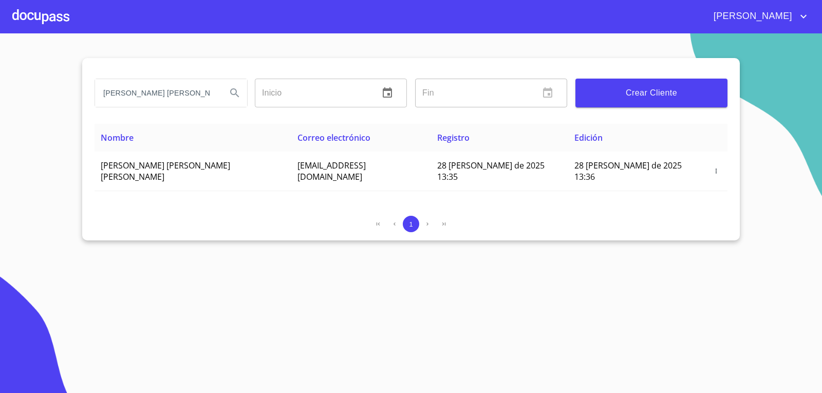
click at [736, 307] on section "[PERSON_NAME] [PERSON_NAME] Inicio ​ Fin ​ Crear Cliente Nombre Correo electrón…" at bounding box center [411, 213] width 822 height 360
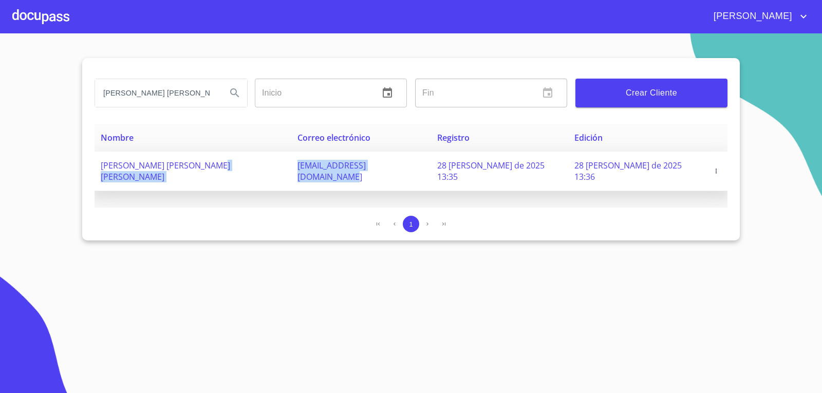
drag, startPoint x: 389, startPoint y: 164, endPoint x: 241, endPoint y: 167, distance: 148.0
click at [241, 167] on tr "[PERSON_NAME] [PERSON_NAME] [PERSON_NAME] [EMAIL_ADDRESS][DOMAIN_NAME] 28 [PERS…" at bounding box center [411, 172] width 633 height 40
copy tr "[EMAIL_ADDRESS][DOMAIN_NAME]"
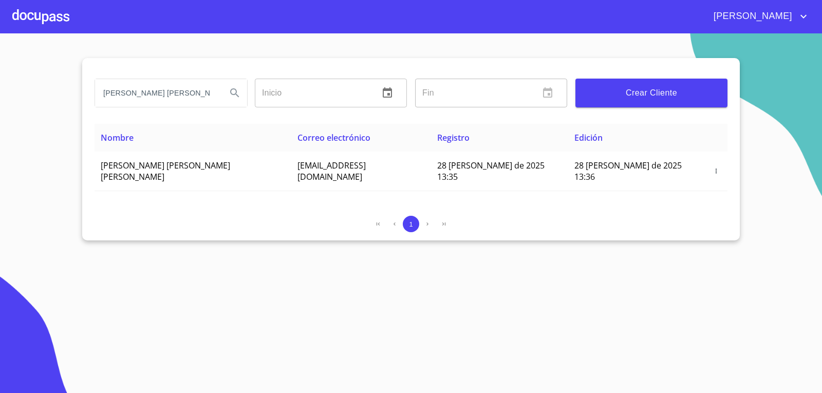
click at [63, 13] on div at bounding box center [40, 16] width 57 height 33
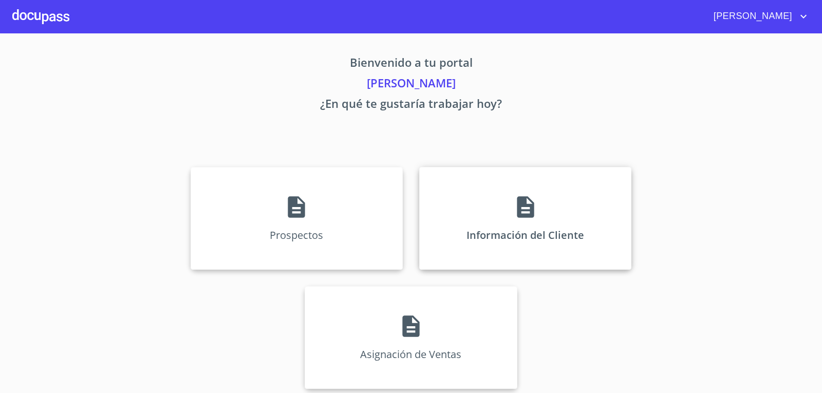
click at [468, 228] on div "Información del Cliente" at bounding box center [525, 218] width 212 height 103
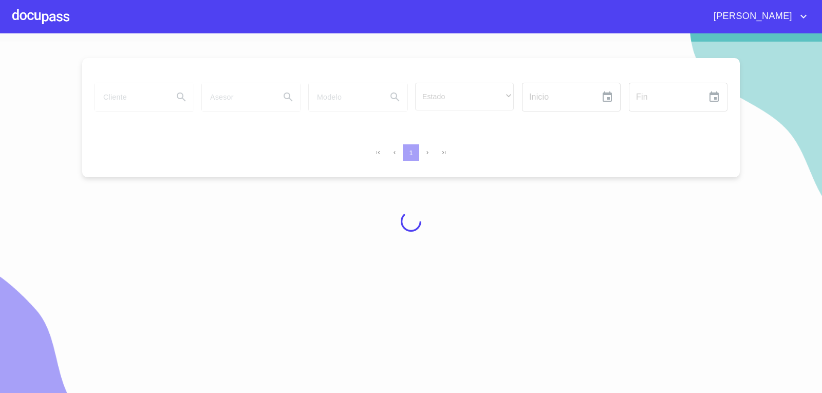
click at [136, 94] on div at bounding box center [411, 222] width 822 height 360
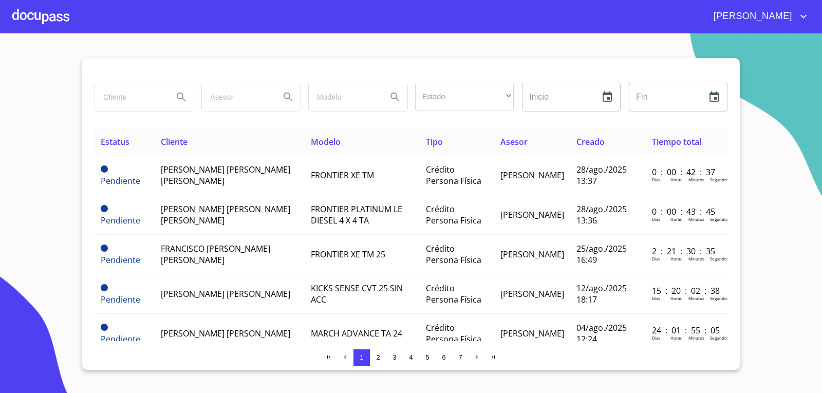
click at [145, 100] on input "search" at bounding box center [130, 97] width 70 height 28
type input "[PERSON_NAME] [PERSON_NAME]"
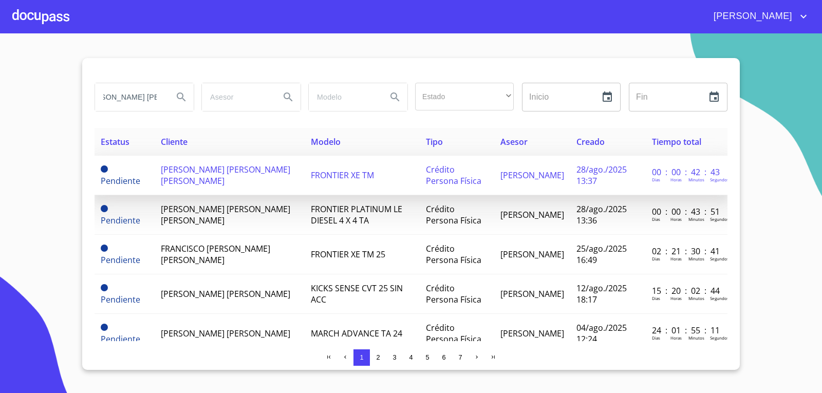
scroll to position [0, 0]
click at [229, 169] on td "[PERSON_NAME] [PERSON_NAME] [PERSON_NAME]" at bounding box center [230, 176] width 150 height 40
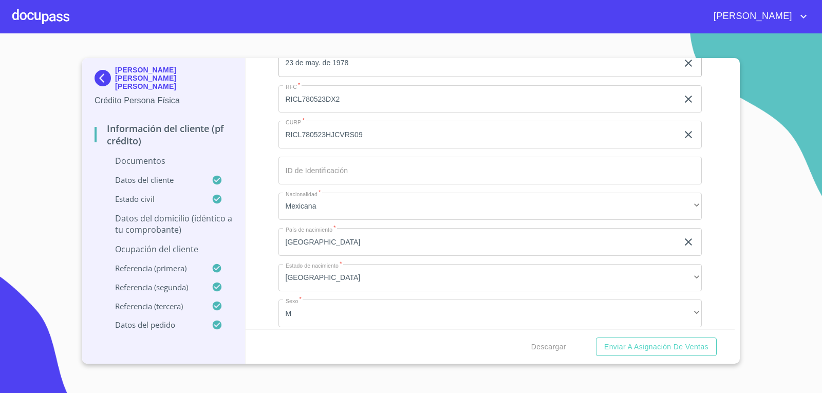
scroll to position [1387, 0]
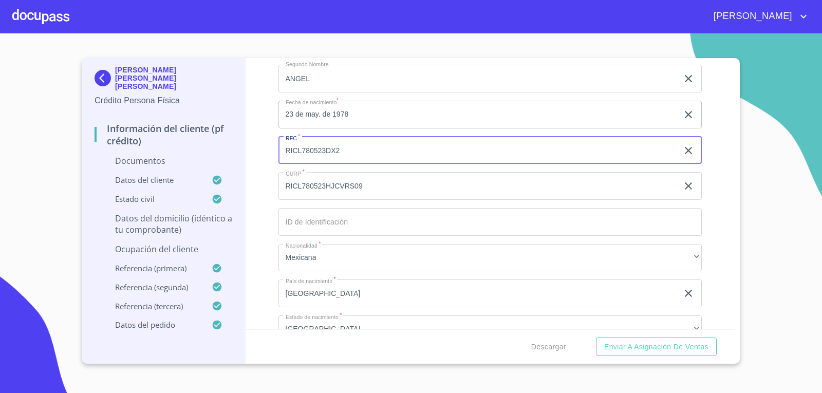
click at [352, 148] on input "RICL780523DX2" at bounding box center [478, 151] width 400 height 28
click at [303, 177] on input "RICL780523HJCVRS09" at bounding box center [478, 186] width 400 height 28
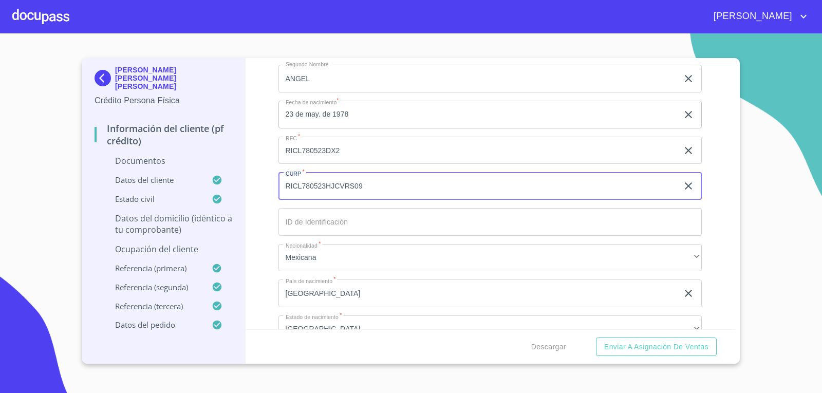
click at [303, 178] on input "RICL780523HJCVRS09" at bounding box center [478, 186] width 400 height 28
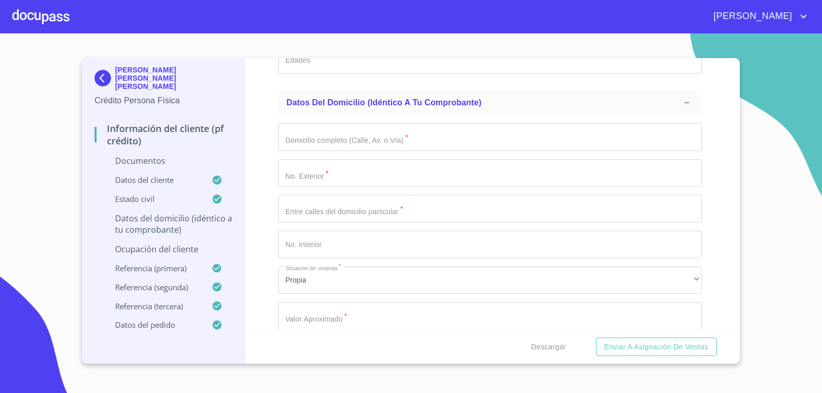
scroll to position [2106, 0]
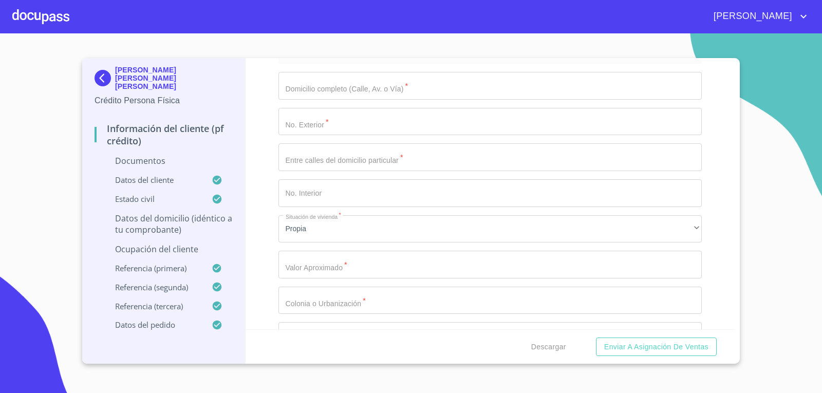
click at [348, 89] on input "Documento de identificación.   *" at bounding box center [490, 86] width 424 height 28
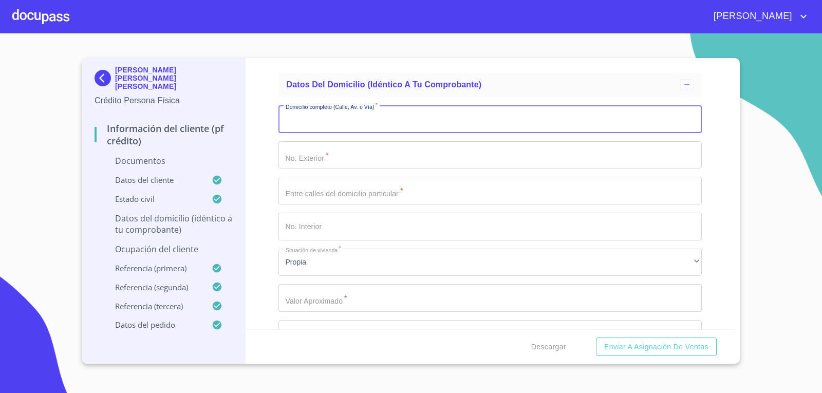
scroll to position [2055, 0]
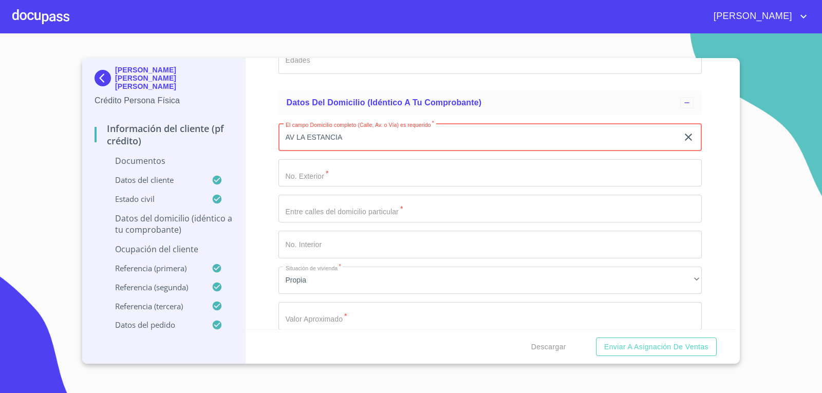
type input "AV LA ESTANCIA"
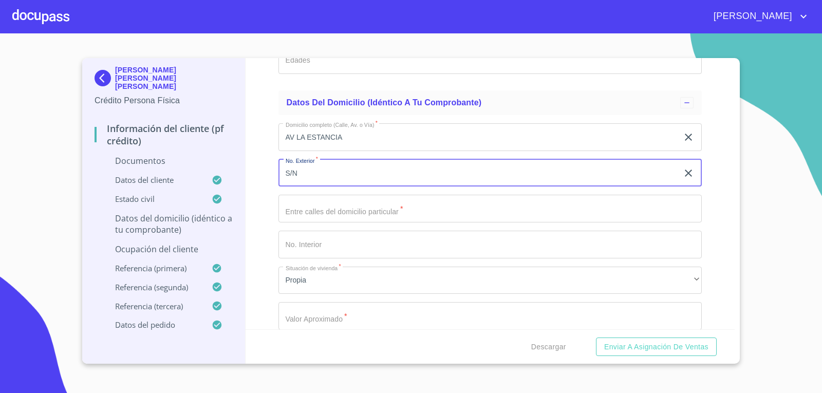
type input "S/N"
click at [268, 203] on div "Información del cliente (PF crédito) Documentos Documento de identificación.   …" at bounding box center [491, 193] width 490 height 271
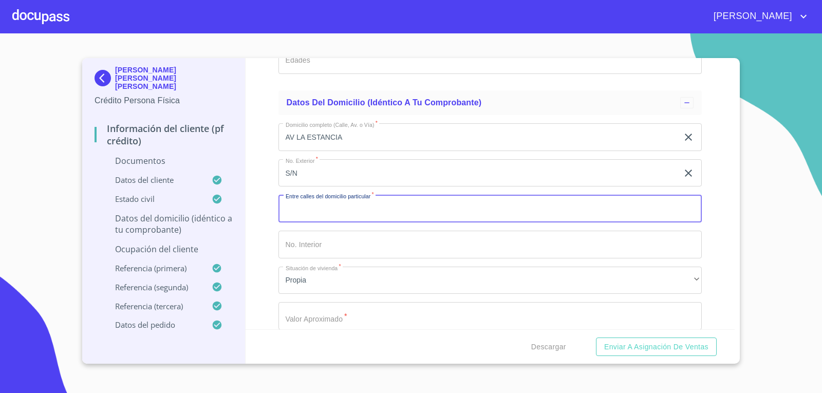
click at [309, 211] on input "Documento de identificación.   *" at bounding box center [490, 209] width 424 height 28
type input "N"
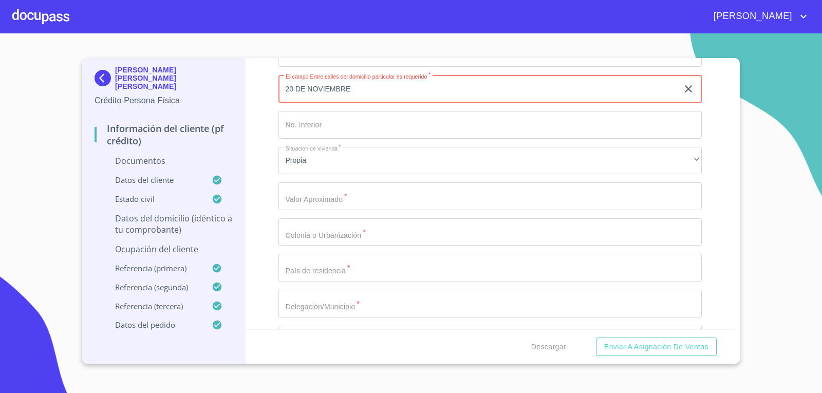
scroll to position [2209, 0]
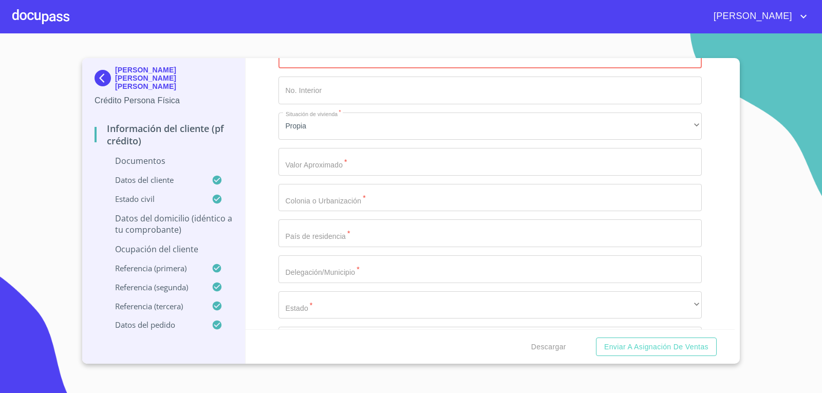
type input "20 DE NOVIEMBRE"
click at [361, 161] on input "Documento de identificación.   *" at bounding box center [490, 162] width 424 height 28
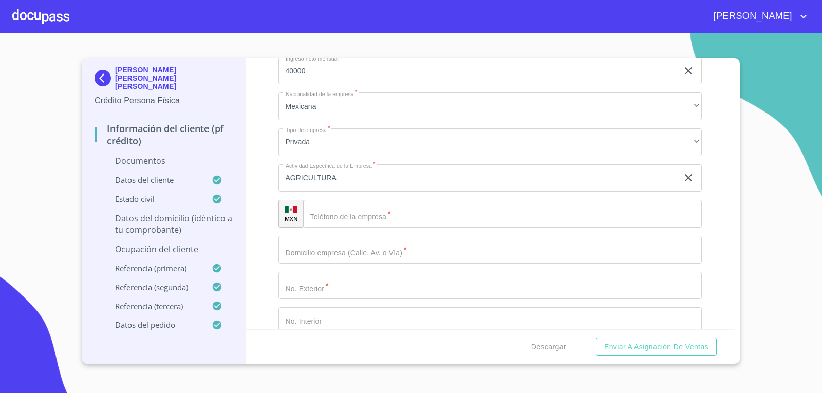
scroll to position [2877, 0]
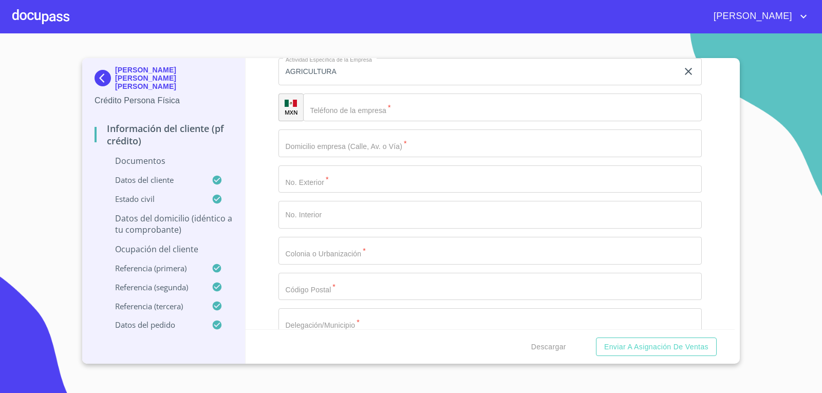
type input "$2,000,000"
click at [346, 178] on input "Documento de identificación.   *" at bounding box center [490, 179] width 424 height 28
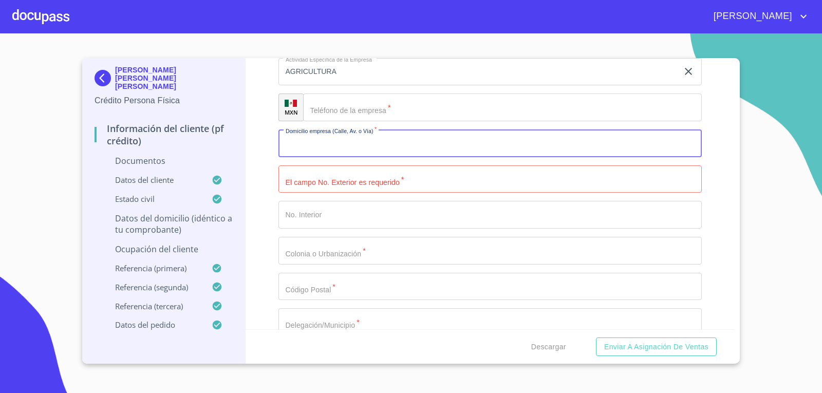
click at [333, 153] on input "Documento de identificación.   *" at bounding box center [490, 143] width 424 height 28
type input "AV LA ESTANCIA"
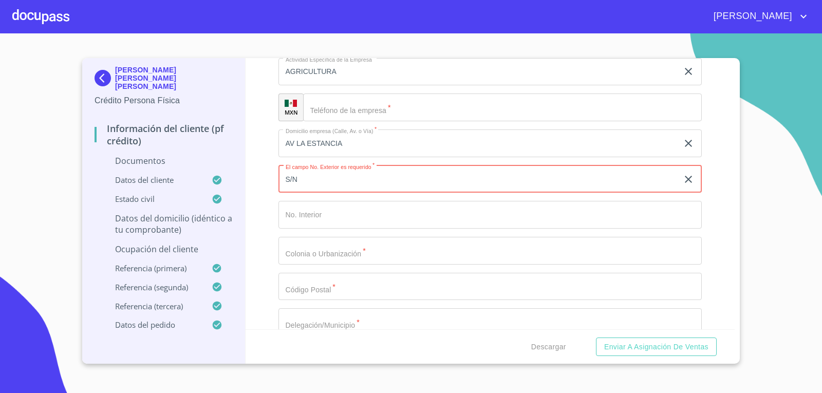
type input "S/N"
click at [341, 254] on input "Documento de identificación.   *" at bounding box center [490, 251] width 424 height 28
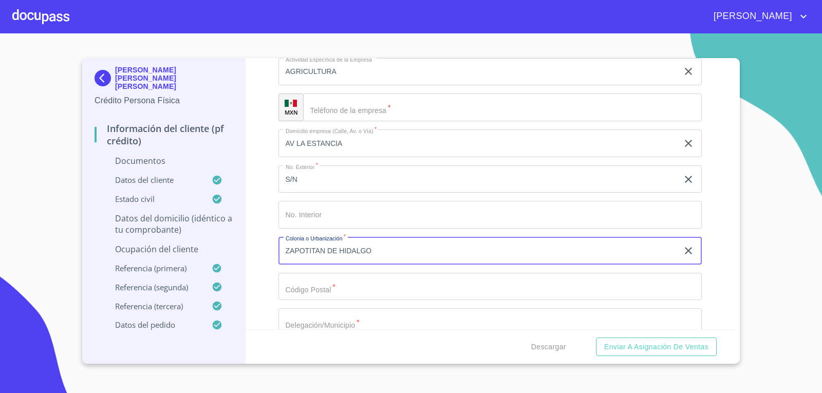
type input "ZAPOTITAN DE HIDALGO"
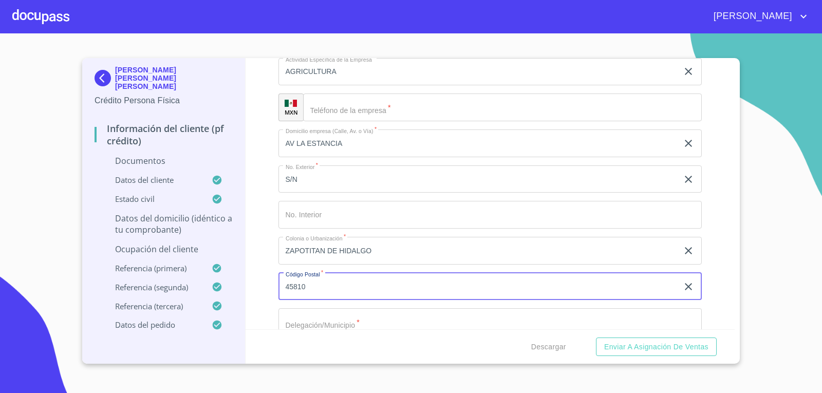
scroll to position [2928, 0]
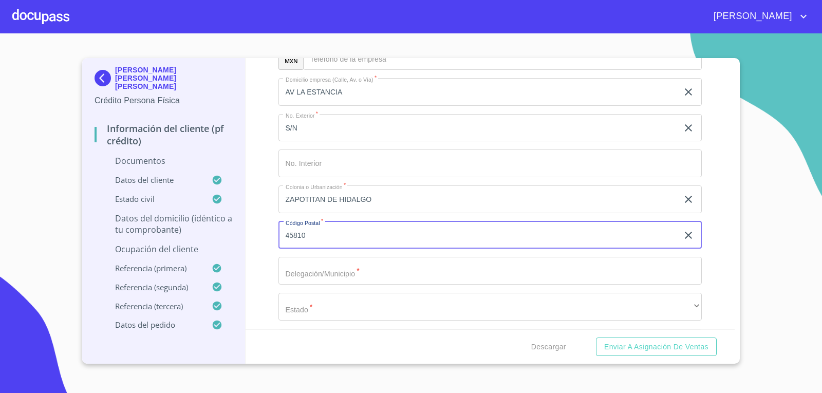
type input "45810"
click at [380, 258] on input "Documento de identificación.   *" at bounding box center [490, 271] width 424 height 28
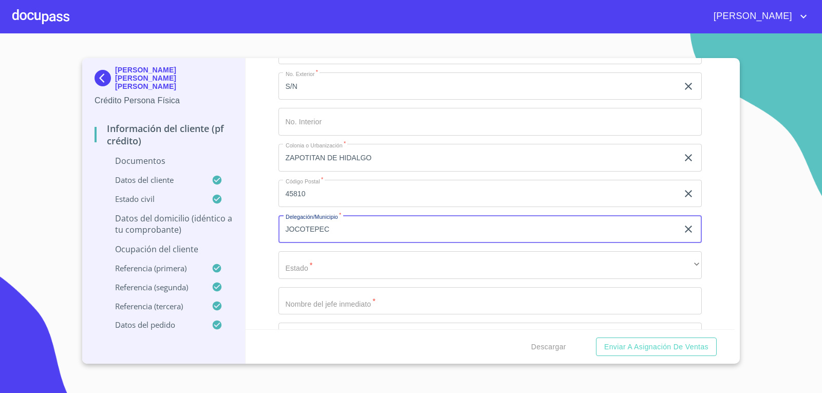
scroll to position [3031, 0]
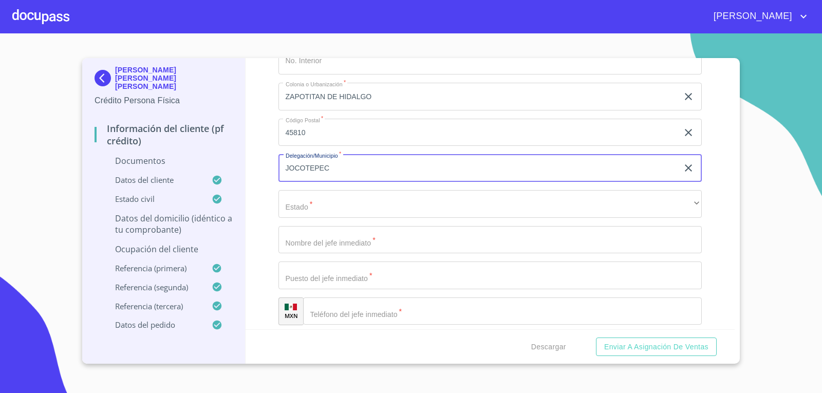
type input "JOCOTEPEC"
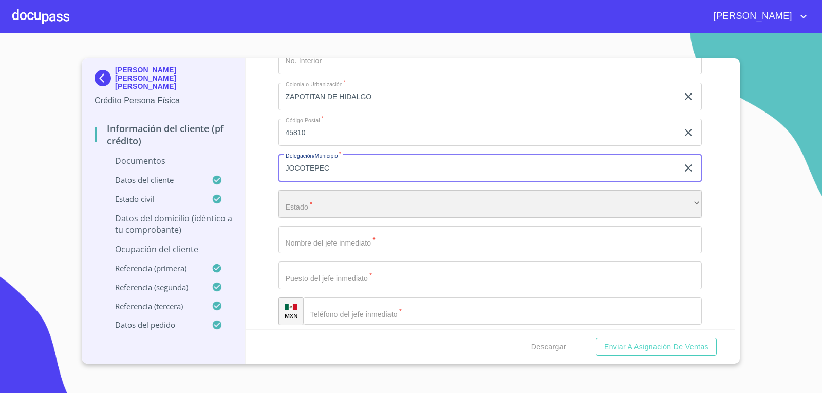
click at [370, 207] on div "​" at bounding box center [490, 204] width 424 height 28
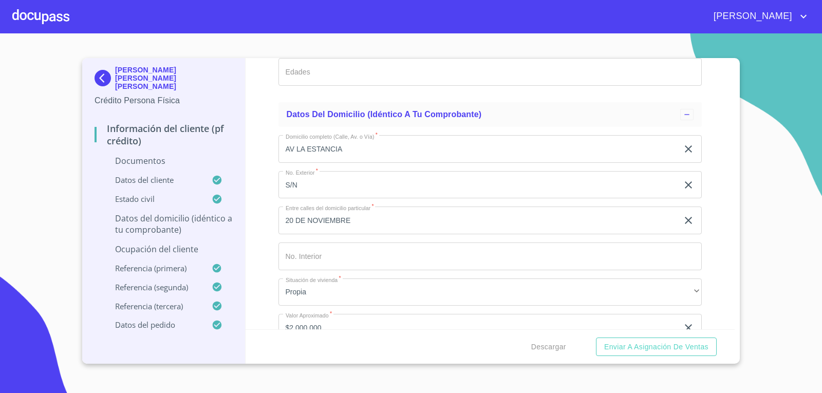
scroll to position [2055, 0]
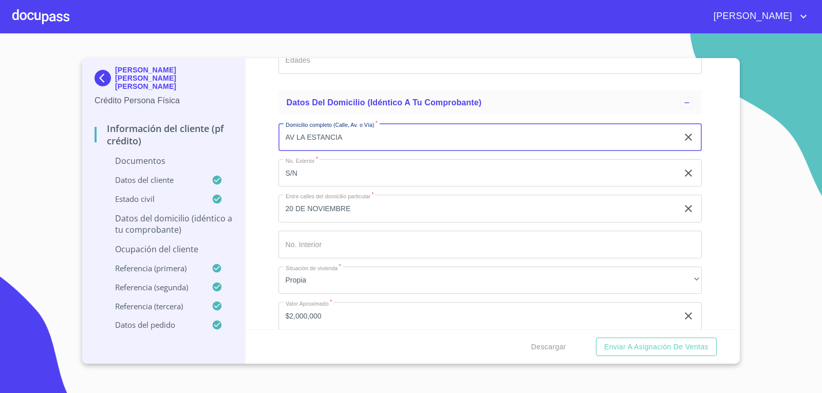
drag, startPoint x: 358, startPoint y: 141, endPoint x: 150, endPoint y: 137, distance: 208.6
click at [150, 137] on div "[PERSON_NAME] [PERSON_NAME] [PERSON_NAME] Crédito Persona Física Información de…" at bounding box center [408, 211] width 652 height 306
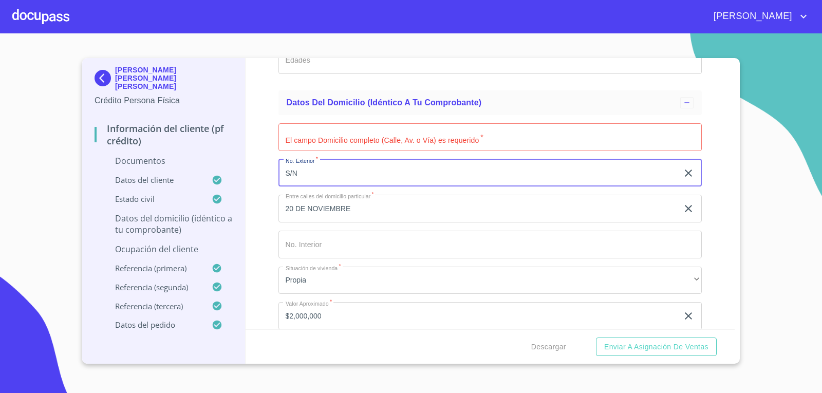
drag, startPoint x: 345, startPoint y: 180, endPoint x: 101, endPoint y: 162, distance: 244.7
click at [101, 162] on div "[PERSON_NAME] [PERSON_NAME] [PERSON_NAME] Crédito Persona Física Información de…" at bounding box center [408, 211] width 652 height 306
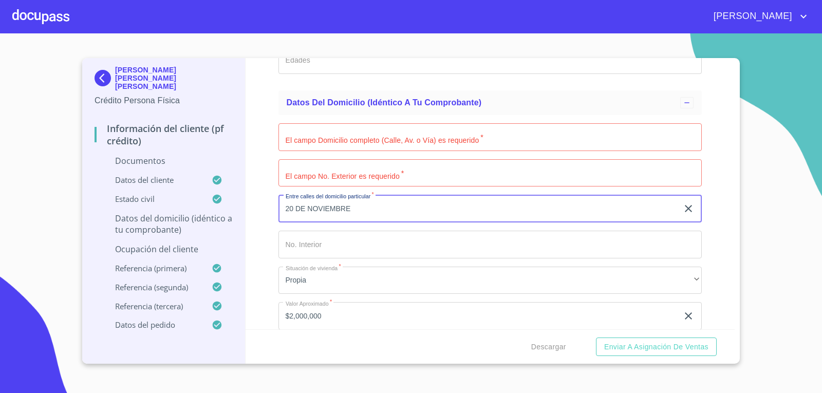
drag, startPoint x: 364, startPoint y: 210, endPoint x: 190, endPoint y: 207, distance: 174.2
click at [190, 207] on div "[PERSON_NAME] [PERSON_NAME] [PERSON_NAME] Crédito Persona Física Información de…" at bounding box center [408, 211] width 652 height 306
click at [246, 196] on div "Información del cliente (PF crédito) Documentos Documento de identificación.   …" at bounding box center [491, 193] width 490 height 271
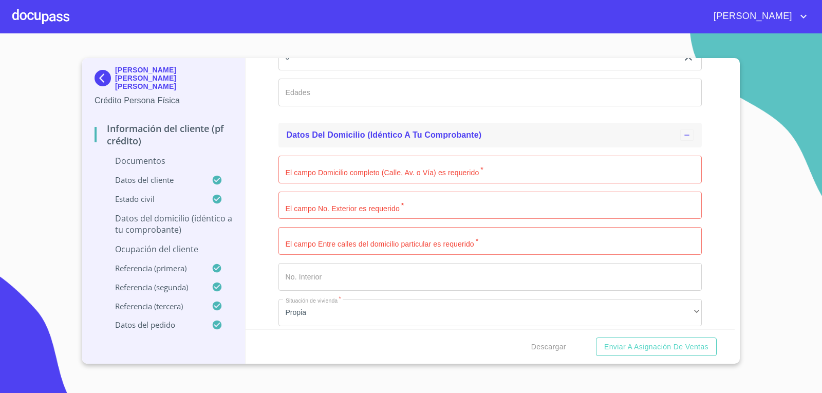
scroll to position [1952, 0]
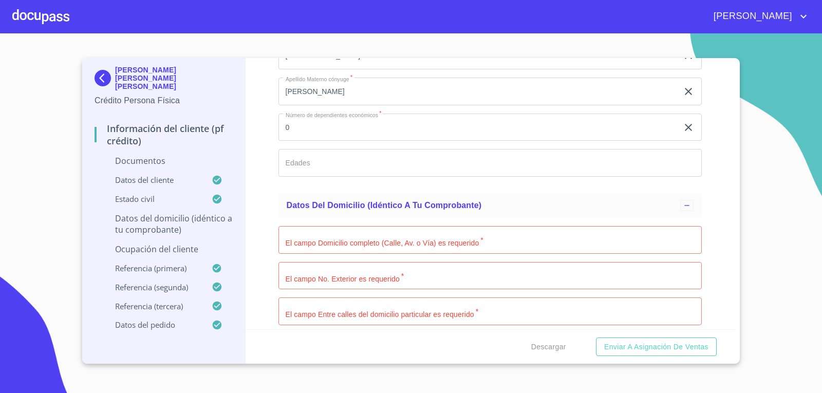
click at [329, 239] on input "Documento de identificación.   *" at bounding box center [490, 240] width 424 height 28
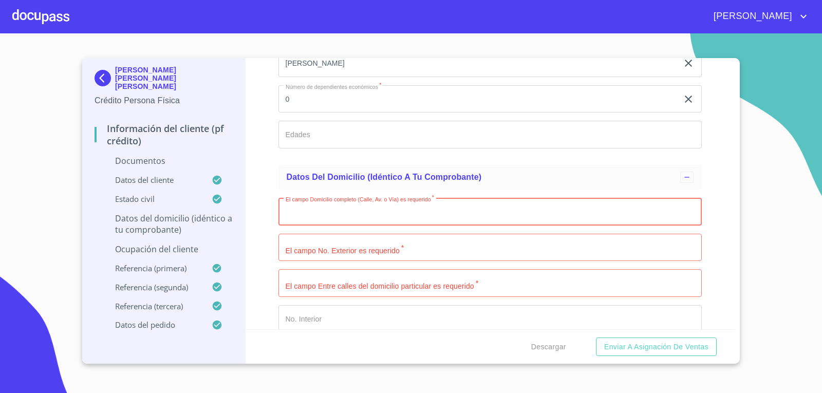
scroll to position [2004, 0]
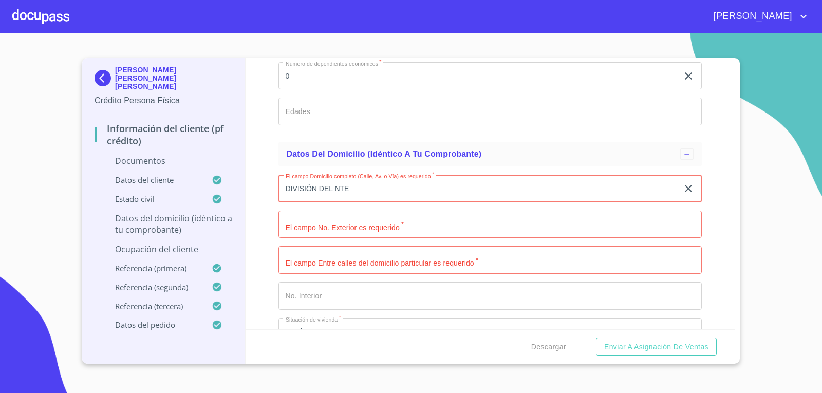
type input "DIVISIÓN DEL NTE"
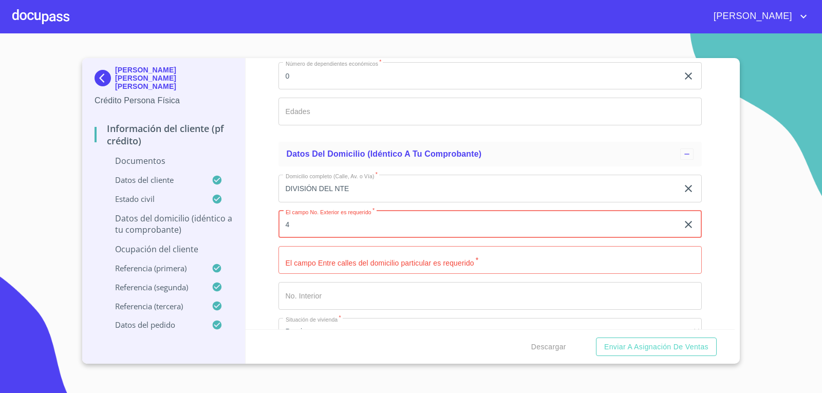
type input "4"
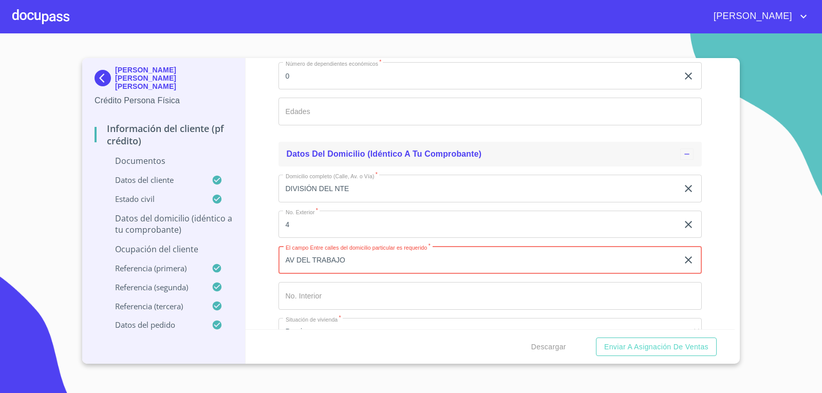
type input "AV DEL TRABAJO"
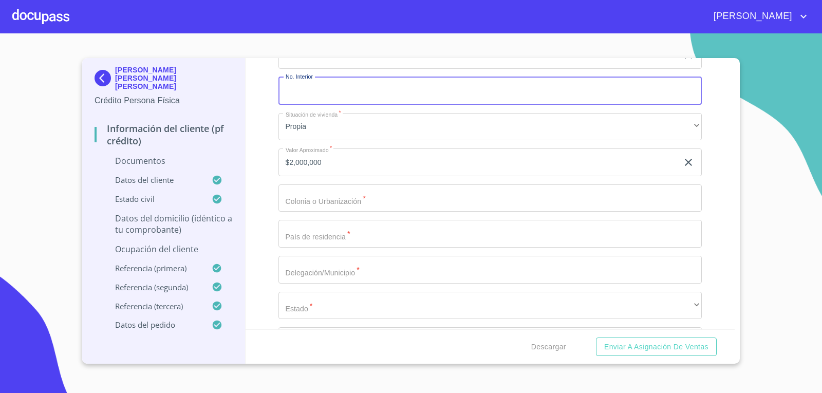
scroll to position [2209, 0]
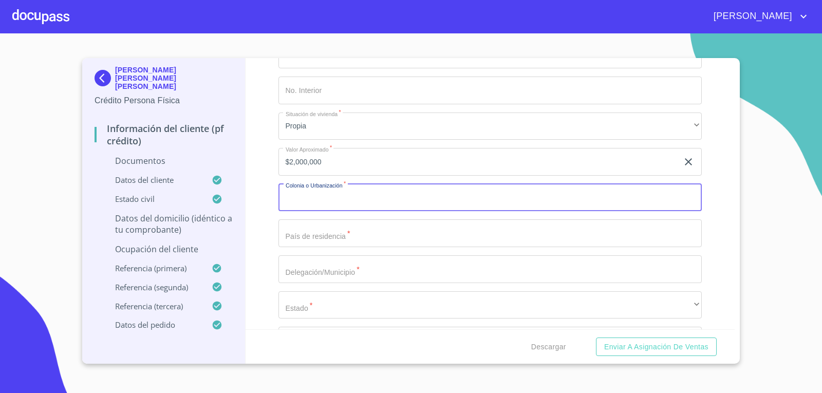
click at [371, 202] on input "Documento de identificación.   *" at bounding box center [490, 198] width 424 height 28
type input "ZAPOTITAL DE HIDALGO"
click at [303, 236] on input "Documento de identificación.   *" at bounding box center [490, 233] width 424 height 28
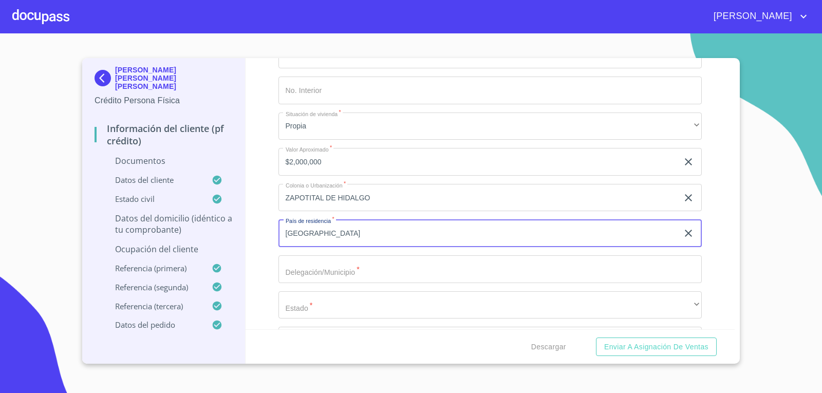
type input "[GEOGRAPHIC_DATA]"
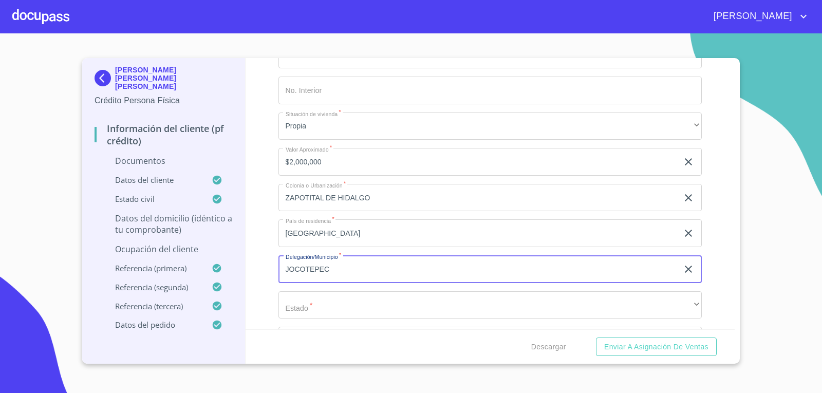
scroll to position [2260, 0]
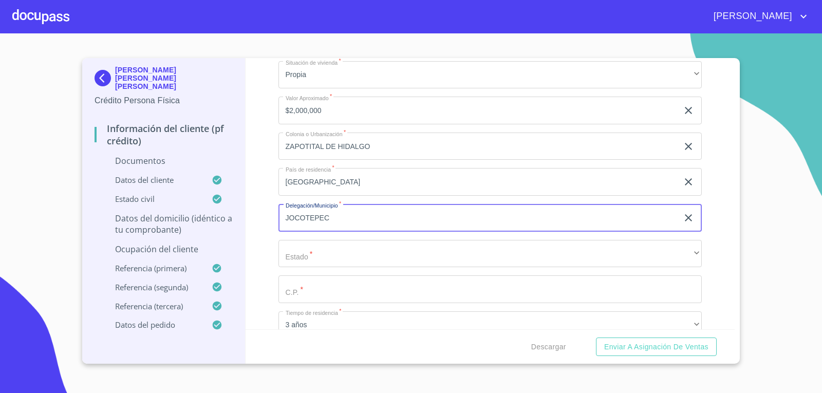
type input "JOCOTEPEC"
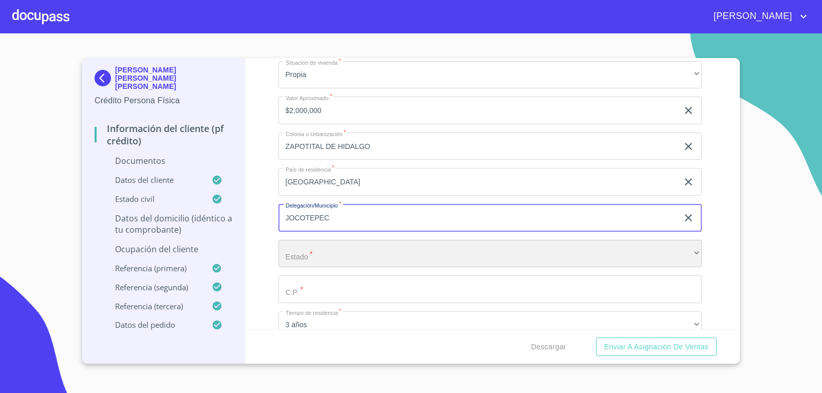
click at [333, 255] on div "​" at bounding box center [490, 254] width 424 height 28
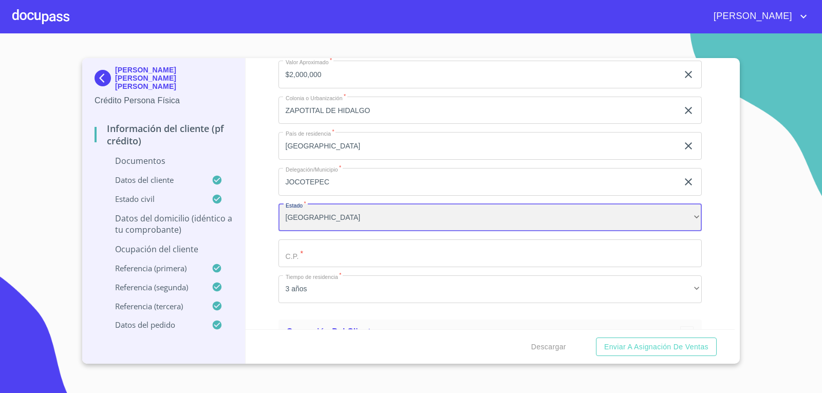
scroll to position [2312, 0]
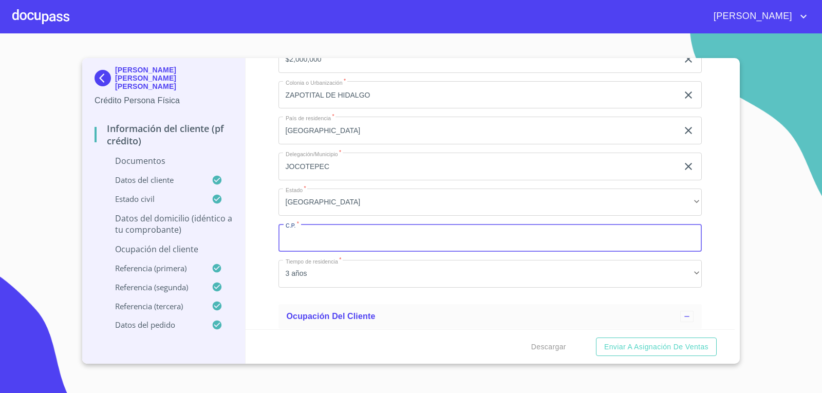
click at [404, 238] on input "Documento de identificación.   *" at bounding box center [490, 238] width 424 height 28
type input "45810"
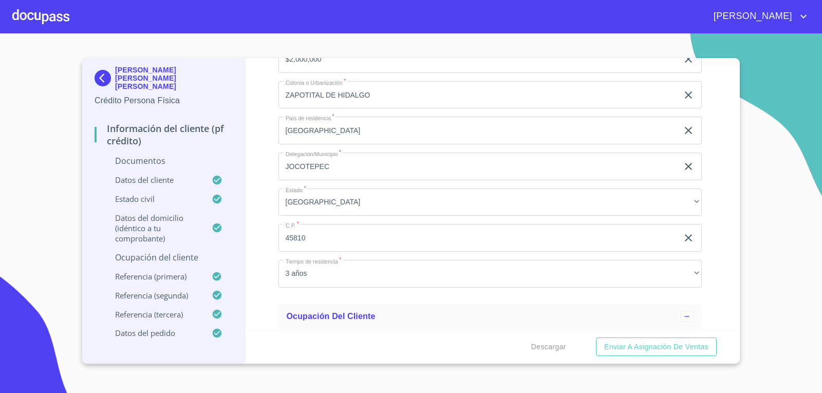
click at [269, 265] on div "Información del cliente (PF crédito) Documentos Documento de identificación.   …" at bounding box center [491, 193] width 490 height 271
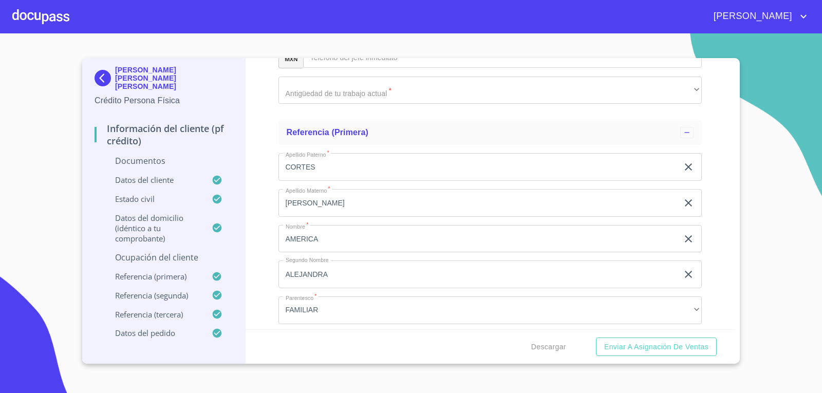
scroll to position [3082, 0]
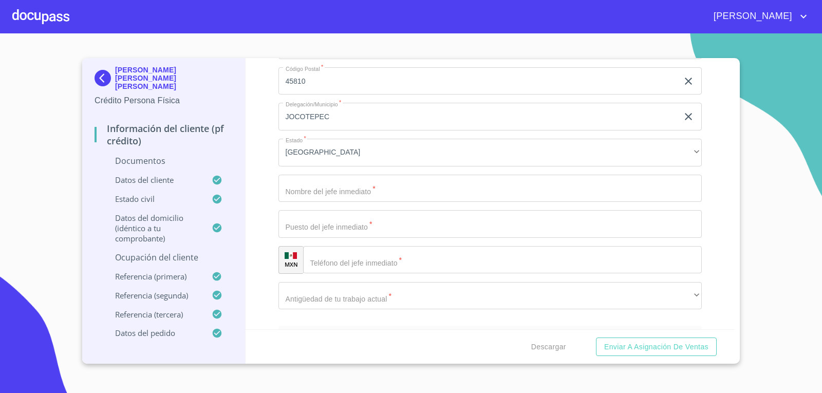
click at [306, 182] on input "Documento de identificación.   *" at bounding box center [490, 189] width 424 height 28
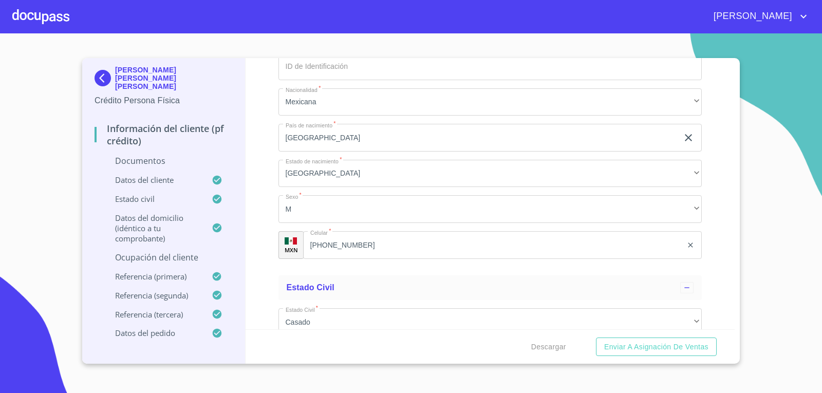
scroll to position [1541, 0]
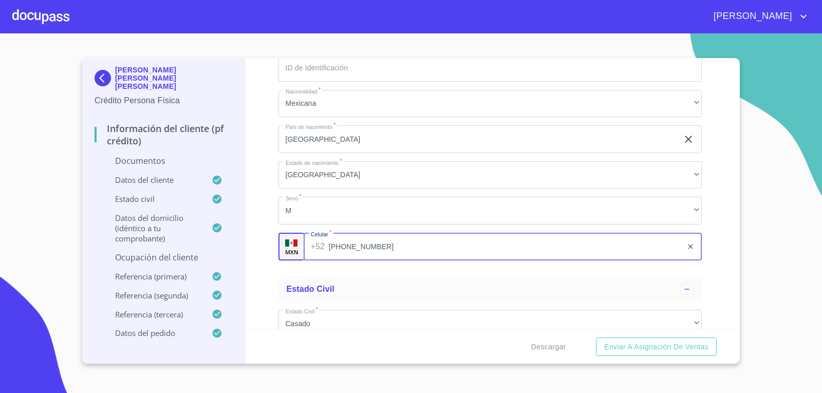
click at [391, 242] on input "[PHONE_NUMBER]" at bounding box center [505, 247] width 353 height 28
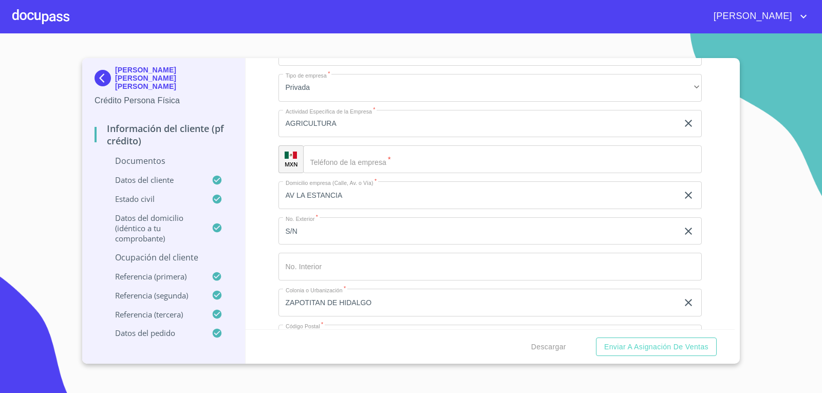
scroll to position [2826, 0]
click at [348, 158] on input "Documento de identificación.   *" at bounding box center [502, 159] width 399 height 28
paste input "[PHONE_NUMBER]"
type input "[PHONE_NUMBER]"
click at [255, 208] on div "Información del cliente (PF crédito) Documentos Documento de identificación.   …" at bounding box center [491, 193] width 490 height 271
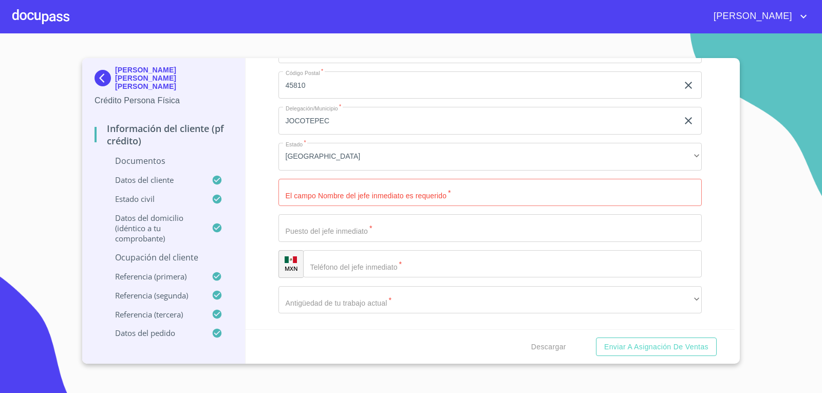
scroll to position [3082, 0]
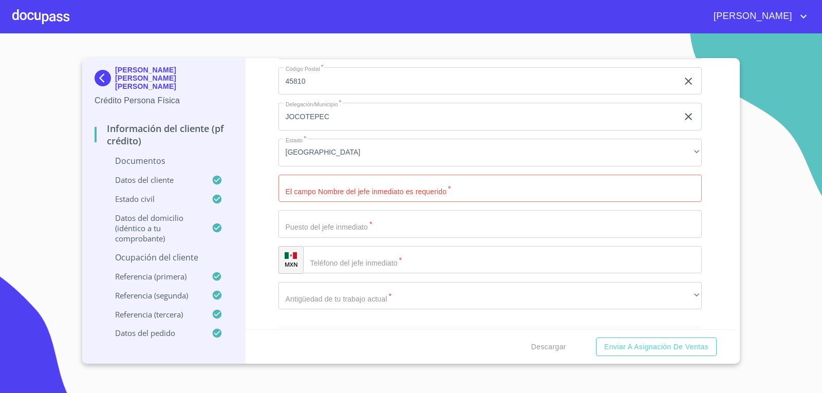
click at [400, 192] on input "Documento de identificación.   *" at bounding box center [490, 189] width 424 height 28
type input "[PERSON_NAME] [PERSON_NAME] [PERSON_NAME]"
click at [346, 211] on input "Documento de identificación.   *" at bounding box center [490, 224] width 424 height 28
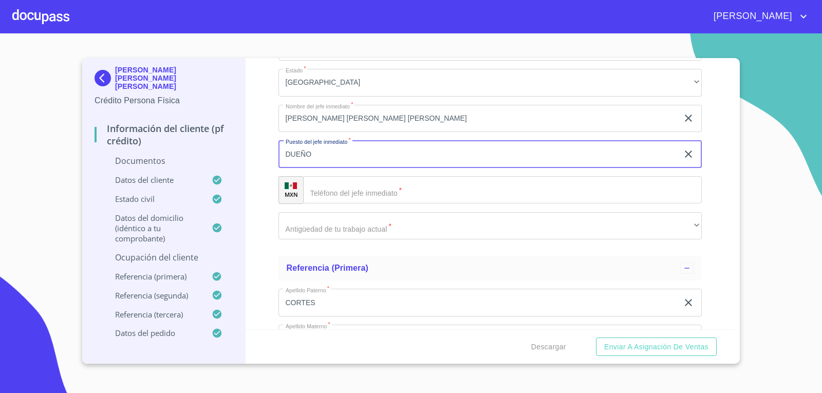
scroll to position [3185, 0]
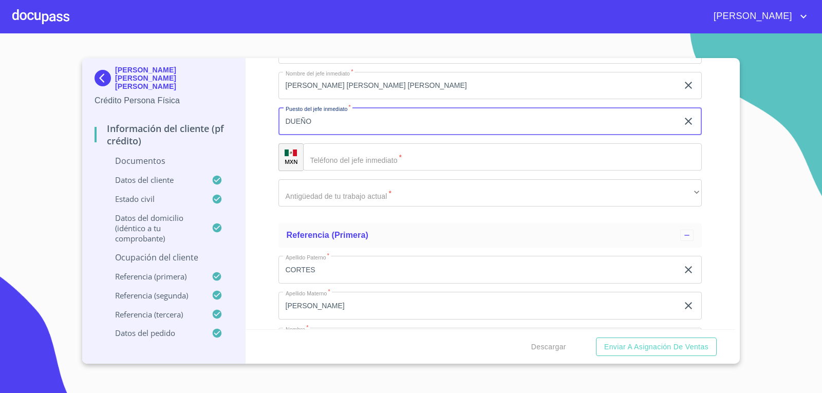
type input "DUEÑO"
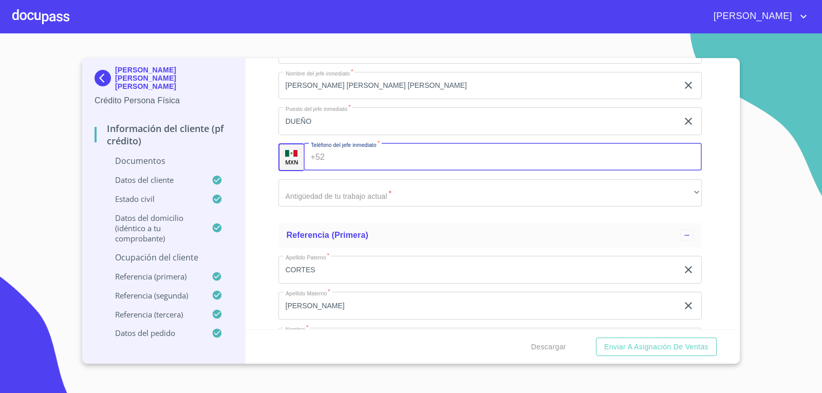
click at [330, 151] on input "Documento de identificación.   *" at bounding box center [515, 157] width 373 height 28
paste input "[PHONE_NUMBER]"
type input "[PHONE_NUMBER]"
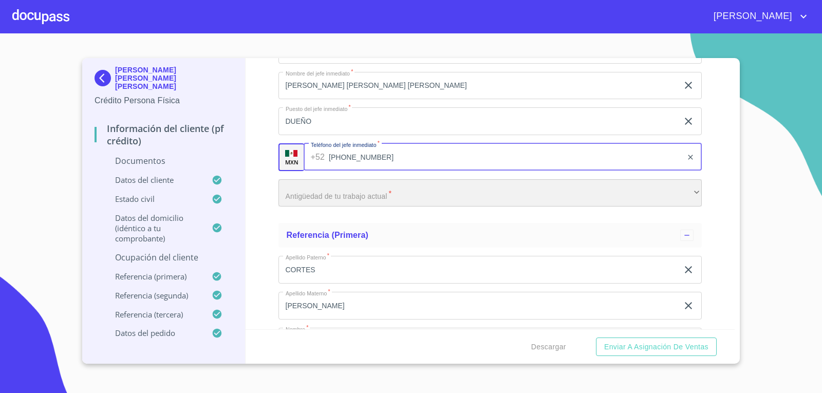
click at [337, 189] on div "​" at bounding box center [490, 193] width 424 height 28
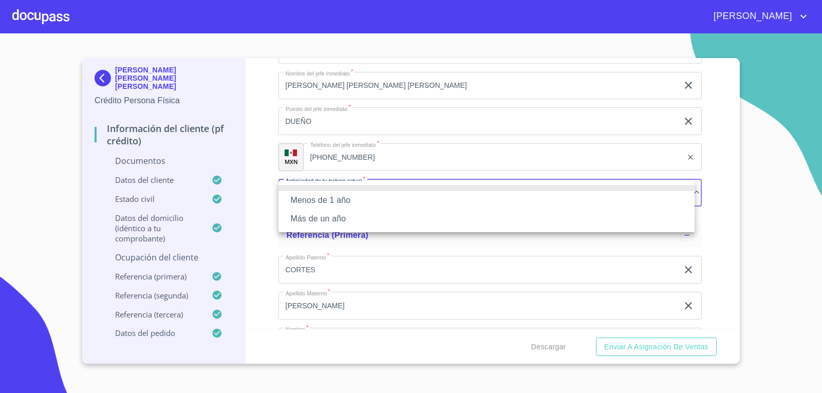
click at [322, 217] on li "Más de un año" at bounding box center [486, 219] width 416 height 18
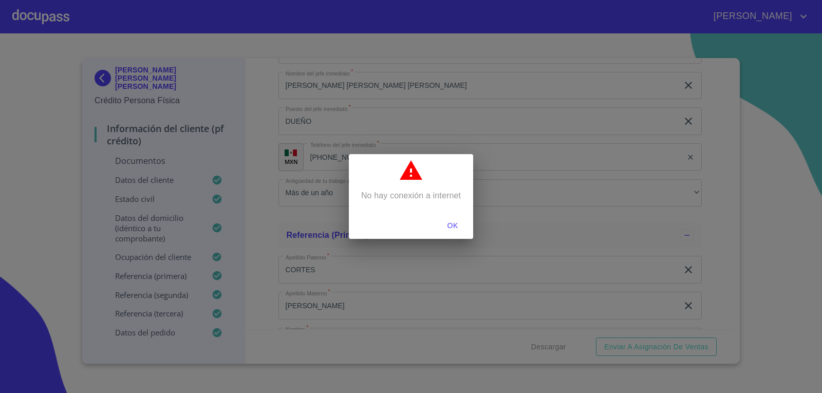
click at [452, 218] on button "OK" at bounding box center [452, 225] width 33 height 19
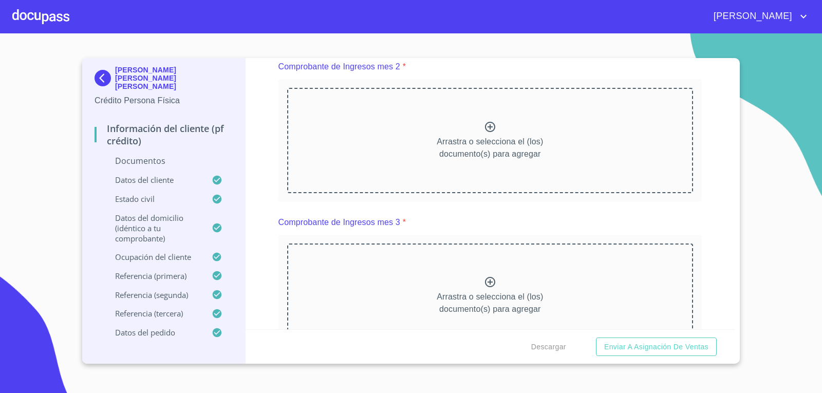
scroll to position [0, 0]
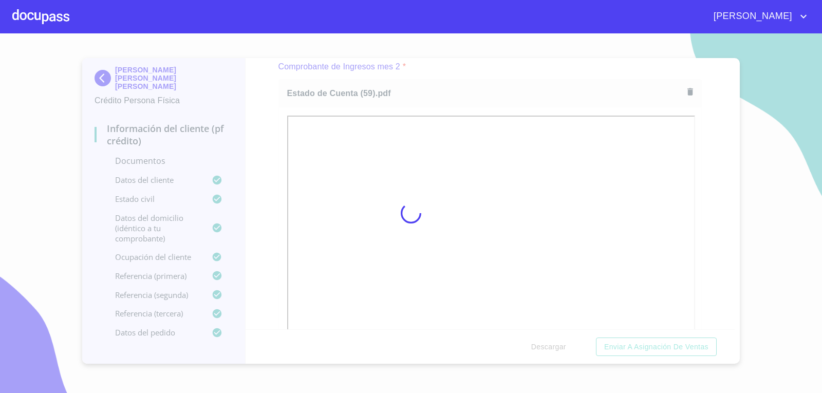
click at [263, 163] on div at bounding box center [411, 213] width 822 height 360
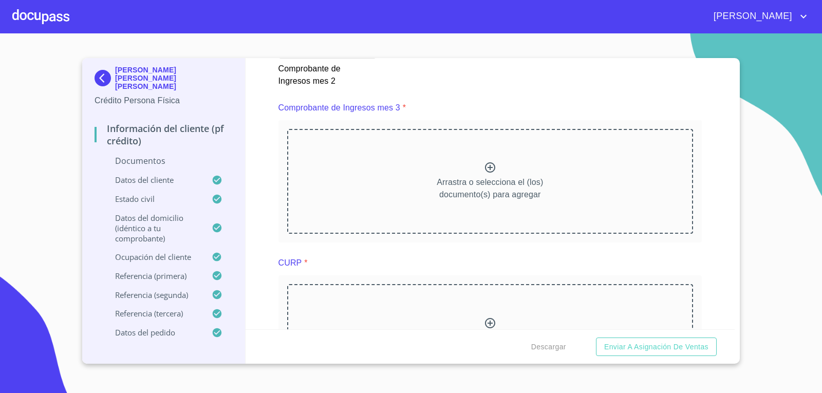
scroll to position [1336, 0]
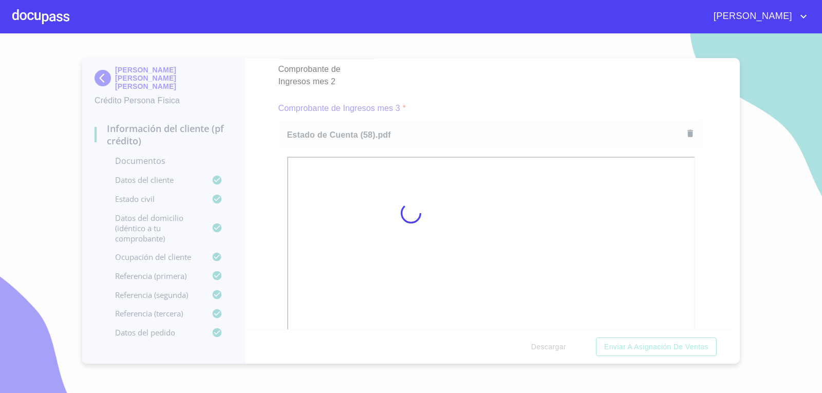
click at [493, 93] on div at bounding box center [411, 213] width 822 height 360
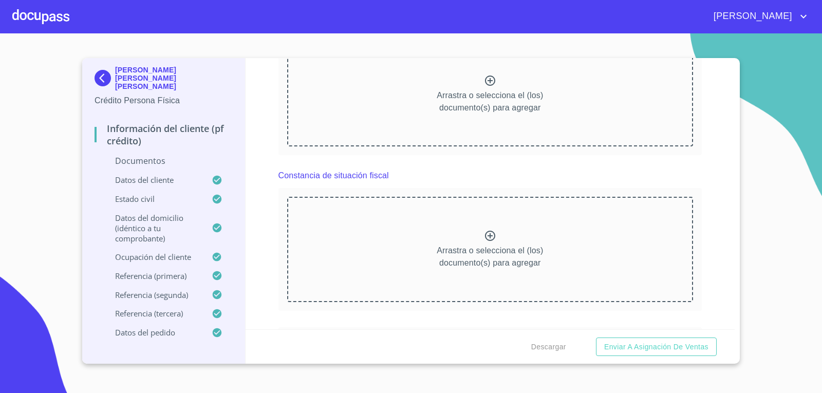
scroll to position [1901, 0]
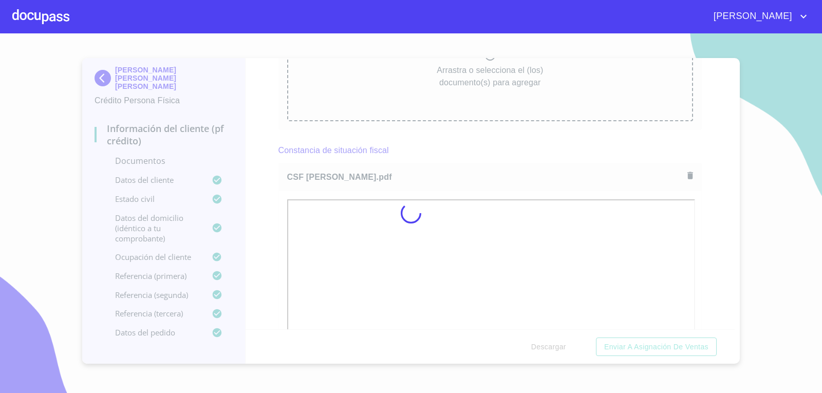
click at [535, 134] on div at bounding box center [411, 213] width 822 height 360
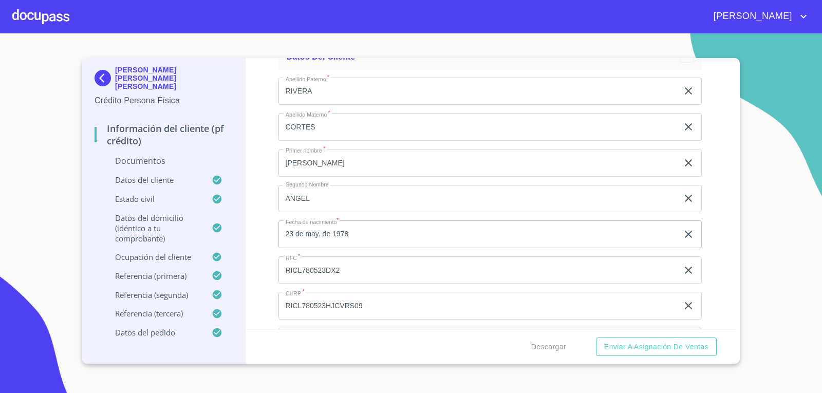
scroll to position [2569, 0]
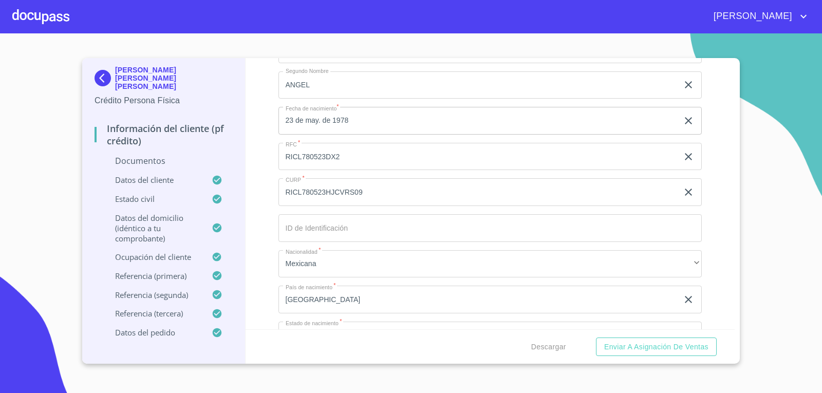
click at [364, 188] on input "RICL780523HJCVRS09" at bounding box center [478, 192] width 400 height 28
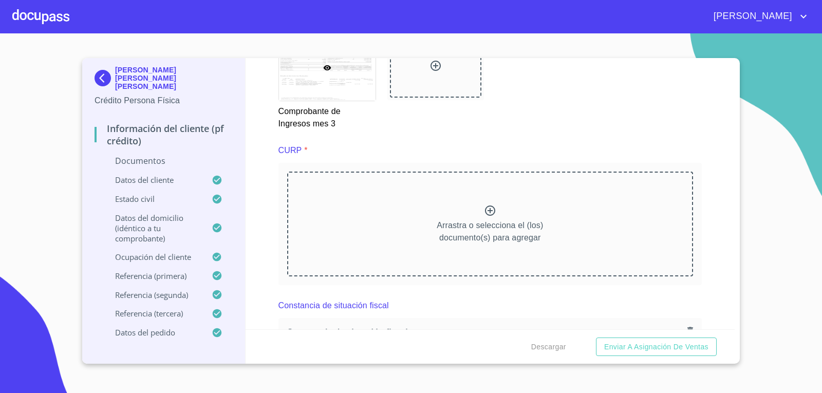
scroll to position [1747, 0]
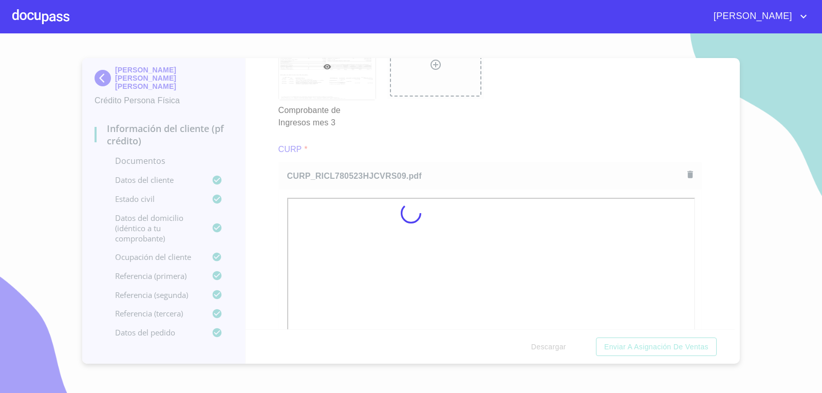
click at [548, 103] on div at bounding box center [411, 213] width 822 height 360
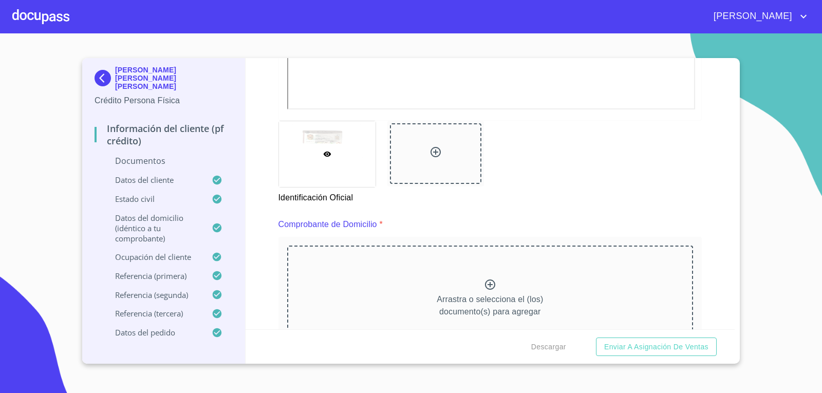
scroll to position [514, 0]
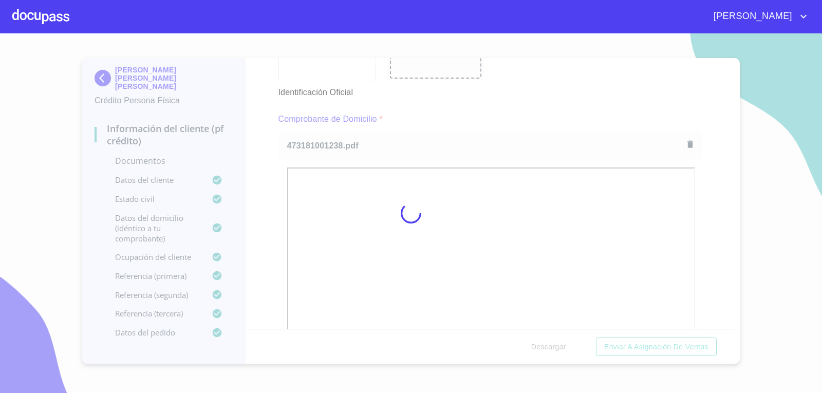
click at [527, 99] on div at bounding box center [411, 213] width 822 height 360
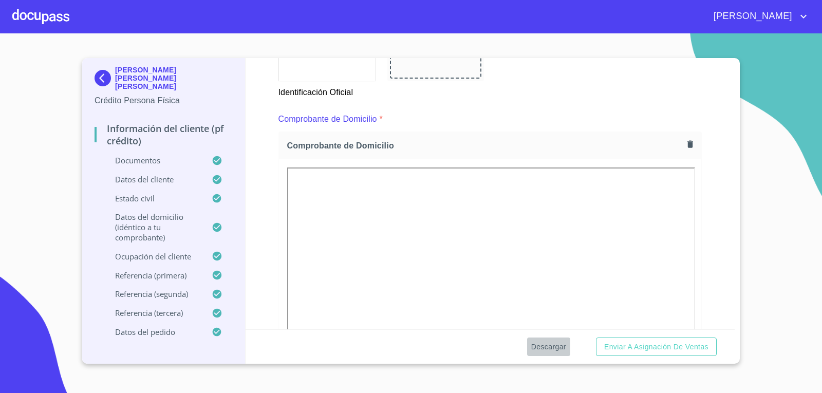
click at [556, 343] on span "Descargar" at bounding box center [548, 347] width 35 height 13
